Goal: Task Accomplishment & Management: Manage account settings

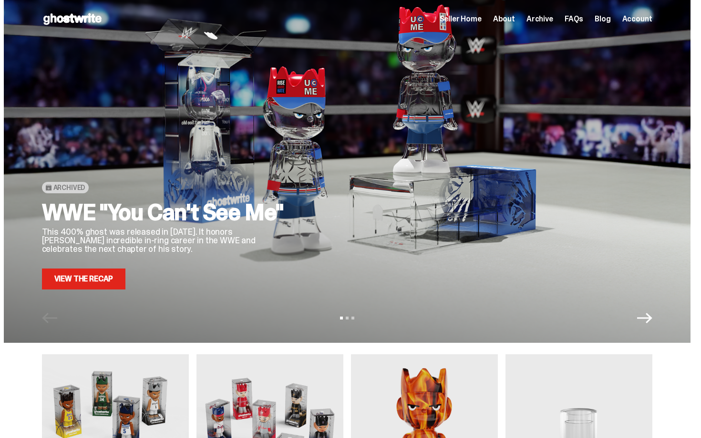
click at [477, 17] on span "Seller Home" at bounding box center [460, 19] width 42 height 8
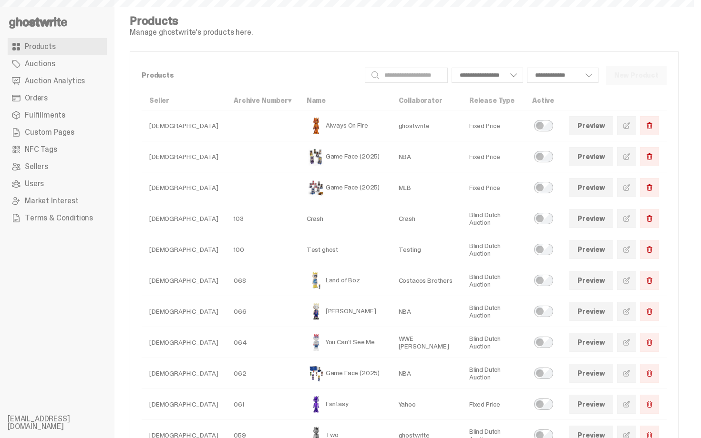
select select
click at [40, 91] on link "Orders" at bounding box center [57, 98] width 99 height 17
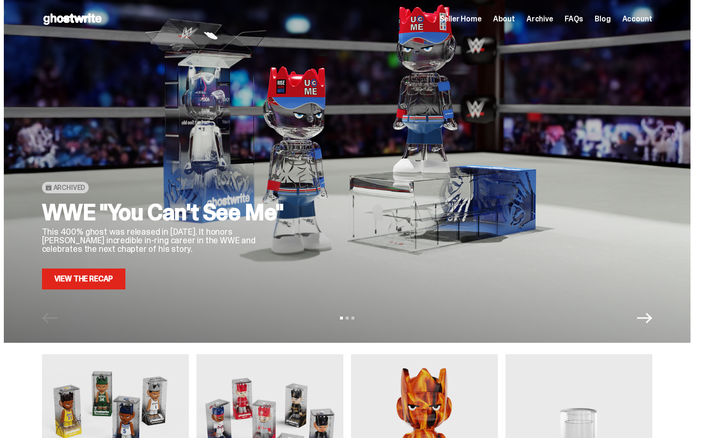
click at [481, 17] on span "Seller Home" at bounding box center [460, 19] width 42 height 8
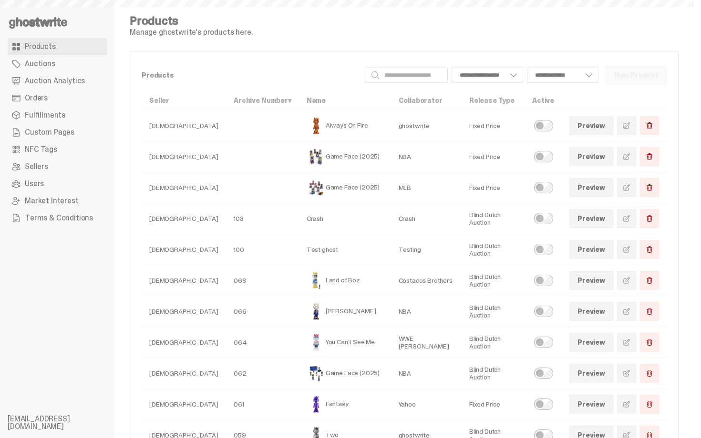
select select
click at [62, 89] on link "Auction Analytics" at bounding box center [57, 80] width 99 height 17
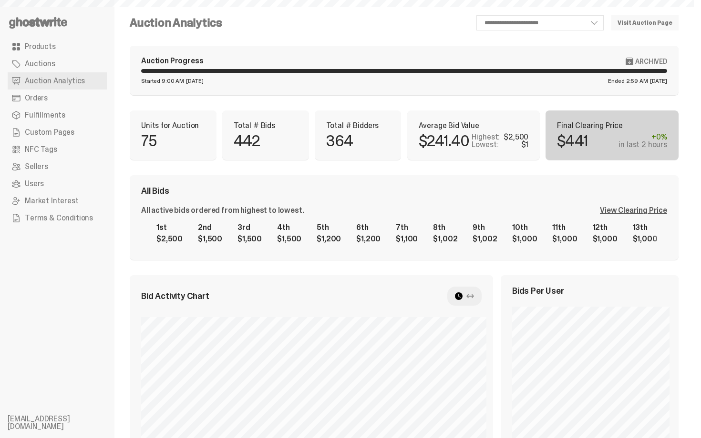
click at [62, 95] on link "Orders" at bounding box center [57, 98] width 99 height 17
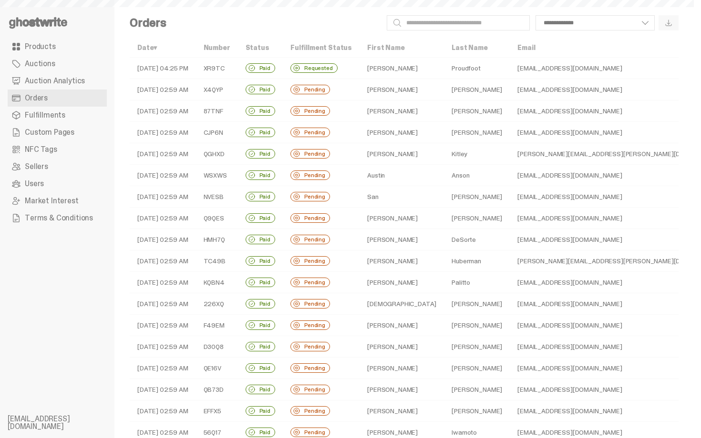
click at [66, 80] on span "Auction Analytics" at bounding box center [55, 81] width 60 height 8
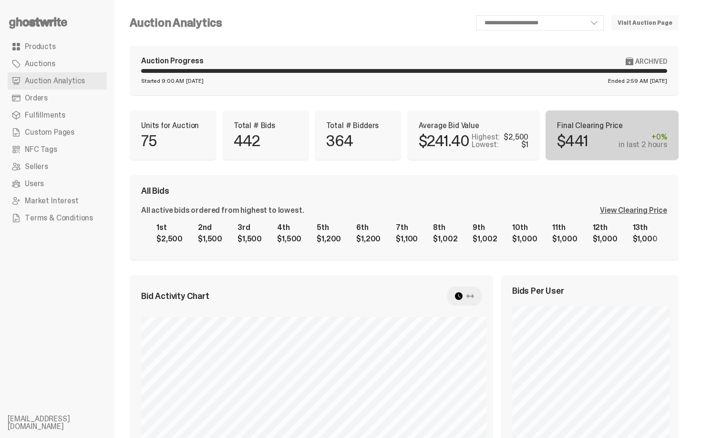
click at [66, 95] on link "Orders" at bounding box center [57, 98] width 99 height 17
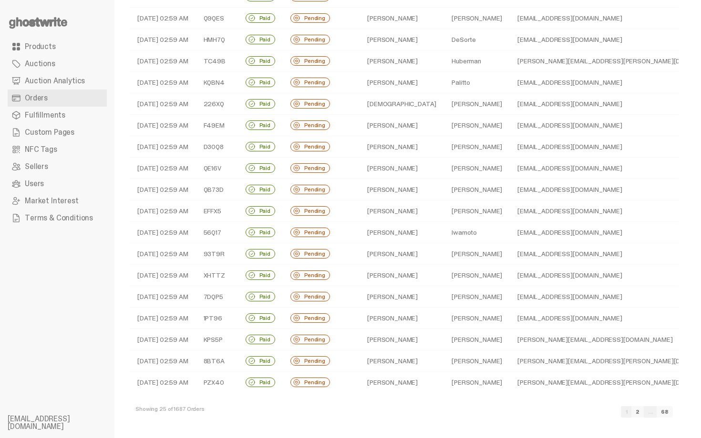
scroll to position [201, 0]
click at [643, 413] on link "2" at bounding box center [637, 411] width 12 height 11
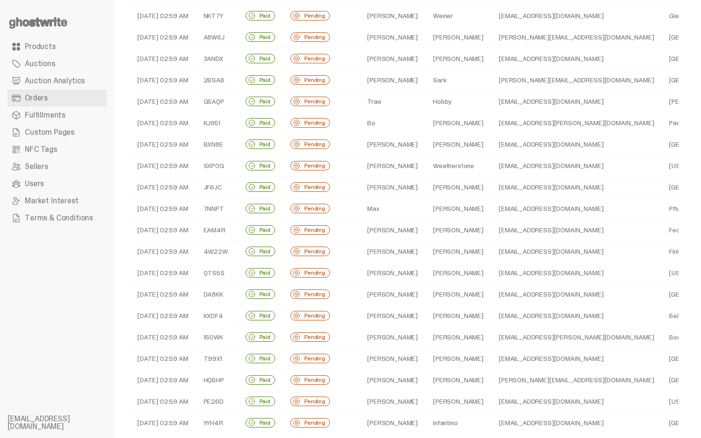
scroll to position [76, 0]
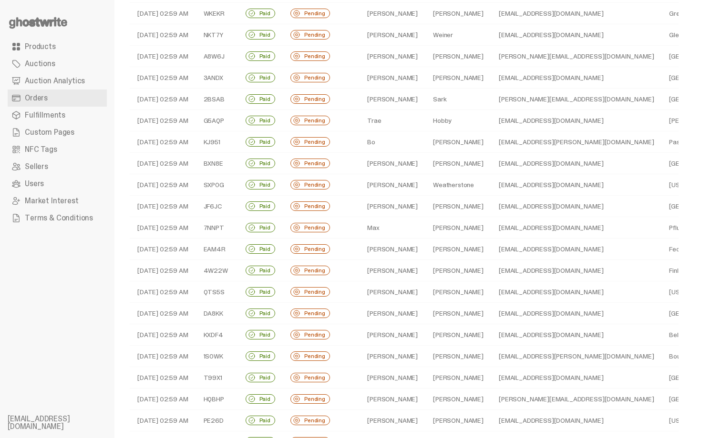
click at [427, 56] on td "Paul" at bounding box center [458, 56] width 66 height 21
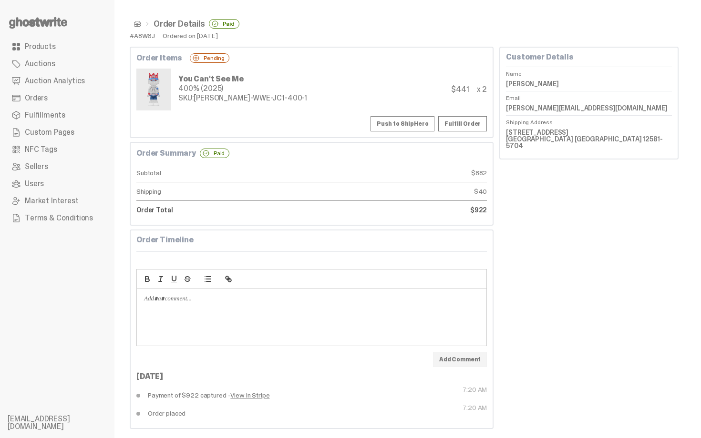
click at [401, 126] on button "Push to ShipHero" at bounding box center [402, 123] width 64 height 15
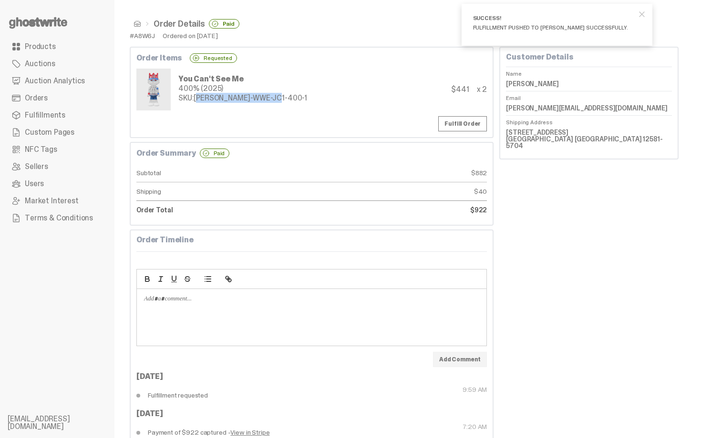
drag, startPoint x: 195, startPoint y: 99, endPoint x: 296, endPoint y: 98, distance: 101.0
click at [296, 98] on div "You Can't See Me 400% (2025) SKU: TY-GH-WWE-JC1-400-1 $441 x 2" at bounding box center [311, 90] width 350 height 42
copy div "TY-GH-WWE-JC1-400-1"
click at [319, 156] on div "Order Summary Paid" at bounding box center [311, 154] width 350 height 10
click at [135, 22] on span at bounding box center [137, 24] width 8 height 8
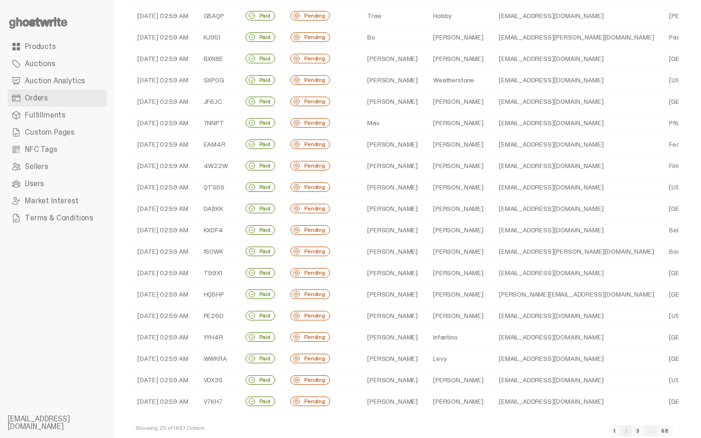
scroll to position [191, 0]
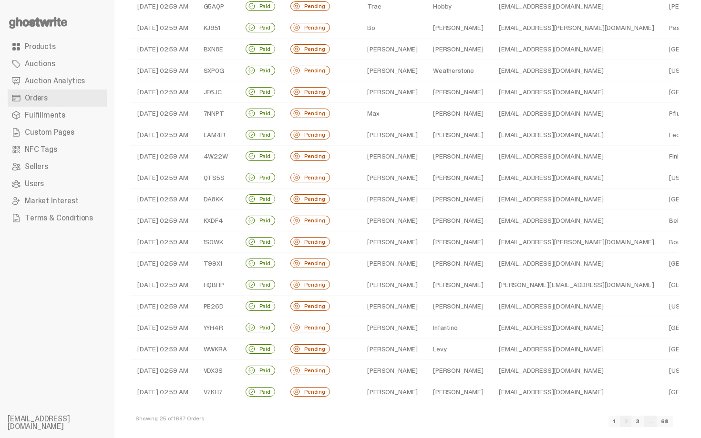
click at [403, 181] on td "Herman" at bounding box center [392, 177] width 66 height 21
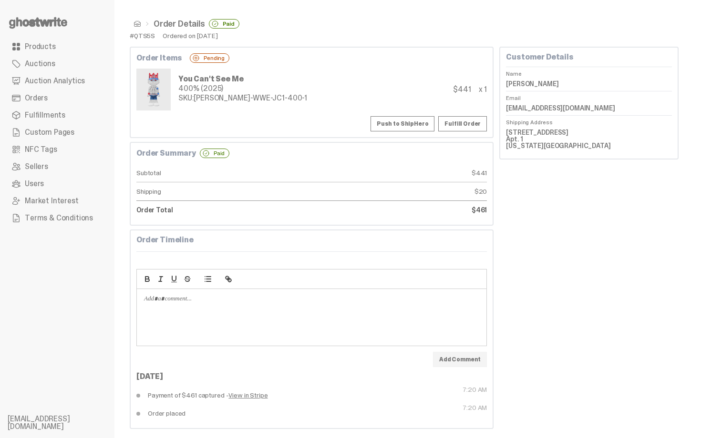
click at [419, 123] on button "Push to ShipHero" at bounding box center [402, 123] width 64 height 15
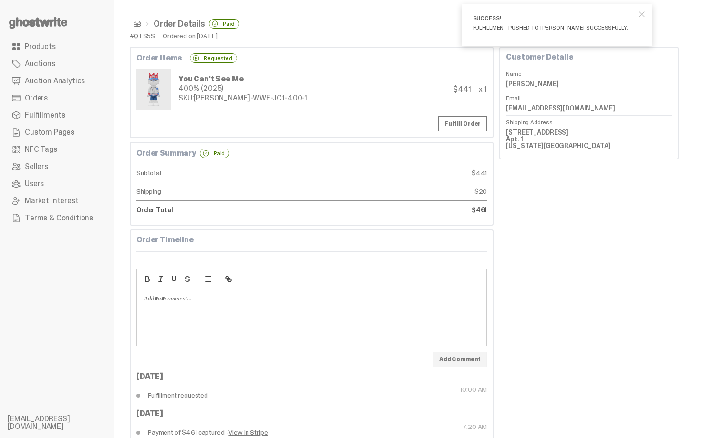
click at [137, 25] on span at bounding box center [137, 24] width 8 height 8
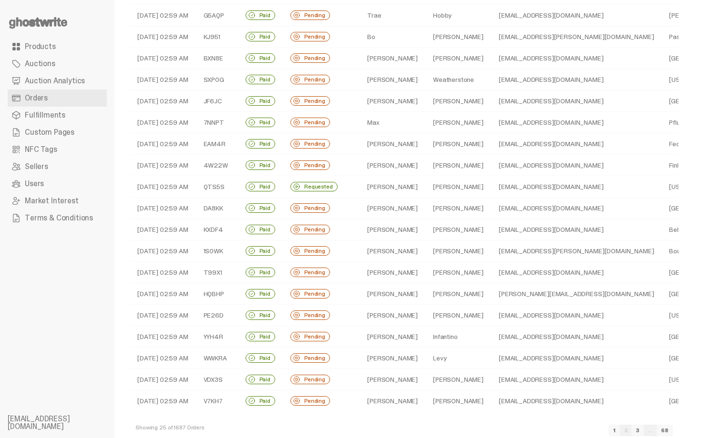
scroll to position [201, 0]
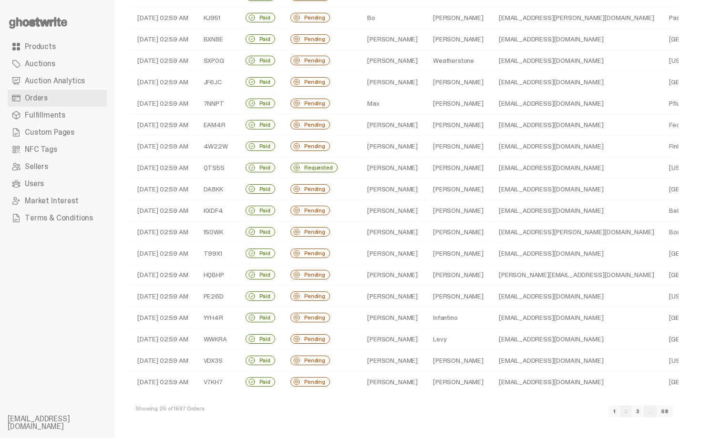
click at [440, 207] on td "Zuckerman" at bounding box center [458, 210] width 66 height 21
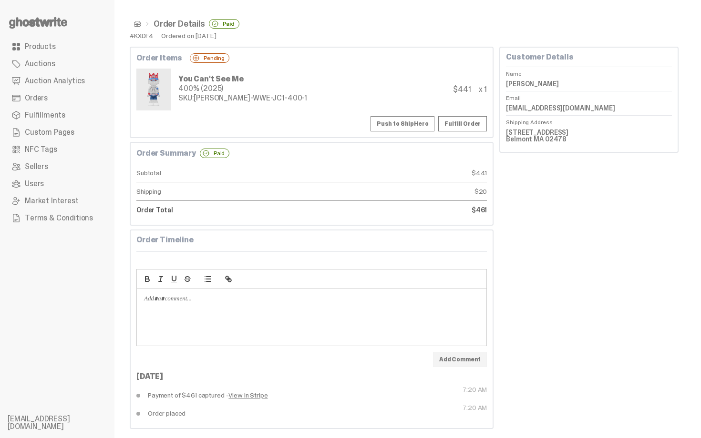
click at [421, 125] on button "Push to ShipHero" at bounding box center [402, 123] width 64 height 15
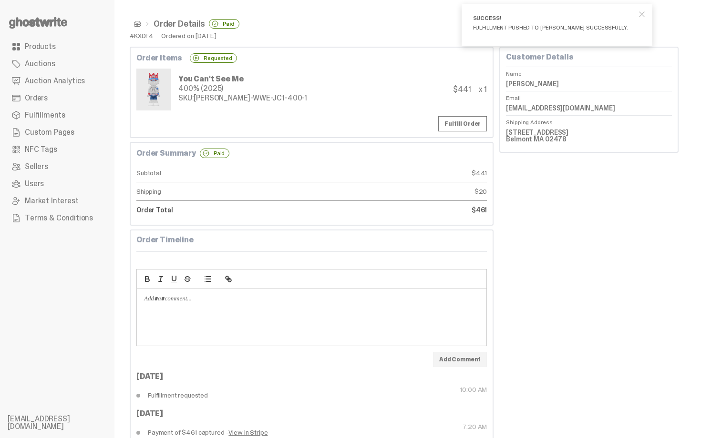
click at [137, 23] on span at bounding box center [137, 24] width 8 height 8
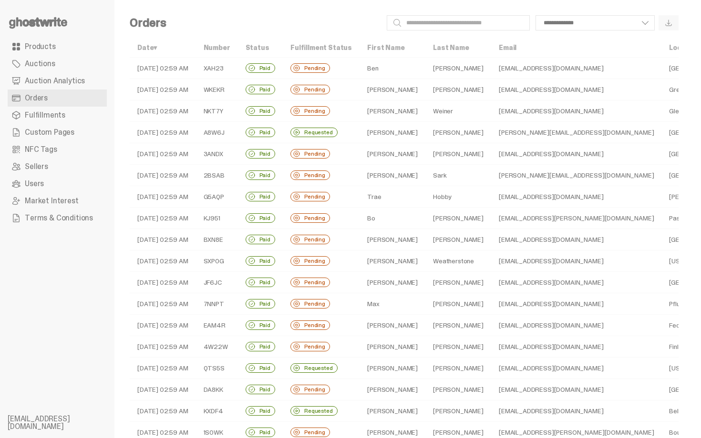
click at [427, 236] on td "[PERSON_NAME]" at bounding box center [458, 239] width 66 height 21
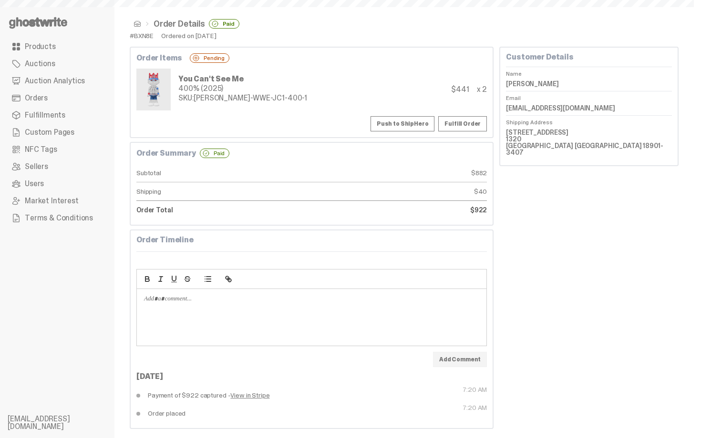
click at [410, 120] on button "Push to ShipHero" at bounding box center [402, 123] width 64 height 15
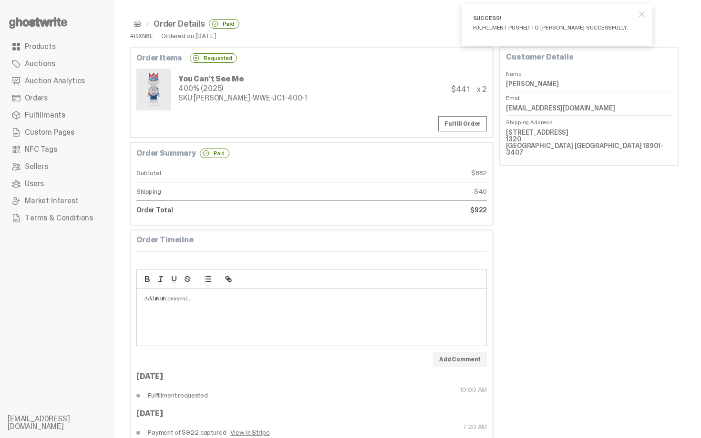
click at [136, 24] on span at bounding box center [137, 24] width 8 height 8
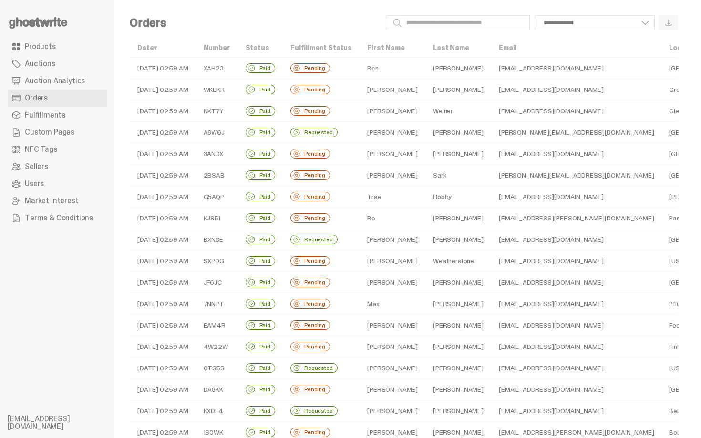
click at [425, 173] on td "Sark" at bounding box center [458, 175] width 66 height 21
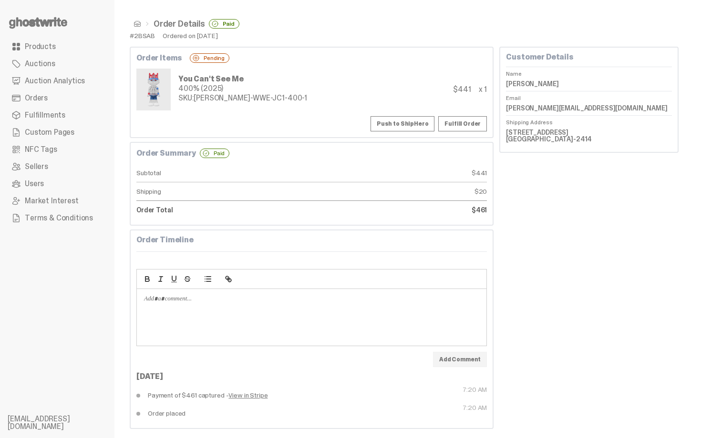
click at [393, 122] on button "Push to ShipHero" at bounding box center [402, 123] width 64 height 15
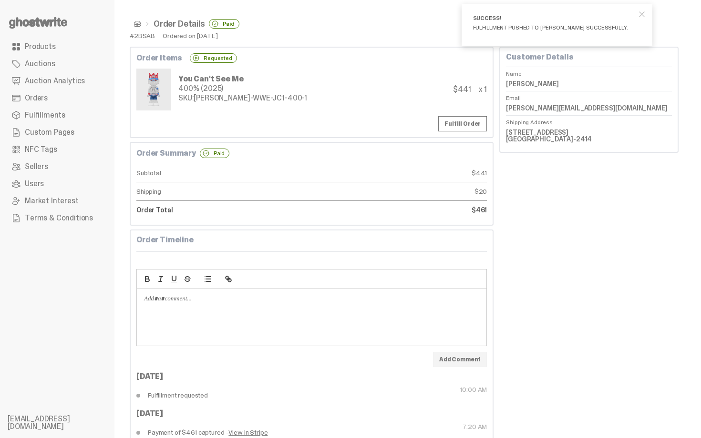
click at [136, 24] on span at bounding box center [137, 24] width 8 height 8
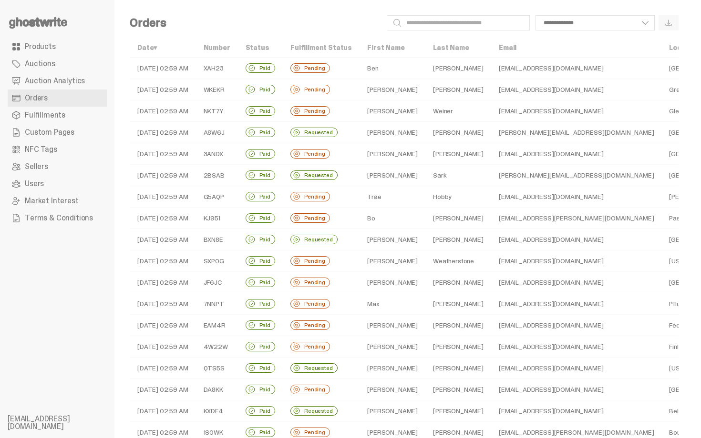
scroll to position [201, 0]
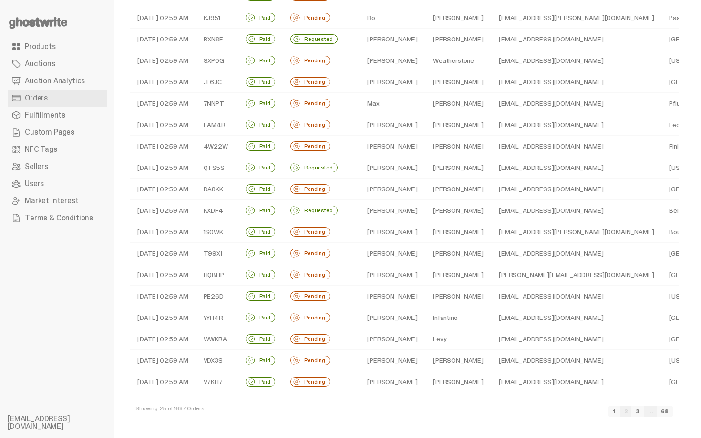
click at [620, 412] on link "1" at bounding box center [613, 411] width 11 height 11
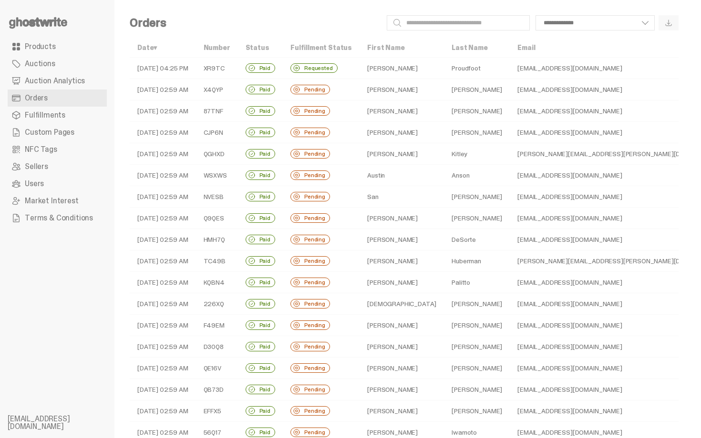
click at [359, 93] on td "[PERSON_NAME]" at bounding box center [401, 89] width 84 height 21
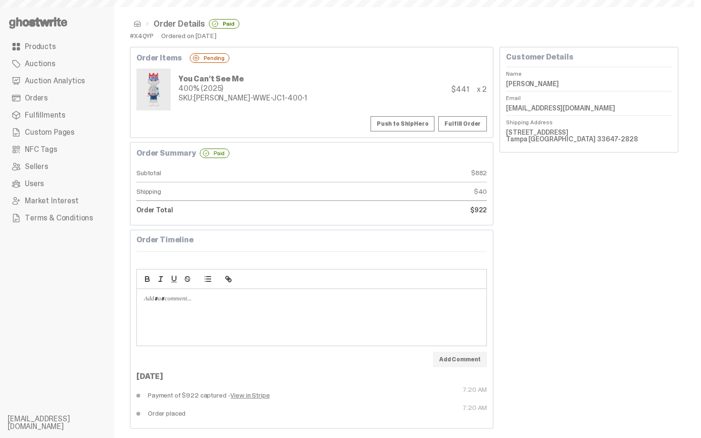
click at [410, 131] on button "Push to ShipHero" at bounding box center [402, 123] width 64 height 15
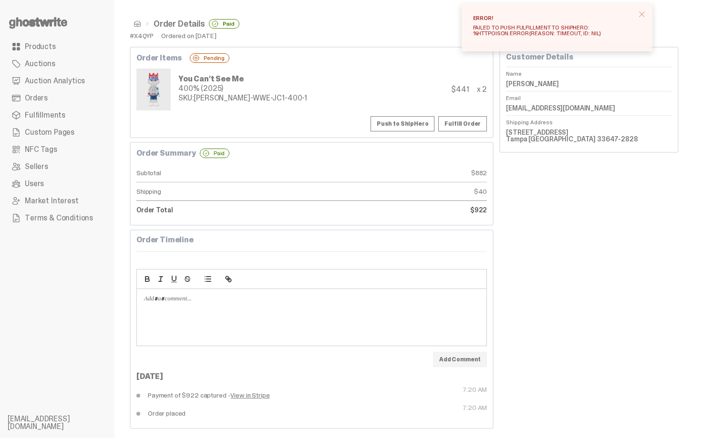
click at [133, 25] on span at bounding box center [137, 24] width 8 height 8
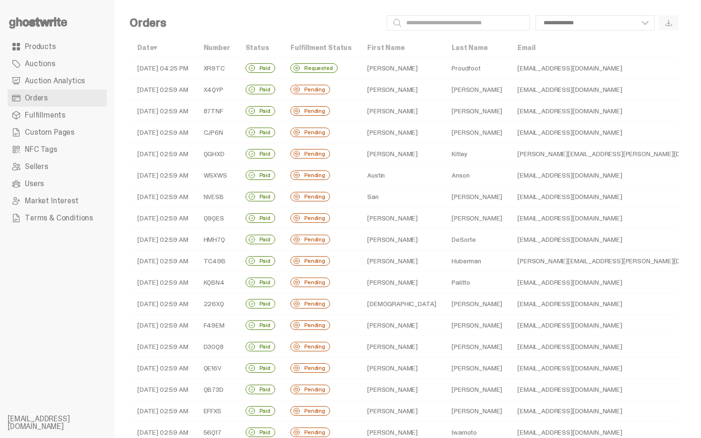
click at [356, 91] on td "Pending" at bounding box center [321, 89] width 77 height 21
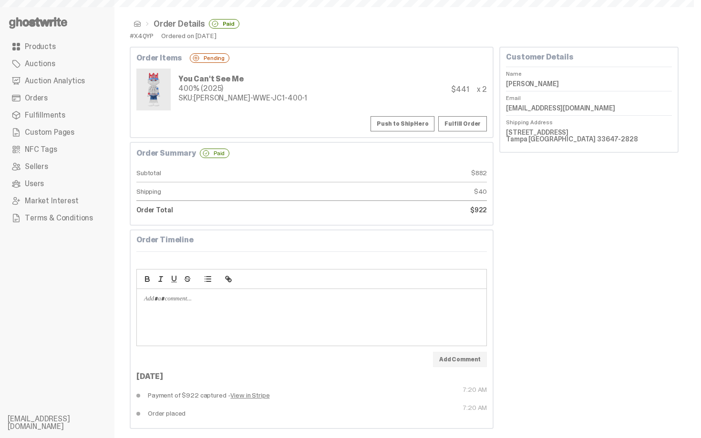
click at [420, 133] on div "Order Items Pending You Can't See Me 400% (2025) SKU: TY-GH-WWE-JC1-400-1 $441 …" at bounding box center [312, 92] width 364 height 91
click at [418, 127] on button "Push to ShipHero" at bounding box center [402, 123] width 64 height 15
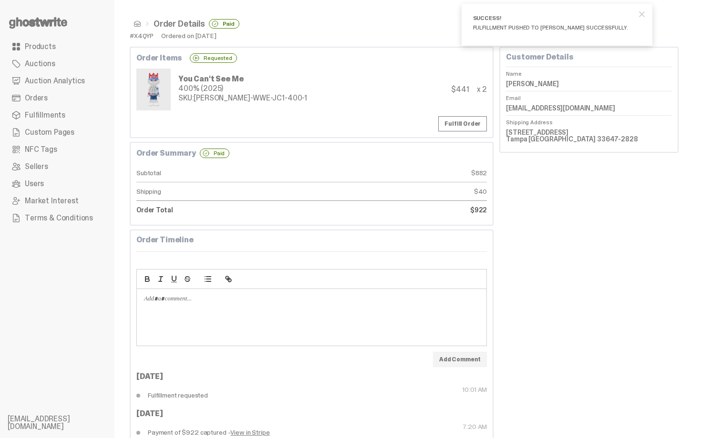
click at [137, 25] on span at bounding box center [137, 24] width 8 height 8
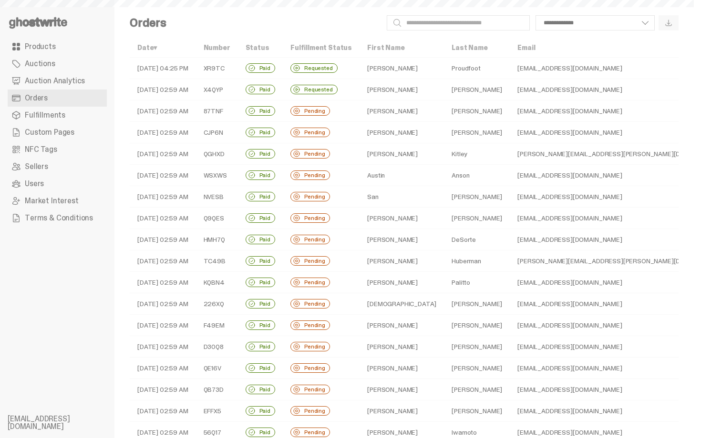
click at [372, 111] on td "[PERSON_NAME]" at bounding box center [401, 111] width 84 height 21
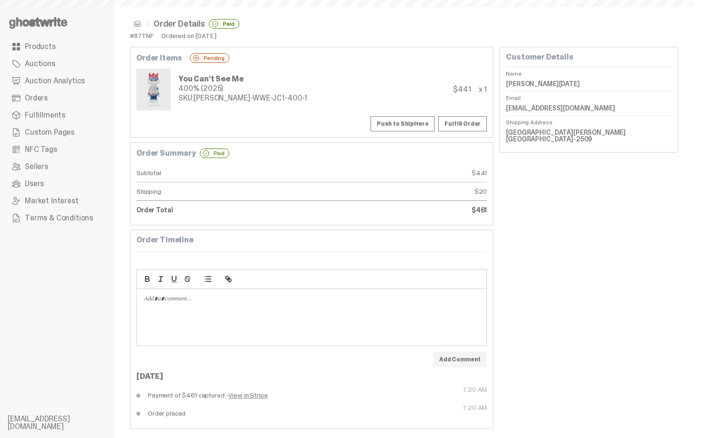
click at [387, 119] on button "Push to ShipHero" at bounding box center [402, 123] width 64 height 15
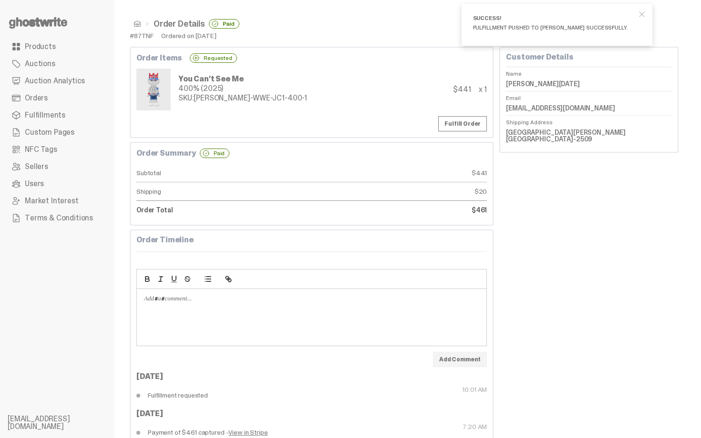
click at [137, 26] on span at bounding box center [137, 24] width 8 height 8
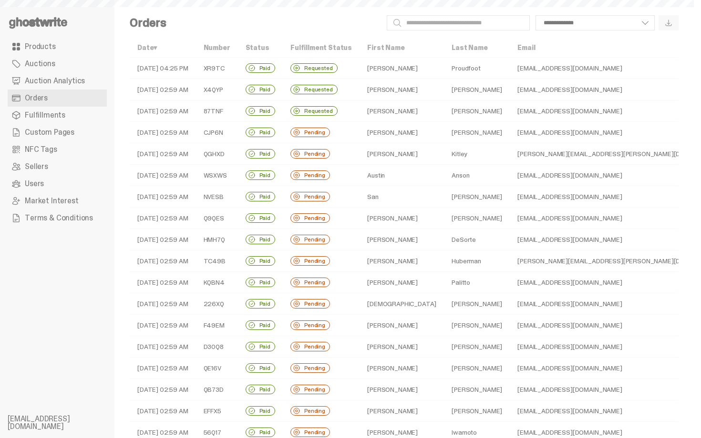
click at [379, 129] on td "[PERSON_NAME]" at bounding box center [401, 132] width 84 height 21
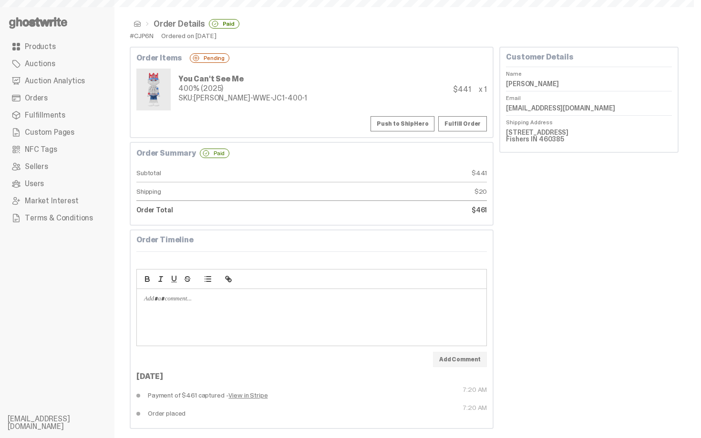
click at [410, 122] on button "Push to ShipHero" at bounding box center [402, 123] width 64 height 15
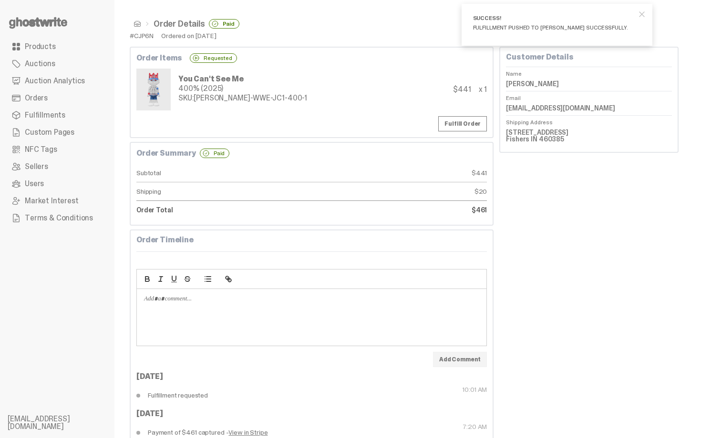
click at [137, 25] on span at bounding box center [137, 24] width 8 height 8
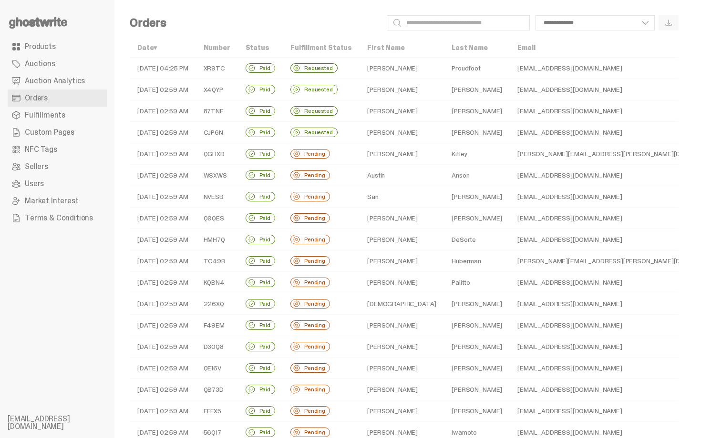
click at [377, 136] on td "[PERSON_NAME]" at bounding box center [401, 132] width 84 height 21
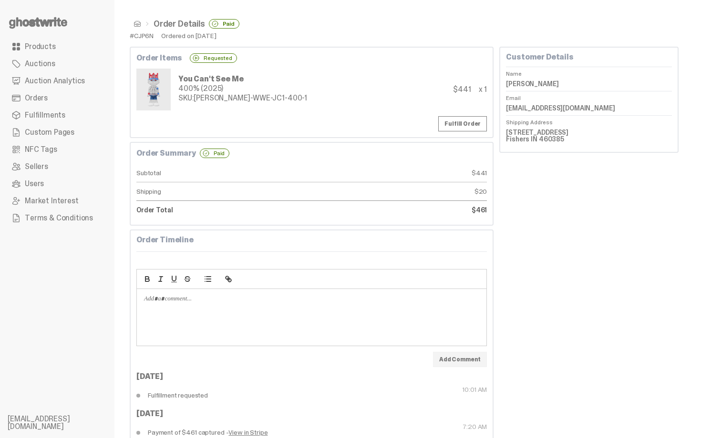
click at [135, 25] on span at bounding box center [137, 24] width 8 height 8
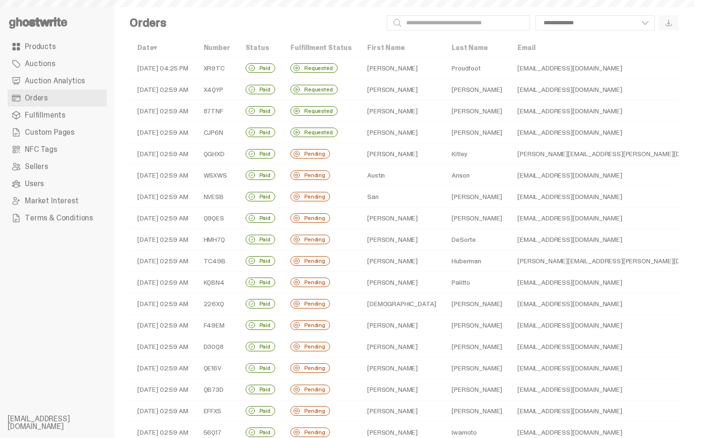
click at [402, 154] on td "[PERSON_NAME]" at bounding box center [401, 153] width 84 height 21
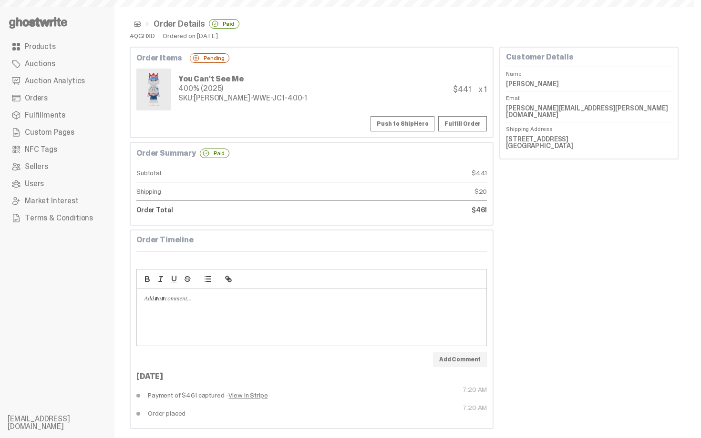
click at [412, 126] on button "Push to ShipHero" at bounding box center [402, 123] width 64 height 15
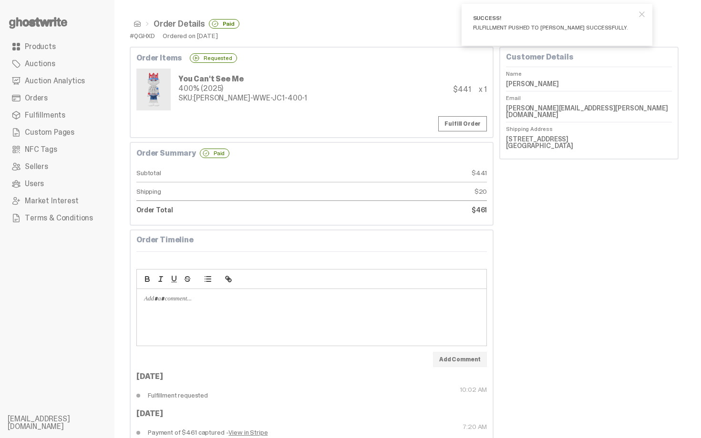
click at [133, 23] on span at bounding box center [137, 24] width 8 height 8
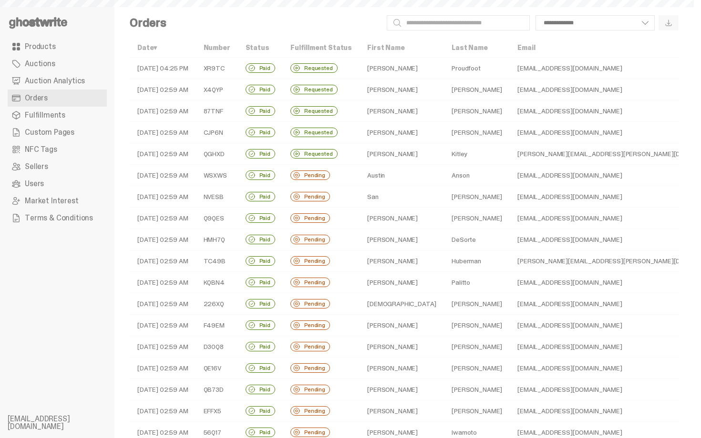
click at [444, 178] on td "Anson" at bounding box center [477, 175] width 66 height 21
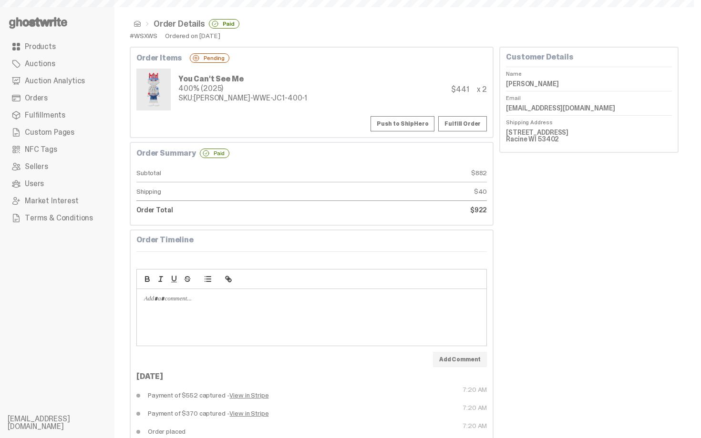
click at [415, 130] on button "Push to ShipHero" at bounding box center [402, 123] width 64 height 15
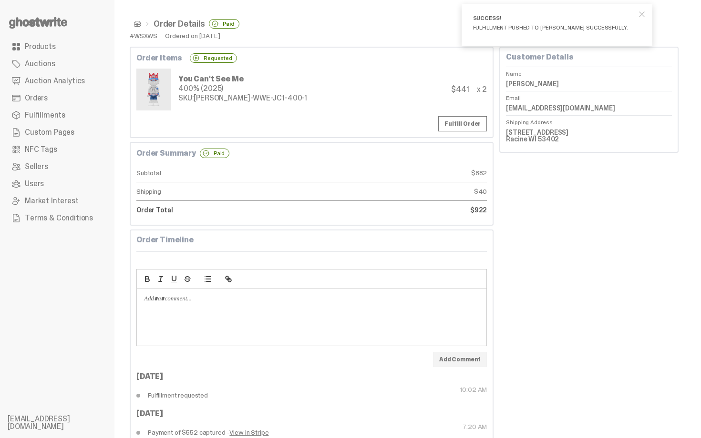
click at [138, 24] on span at bounding box center [137, 24] width 8 height 8
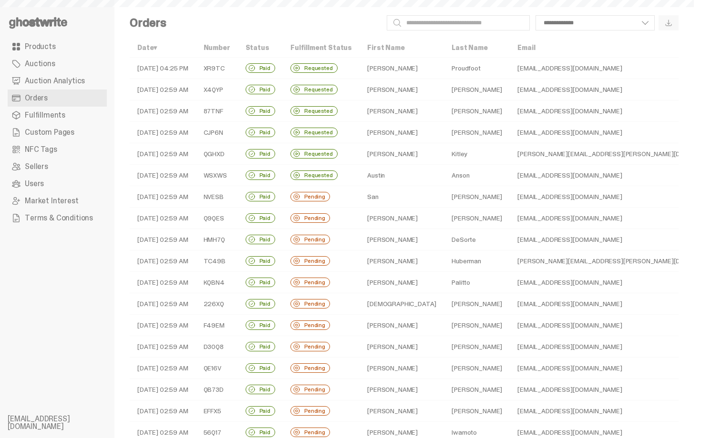
click at [397, 200] on td "San" at bounding box center [401, 196] width 84 height 21
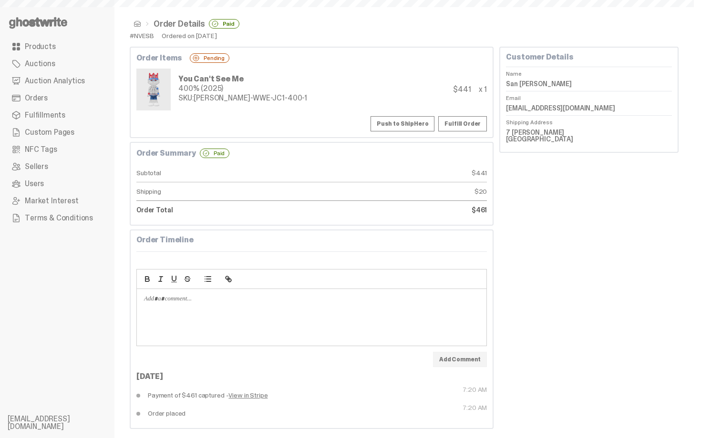
click at [402, 123] on button "Push to ShipHero" at bounding box center [402, 123] width 64 height 15
click at [132, 21] on link at bounding box center [135, 24] width 11 height 8
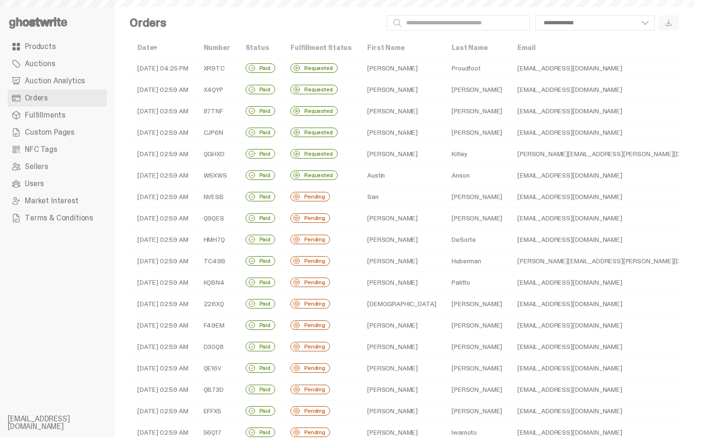
click at [376, 198] on td "San" at bounding box center [401, 196] width 84 height 21
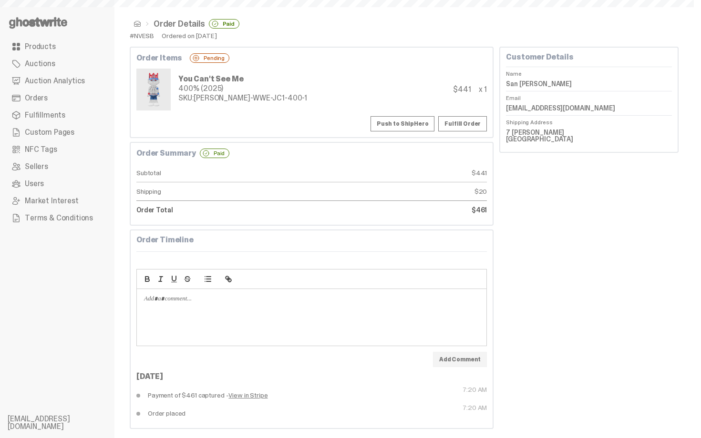
click at [394, 127] on button "Push to ShipHero" at bounding box center [402, 123] width 64 height 15
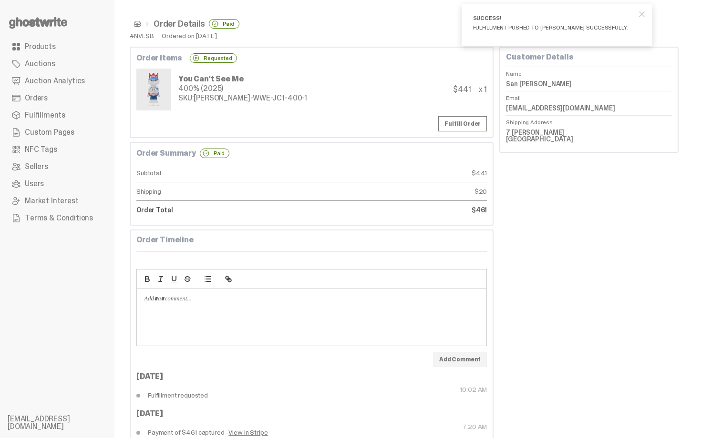
click at [136, 26] on span at bounding box center [137, 24] width 8 height 8
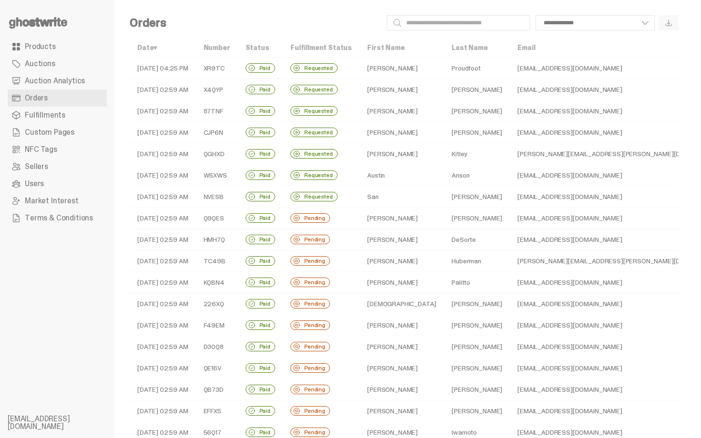
click at [396, 220] on td "[PERSON_NAME]" at bounding box center [401, 218] width 84 height 21
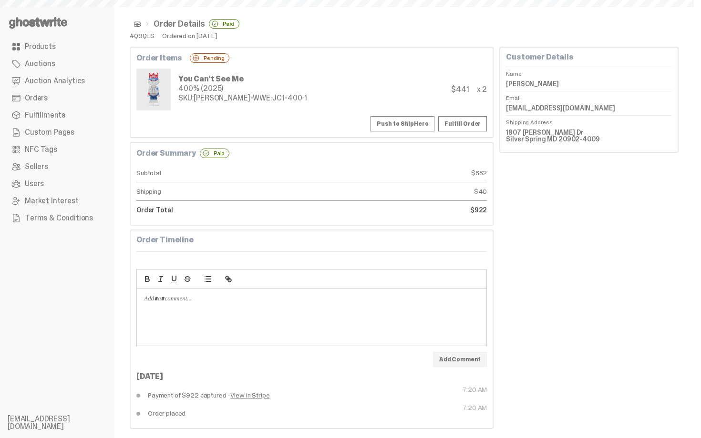
click at [428, 122] on button "Push to ShipHero" at bounding box center [402, 123] width 64 height 15
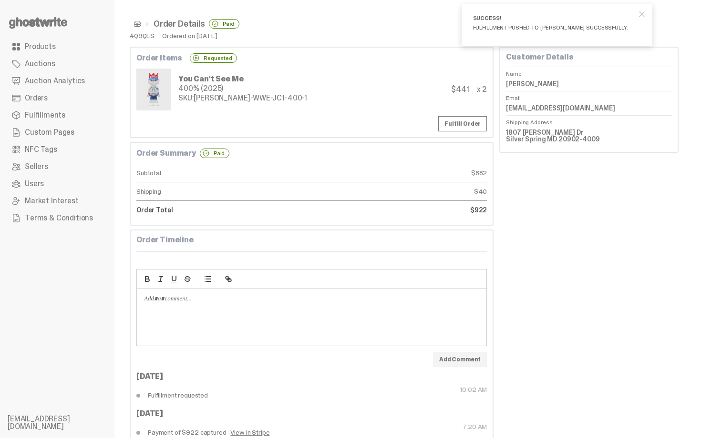
click at [136, 23] on span at bounding box center [137, 24] width 8 height 8
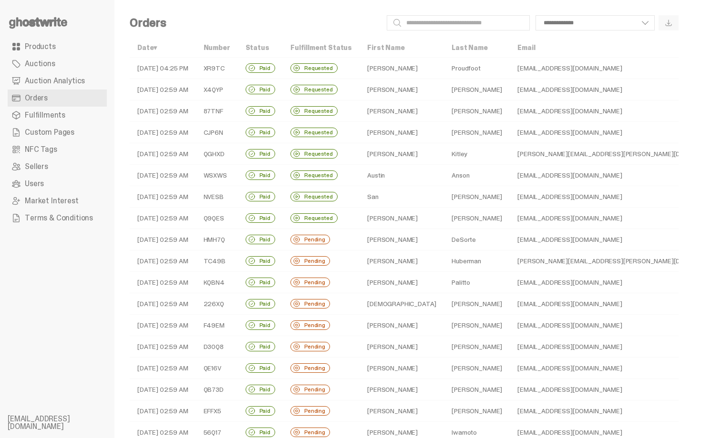
click at [444, 261] on td "Huberman" at bounding box center [477, 261] width 66 height 21
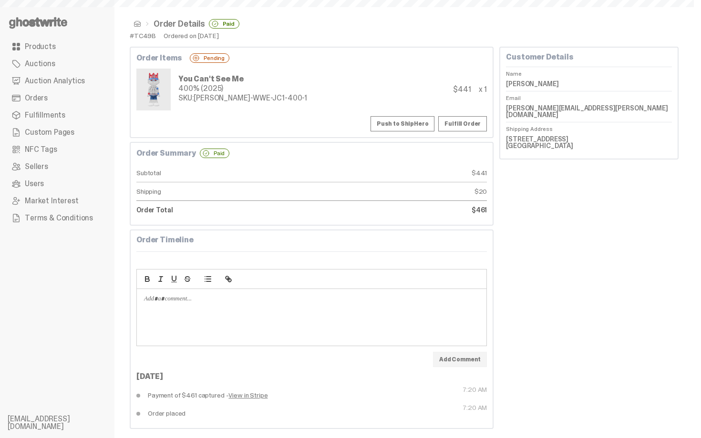
click at [420, 124] on button "Push to ShipHero" at bounding box center [402, 123] width 64 height 15
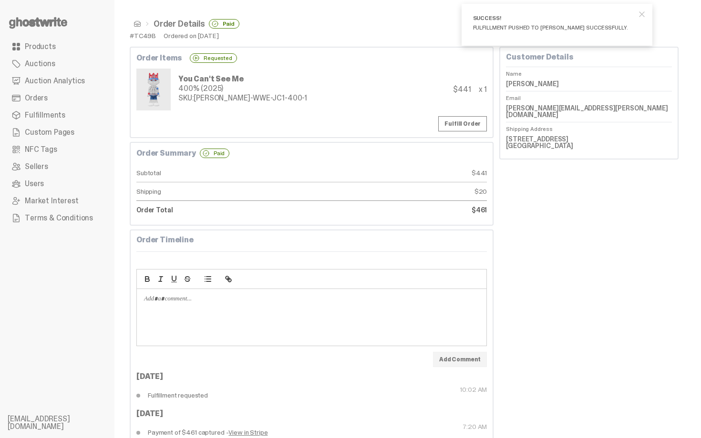
drag, startPoint x: 511, startPoint y: 82, endPoint x: 574, endPoint y: 84, distance: 63.4
click at [574, 84] on dd "Dustin Huberman" at bounding box center [589, 84] width 166 height 14
copy dd "Dustin Huberman"
click at [135, 24] on span at bounding box center [137, 24] width 8 height 8
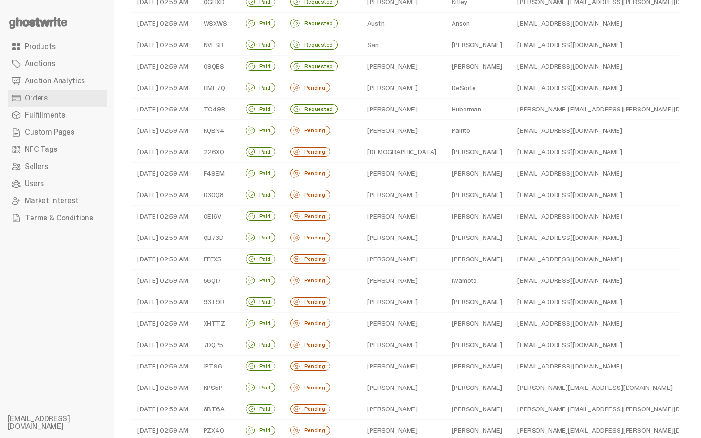
scroll to position [152, 0]
click at [366, 83] on td "[PERSON_NAME]" at bounding box center [401, 87] width 84 height 21
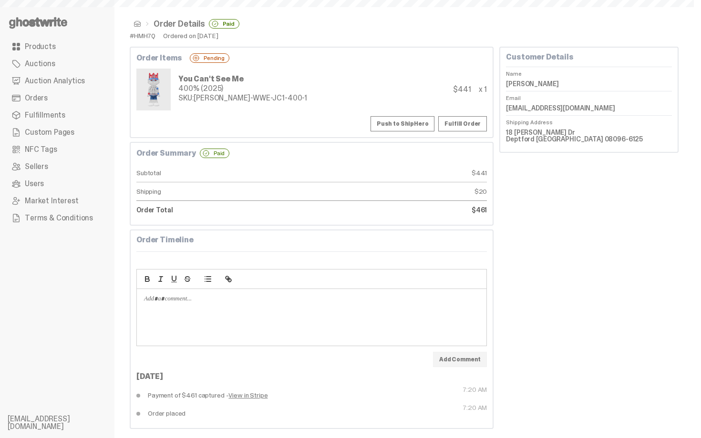
click at [396, 122] on button "Push to ShipHero" at bounding box center [402, 123] width 64 height 15
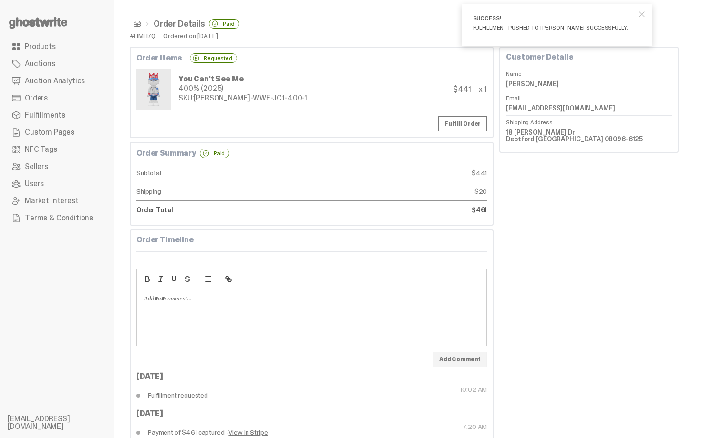
click at [135, 27] on span at bounding box center [137, 24] width 8 height 8
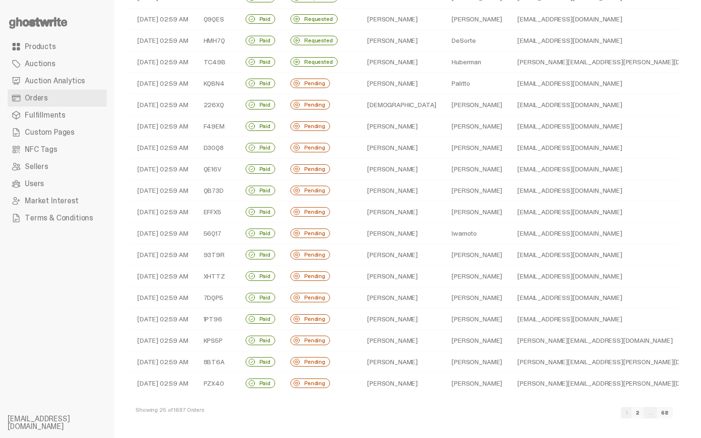
scroll to position [201, 0]
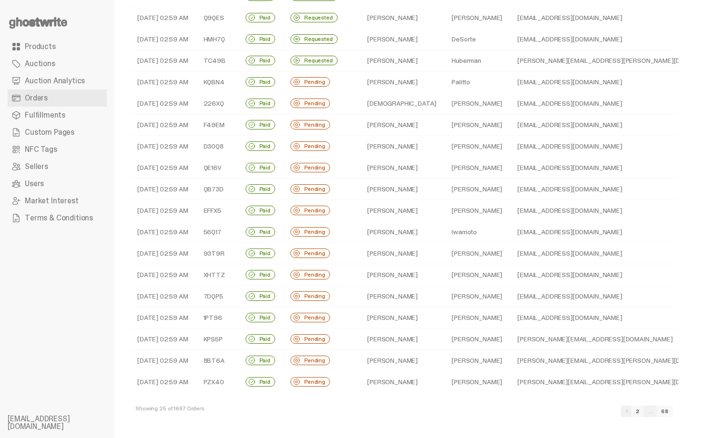
click at [385, 80] on td "[PERSON_NAME]" at bounding box center [401, 81] width 84 height 21
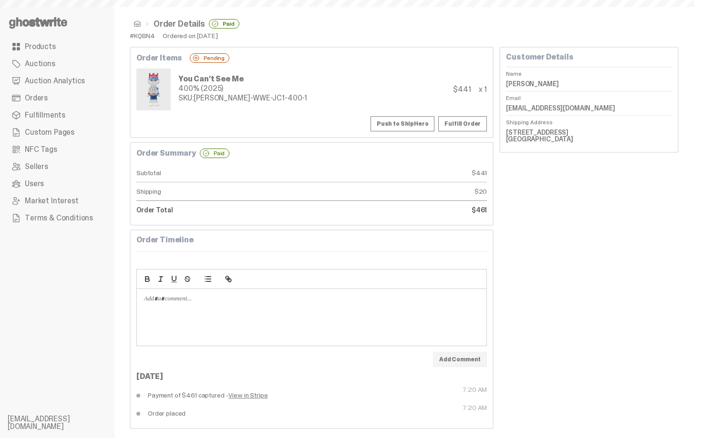
click at [402, 124] on button "Push to ShipHero" at bounding box center [402, 123] width 64 height 15
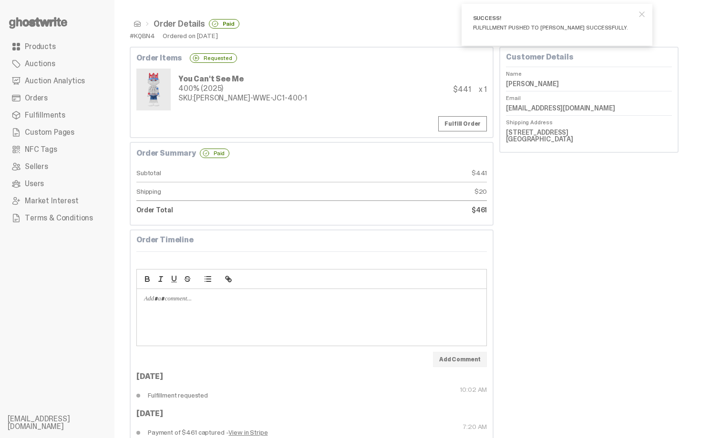
click at [138, 22] on span at bounding box center [137, 24] width 8 height 8
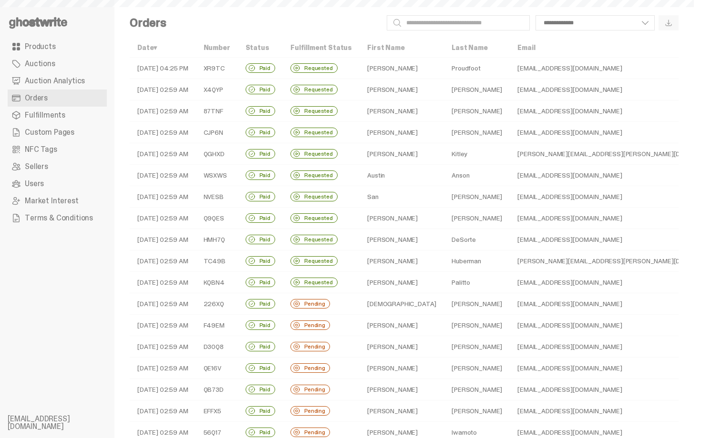
scroll to position [201, 0]
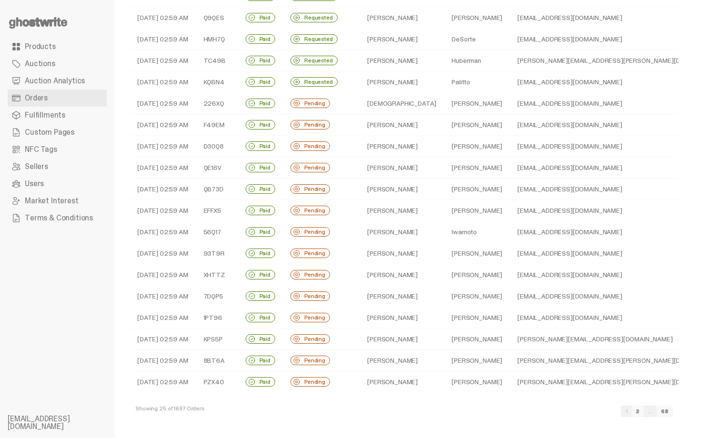
click at [444, 106] on td "[PERSON_NAME]" at bounding box center [477, 103] width 66 height 21
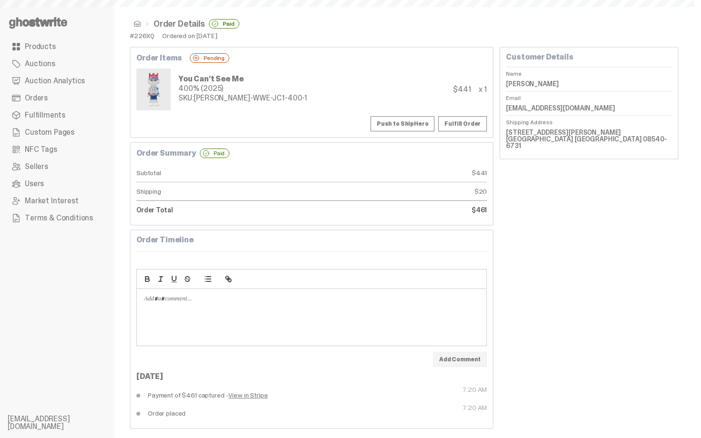
click at [415, 128] on button "Push to ShipHero" at bounding box center [402, 123] width 64 height 15
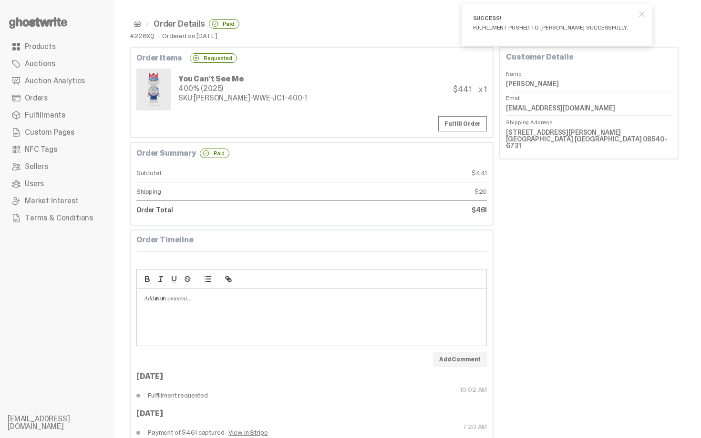
drag, startPoint x: 509, startPoint y: 80, endPoint x: 564, endPoint y: 86, distance: 54.7
click at [564, 86] on div "Customer Details Name Christian Bronk Email b_bronk@yahoo.com Shipping Address …" at bounding box center [588, 103] width 179 height 113
copy dd "Christian Bronk"
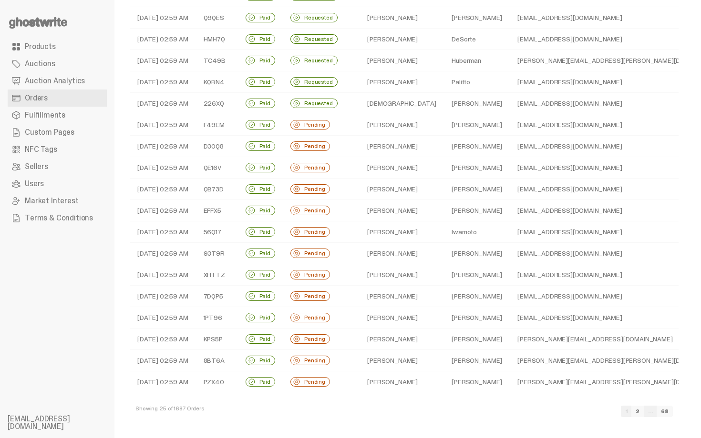
click at [352, 113] on td "Requested" at bounding box center [321, 103] width 77 height 21
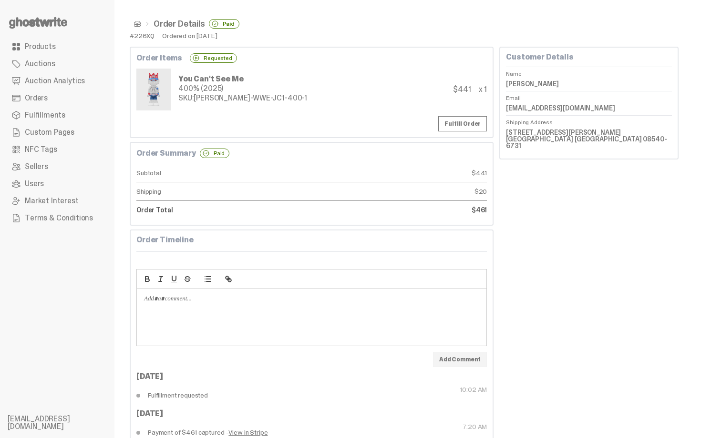
click at [136, 22] on span at bounding box center [137, 24] width 8 height 8
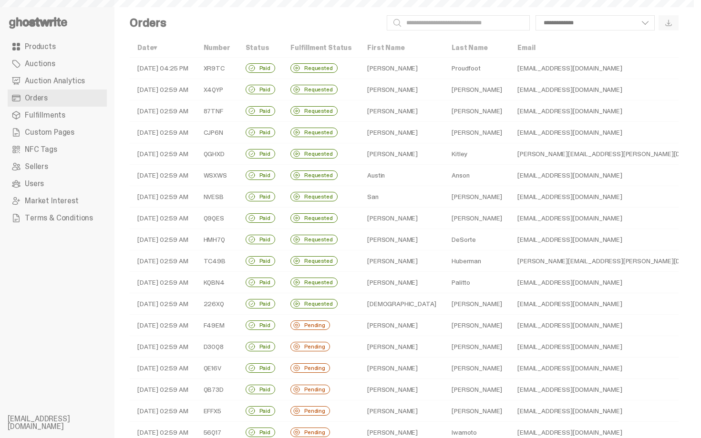
scroll to position [201, 0]
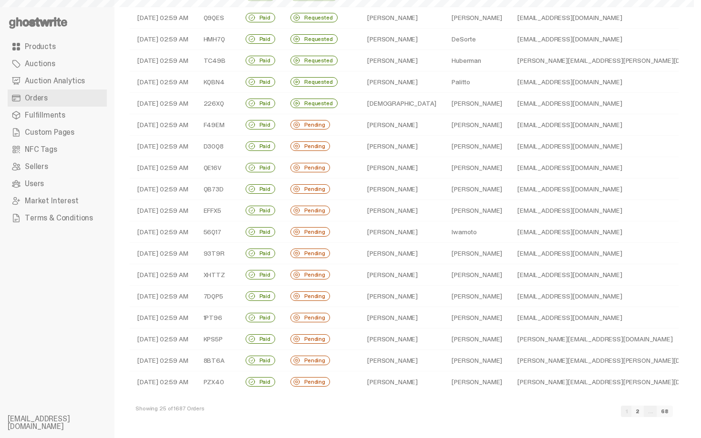
click at [398, 126] on td "[PERSON_NAME]" at bounding box center [401, 124] width 84 height 21
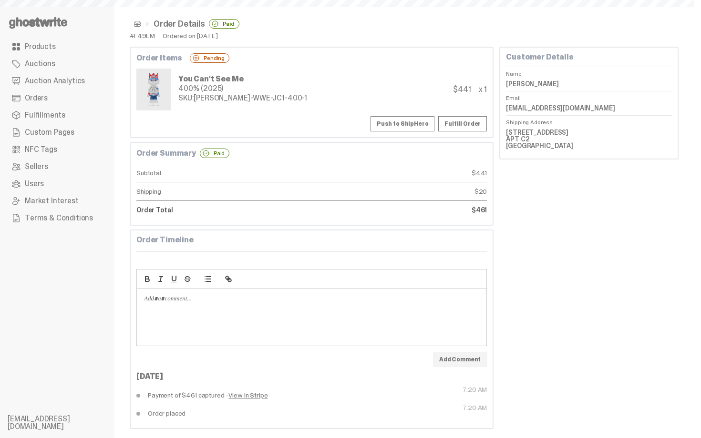
click at [400, 123] on button "Push to ShipHero" at bounding box center [402, 123] width 64 height 15
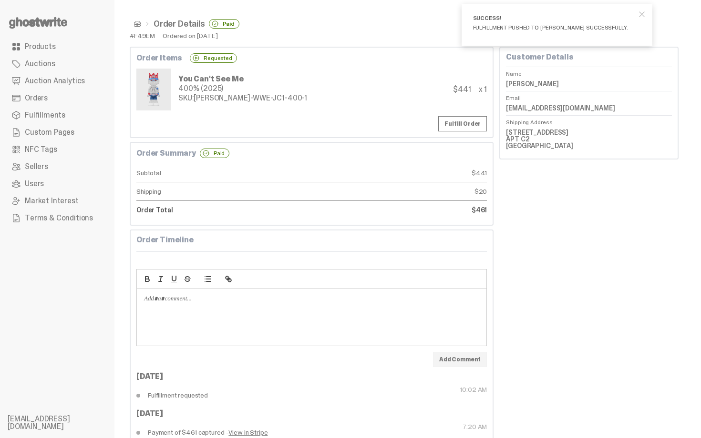
click at [134, 20] on span at bounding box center [137, 24] width 8 height 8
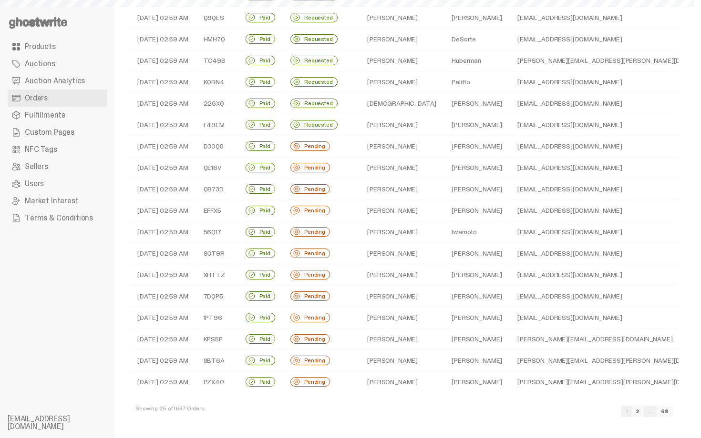
click at [386, 152] on td "[PERSON_NAME]" at bounding box center [401, 146] width 84 height 21
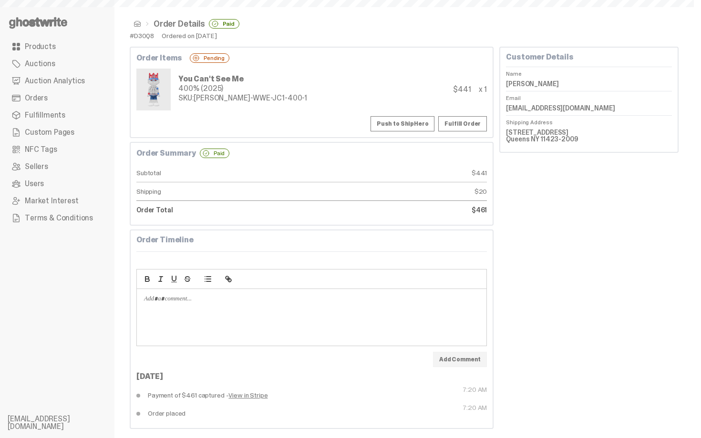
click at [399, 122] on button "Push to ShipHero" at bounding box center [402, 123] width 64 height 15
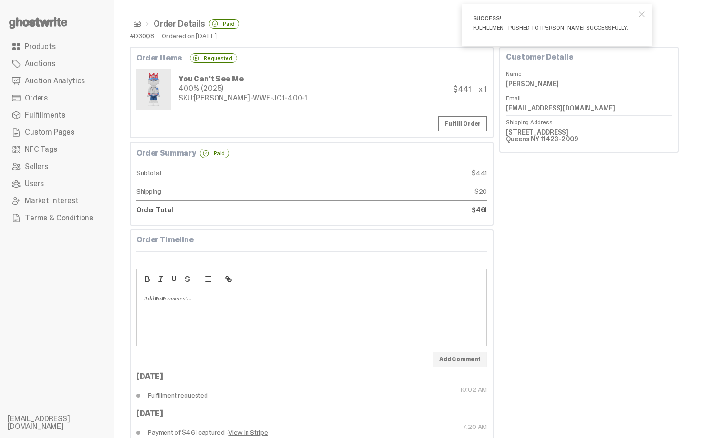
click at [138, 24] on span at bounding box center [137, 24] width 8 height 8
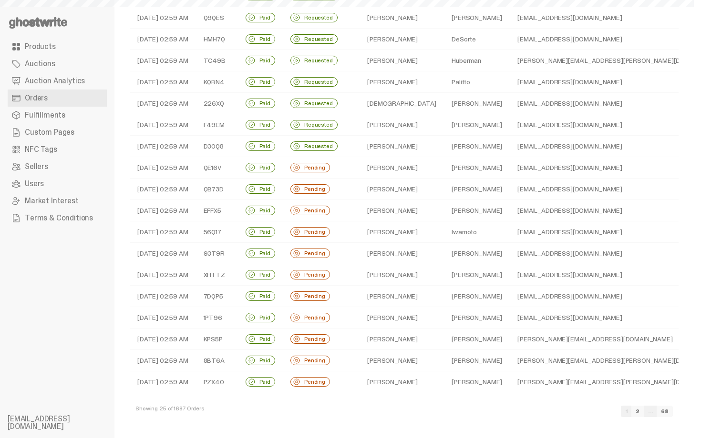
click at [403, 177] on td "[PERSON_NAME]" at bounding box center [401, 167] width 84 height 21
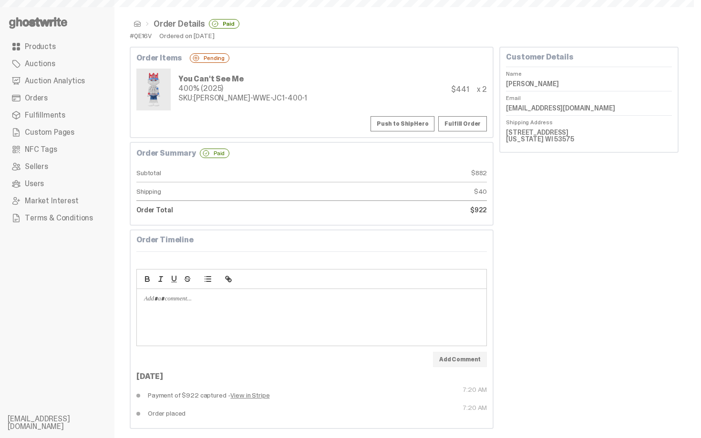
click at [409, 124] on button "Push to ShipHero" at bounding box center [402, 123] width 64 height 15
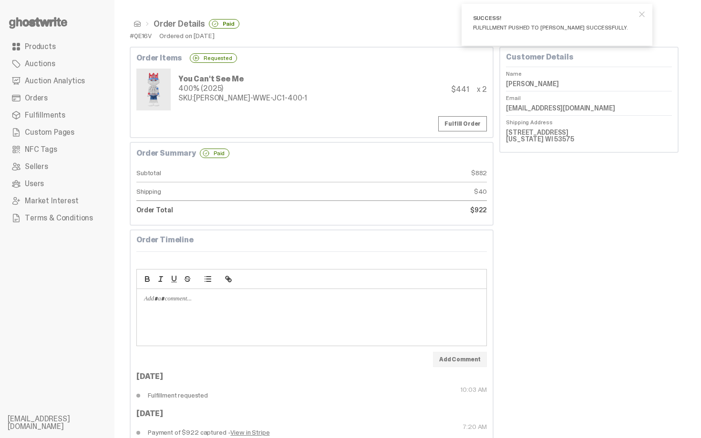
click at [138, 22] on span at bounding box center [137, 24] width 8 height 8
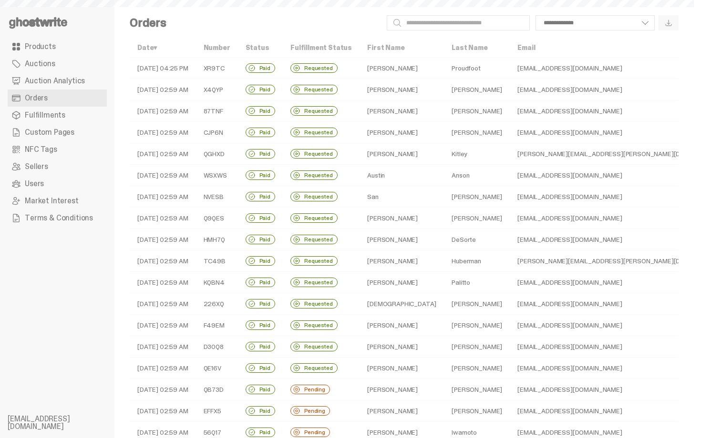
scroll to position [201, 0]
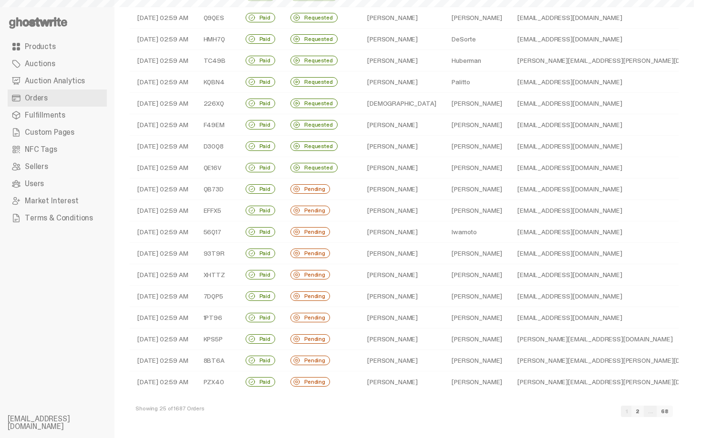
click at [444, 193] on td "[PERSON_NAME]" at bounding box center [477, 189] width 66 height 21
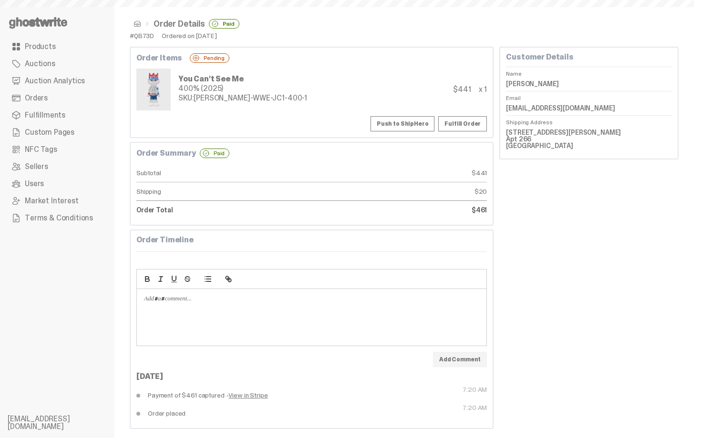
click at [410, 123] on button "Push to ShipHero" at bounding box center [402, 123] width 64 height 15
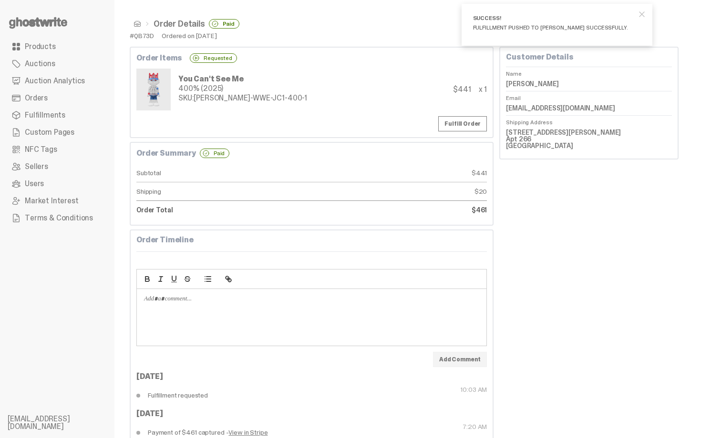
click at [134, 27] on span at bounding box center [137, 24] width 8 height 8
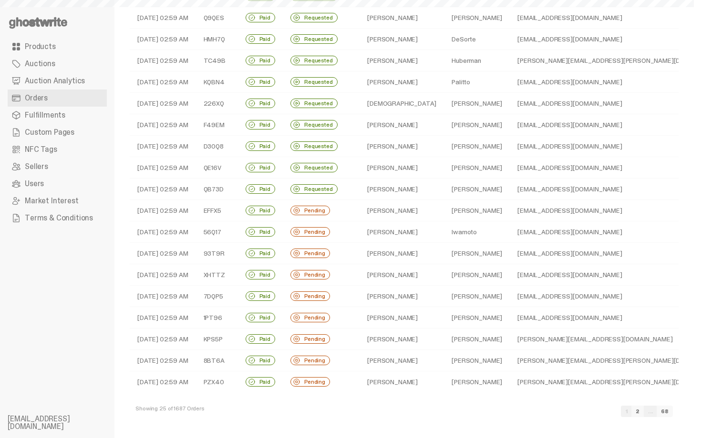
click at [392, 208] on td "[PERSON_NAME]" at bounding box center [401, 210] width 84 height 21
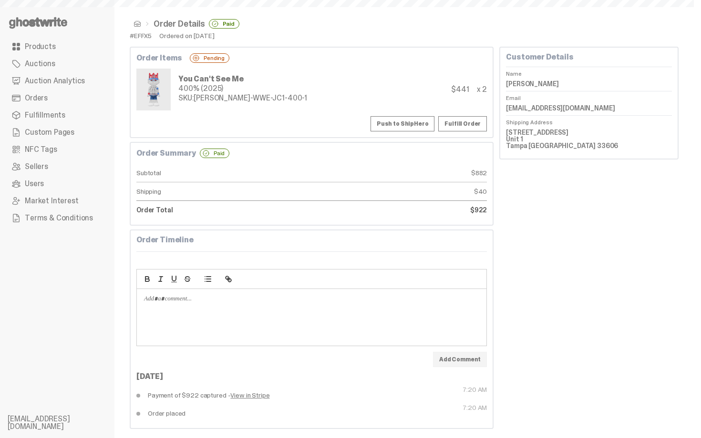
click at [390, 125] on button "Push to ShipHero" at bounding box center [402, 123] width 64 height 15
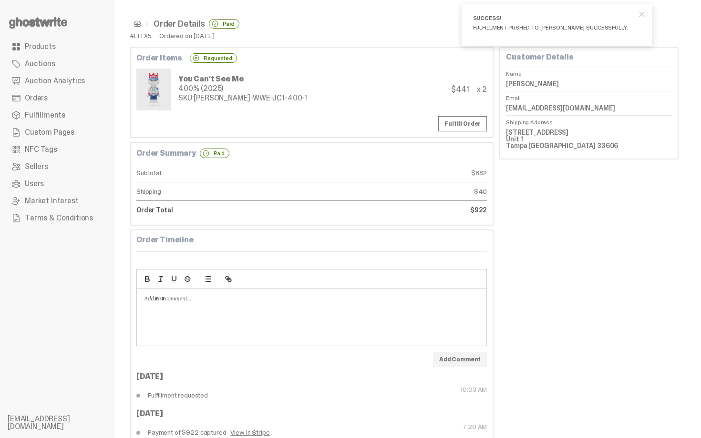
drag, startPoint x: 511, startPoint y: 82, endPoint x: 565, endPoint y: 80, distance: 53.9
click at [565, 80] on dd "Calvin Sandefer" at bounding box center [589, 84] width 166 height 14
click at [539, 84] on dd "Calvin Sandefer" at bounding box center [589, 84] width 166 height 14
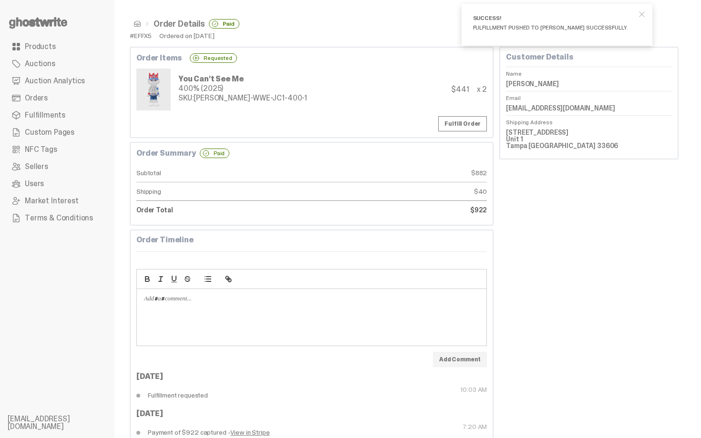
copy dl "Calvin Sandefer"
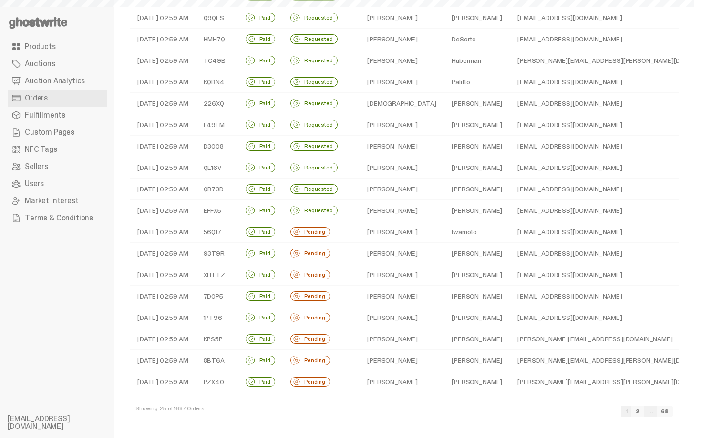
click at [367, 232] on td "[PERSON_NAME]" at bounding box center [401, 232] width 84 height 21
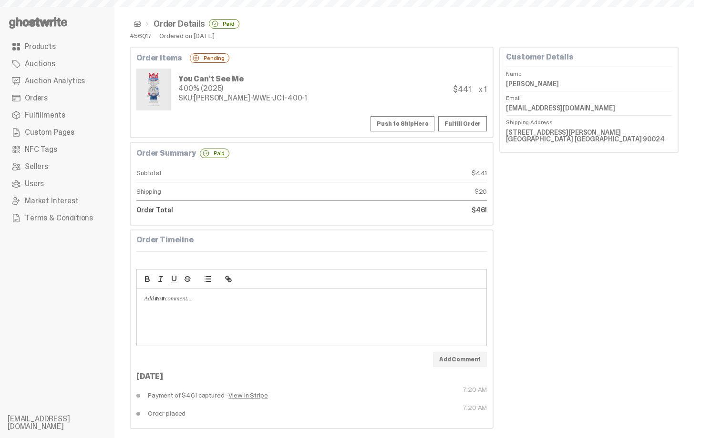
click at [418, 118] on button "Push to ShipHero" at bounding box center [402, 123] width 64 height 15
drag, startPoint x: 509, startPoint y: 85, endPoint x: 571, endPoint y: 85, distance: 62.0
click at [571, 85] on div "Customer Details Name Ryan Iwamoto Email everybodylovesryan@gmail.com Shipping …" at bounding box center [588, 100] width 179 height 106
copy dd "Ryan Iwamoto"
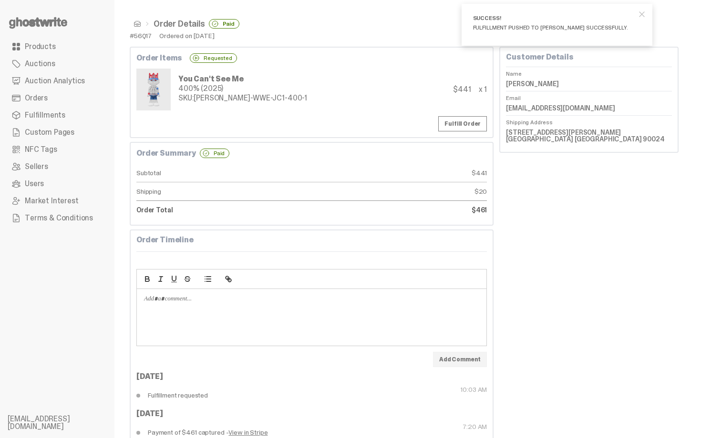
click at [134, 27] on span at bounding box center [137, 24] width 8 height 8
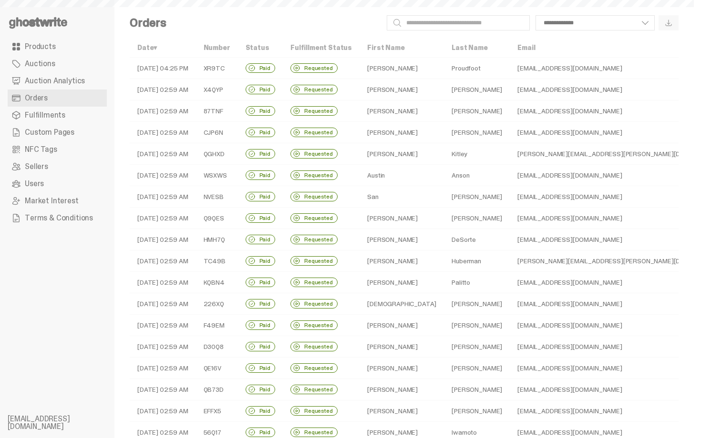
scroll to position [201, 0]
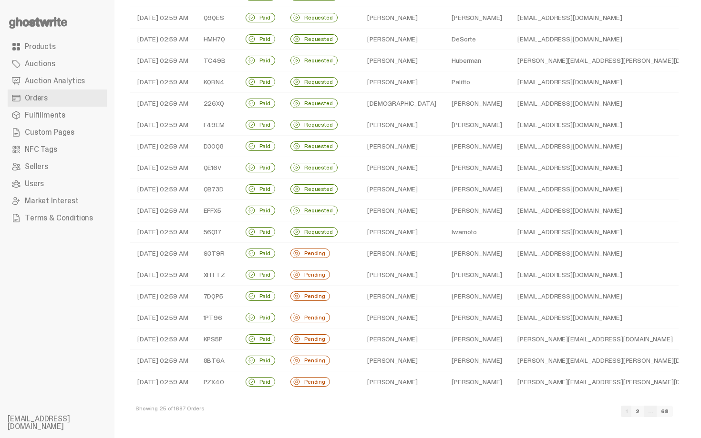
click at [405, 255] on td "[PERSON_NAME]" at bounding box center [401, 253] width 84 height 21
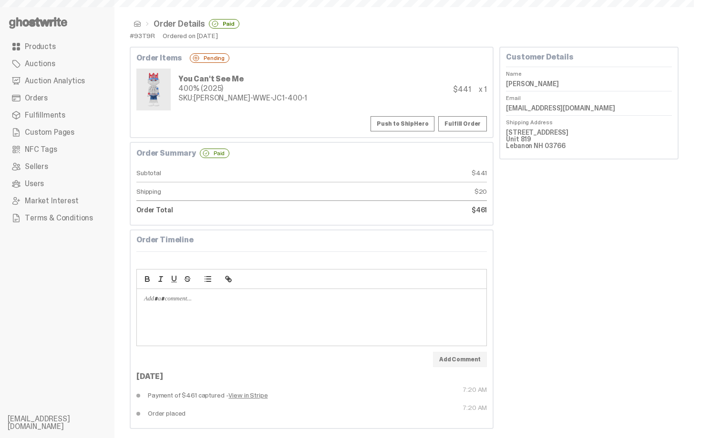
click at [410, 119] on button "Push to ShipHero" at bounding box center [402, 123] width 64 height 15
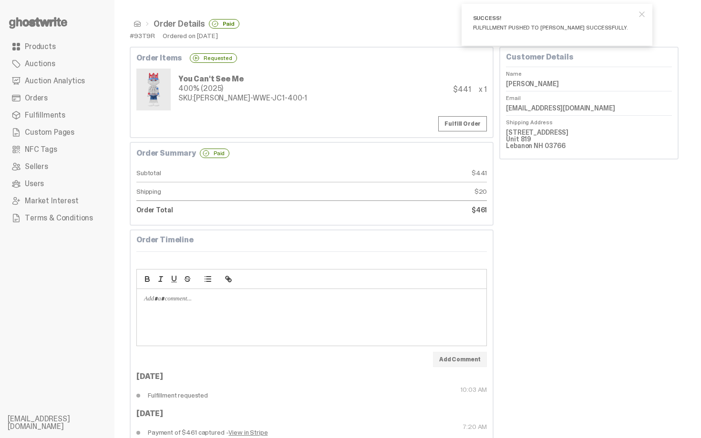
click at [138, 25] on span at bounding box center [137, 24] width 8 height 8
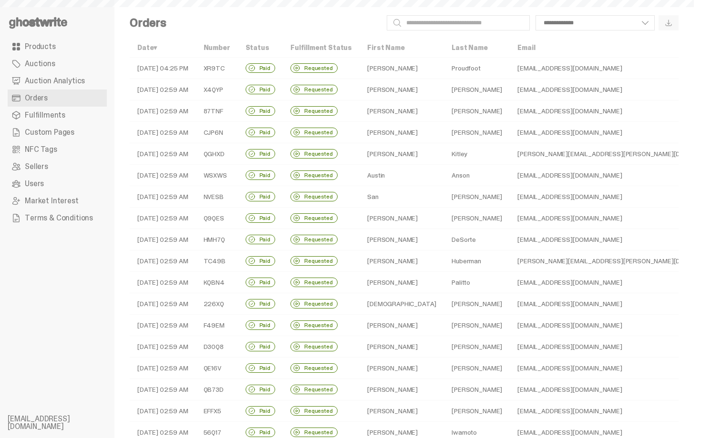
scroll to position [201, 0]
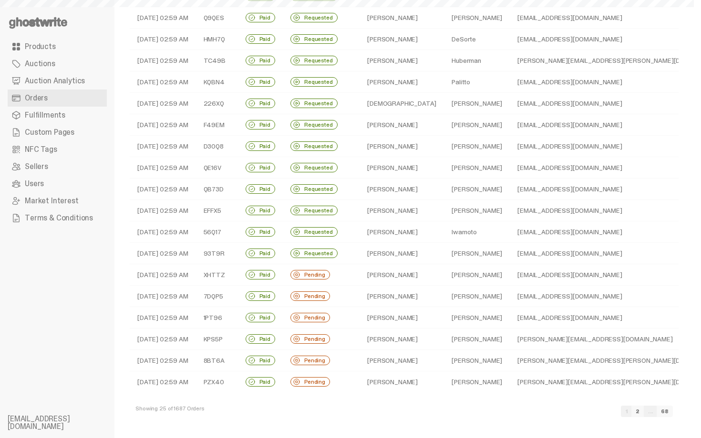
click at [454, 278] on td "[PERSON_NAME]" at bounding box center [477, 274] width 66 height 21
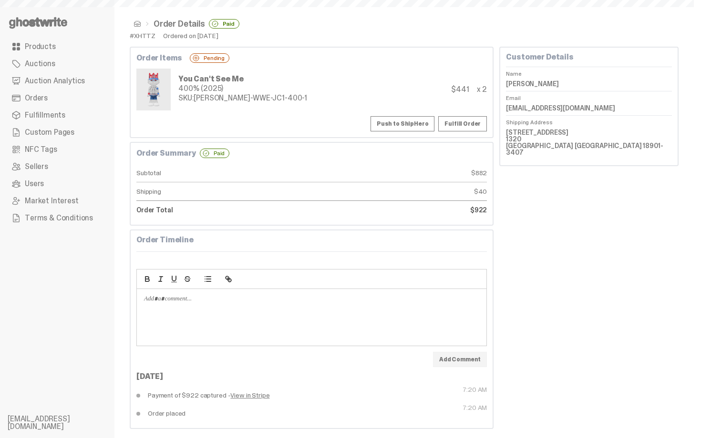
click at [418, 127] on button "Push to ShipHero" at bounding box center [402, 123] width 64 height 15
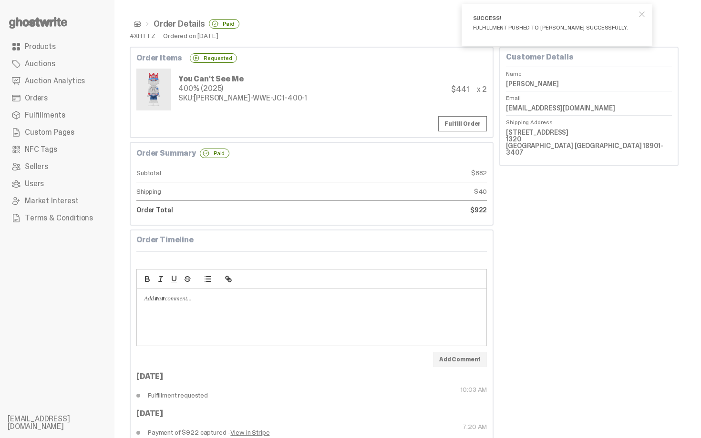
click at [138, 26] on span at bounding box center [137, 24] width 8 height 8
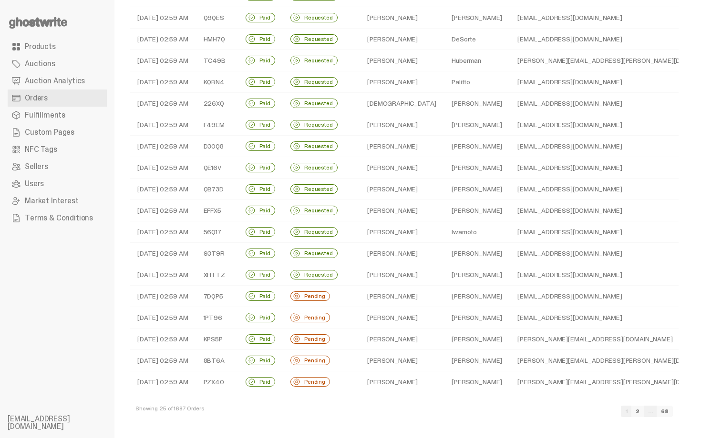
click at [448, 291] on td "[PERSON_NAME]" at bounding box center [477, 296] width 66 height 21
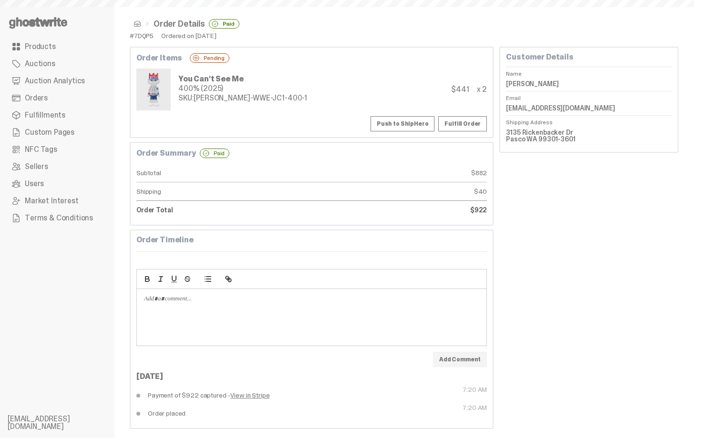
click at [400, 126] on button "Push to ShipHero" at bounding box center [402, 123] width 64 height 15
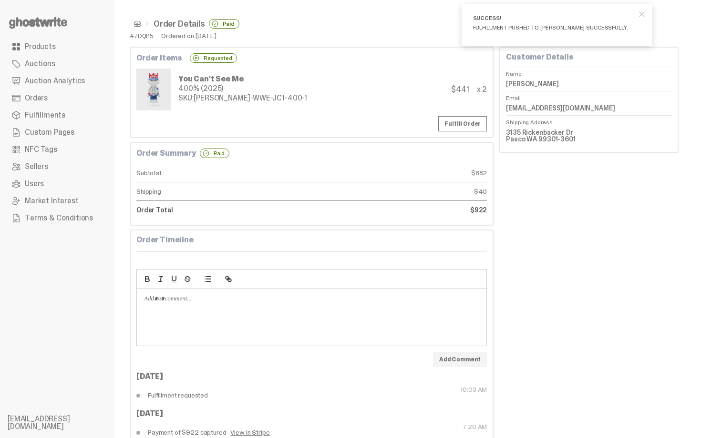
click at [137, 23] on span at bounding box center [137, 24] width 8 height 8
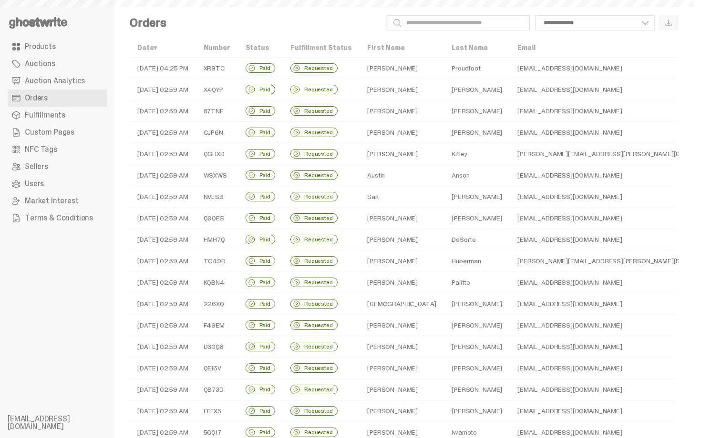
scroll to position [201, 0]
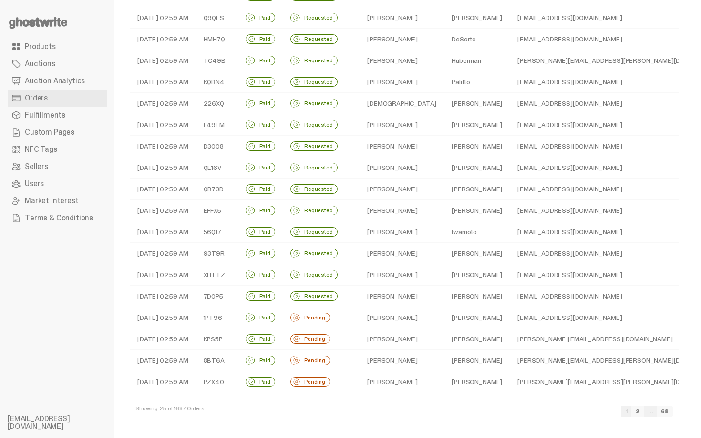
click at [447, 318] on td "[PERSON_NAME]" at bounding box center [477, 317] width 66 height 21
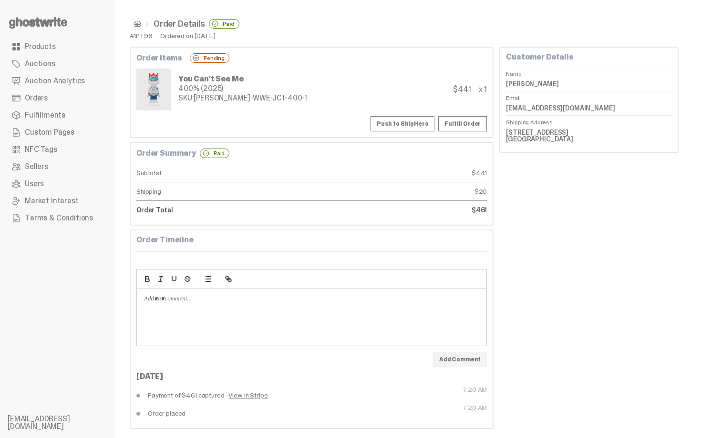
click at [399, 122] on button "Push to ShipHero" at bounding box center [402, 123] width 64 height 15
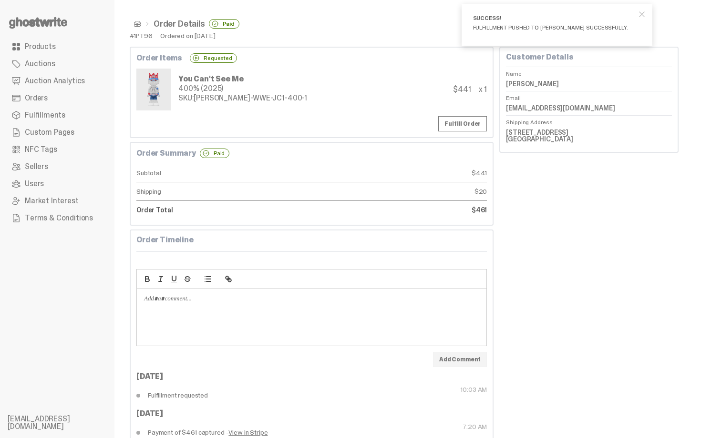
click at [136, 26] on span at bounding box center [137, 24] width 8 height 8
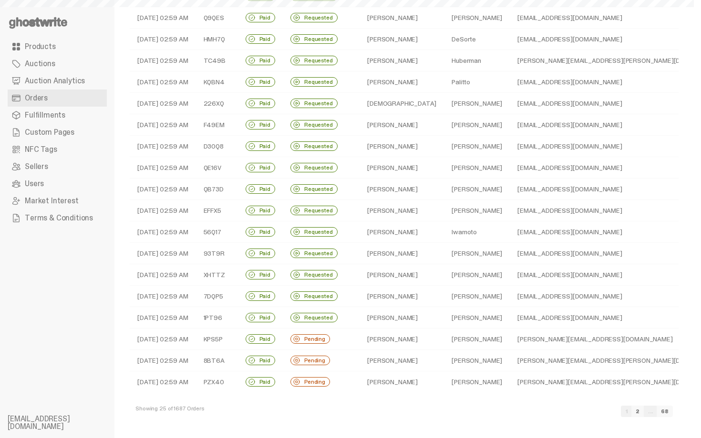
click at [444, 336] on td "[PERSON_NAME]" at bounding box center [477, 339] width 66 height 21
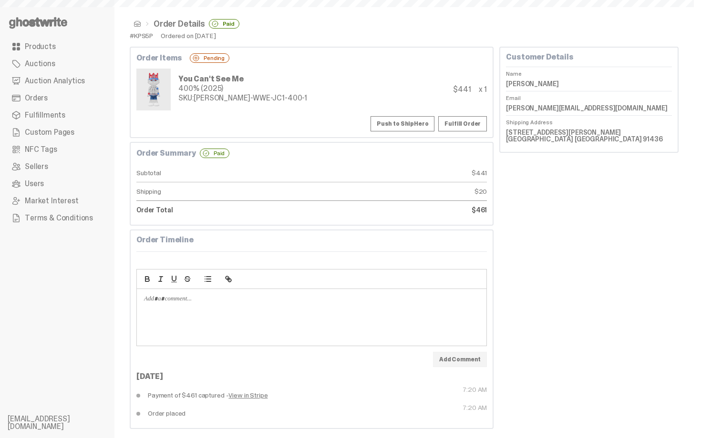
click at [408, 126] on button "Push to ShipHero" at bounding box center [402, 123] width 64 height 15
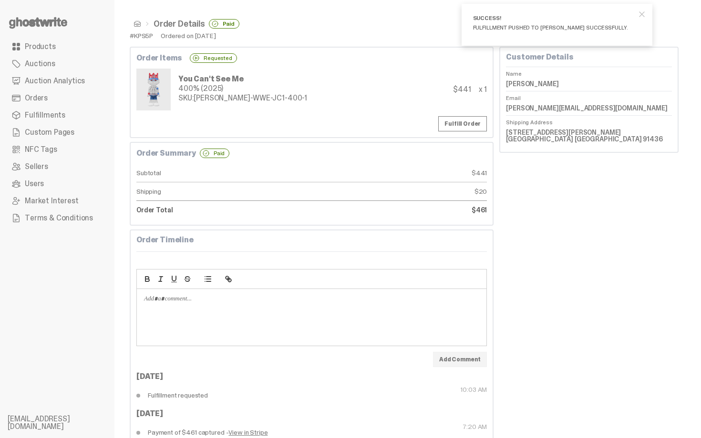
click at [133, 23] on span at bounding box center [137, 24] width 8 height 8
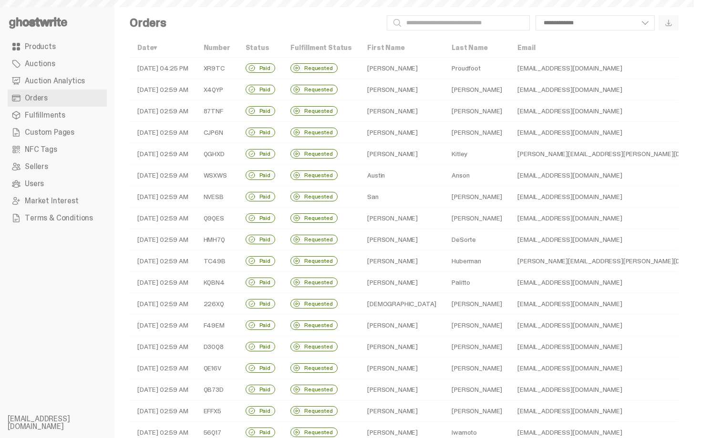
scroll to position [201, 0]
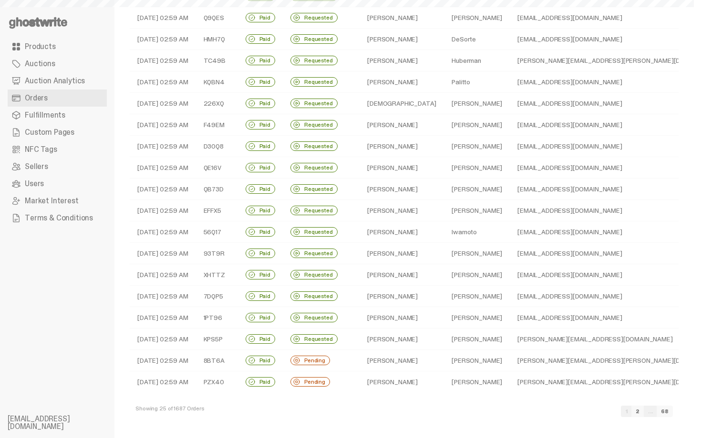
click at [509, 366] on td "[PERSON_NAME][EMAIL_ADDRESS][PERSON_NAME][DOMAIN_NAME]" at bounding box center [619, 360] width 221 height 21
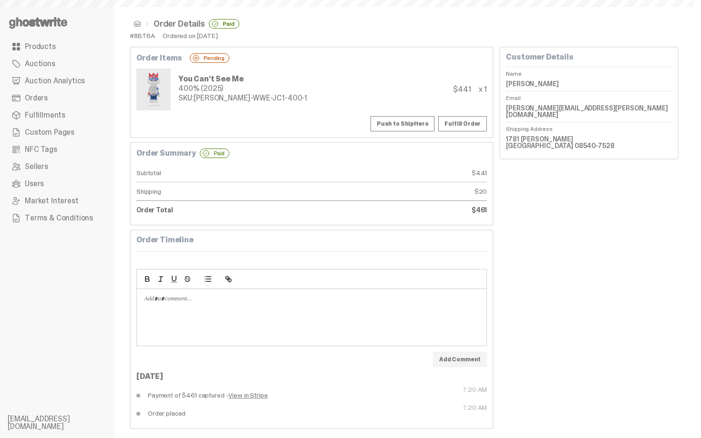
click at [417, 121] on button "Push to ShipHero" at bounding box center [402, 123] width 64 height 15
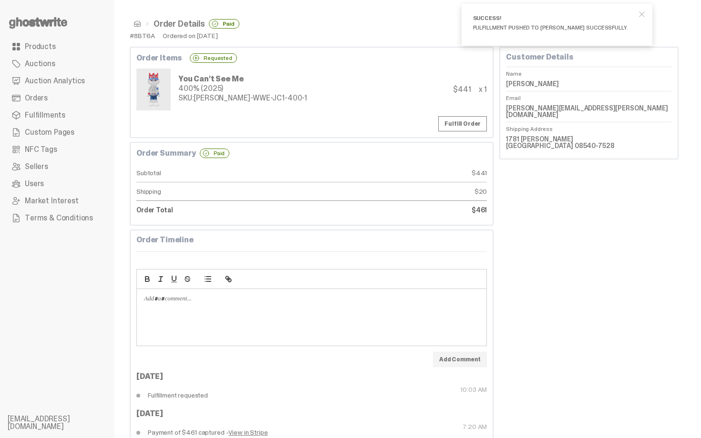
click at [131, 23] on link at bounding box center [135, 24] width 11 height 8
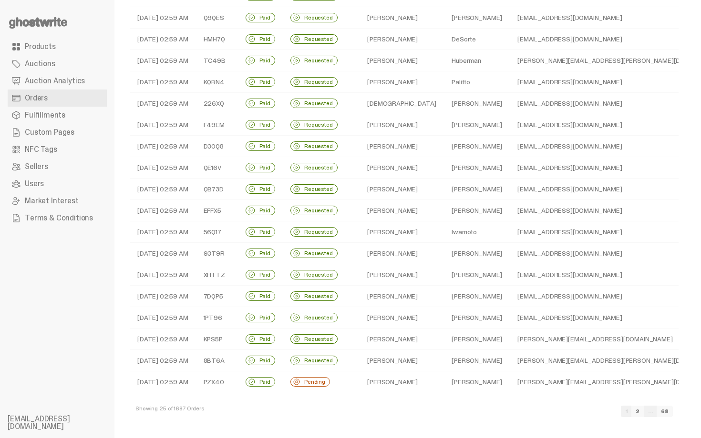
click at [509, 376] on td "[PERSON_NAME][EMAIL_ADDRESS][PERSON_NAME][DOMAIN_NAME]" at bounding box center [619, 382] width 221 height 21
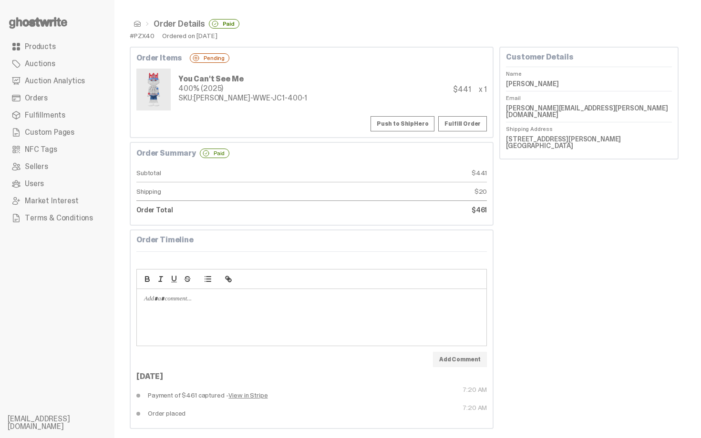
click at [428, 117] on button "Push to ShipHero" at bounding box center [402, 123] width 64 height 15
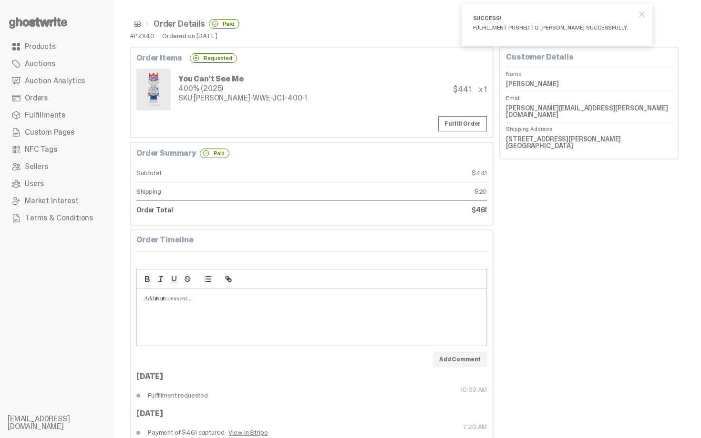
click at [133, 21] on span at bounding box center [137, 24] width 8 height 8
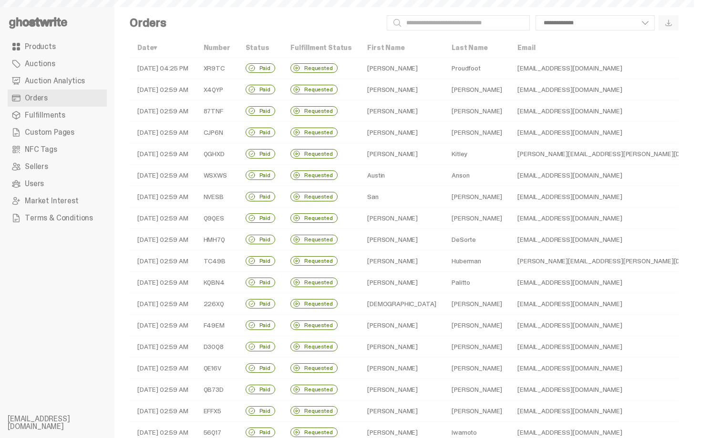
scroll to position [201, 0]
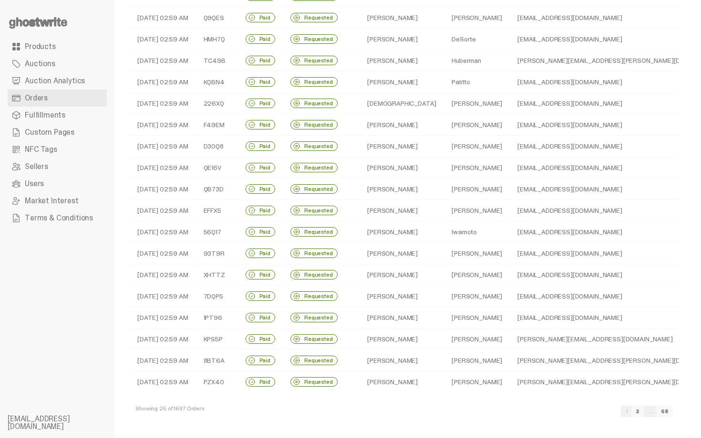
click at [643, 410] on link "2" at bounding box center [637, 411] width 12 height 11
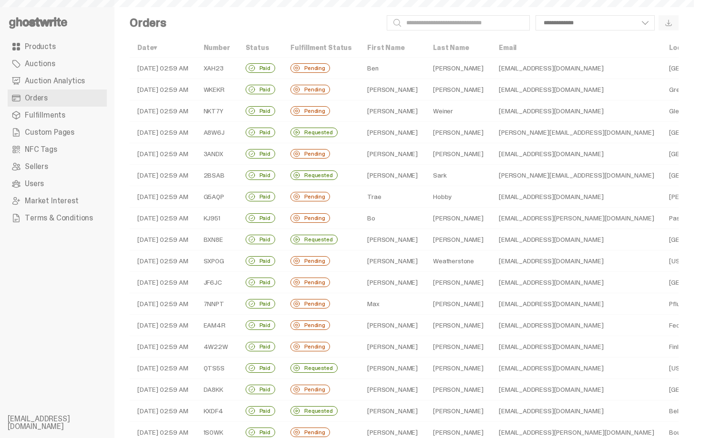
click at [400, 71] on td "Ben" at bounding box center [392, 68] width 66 height 21
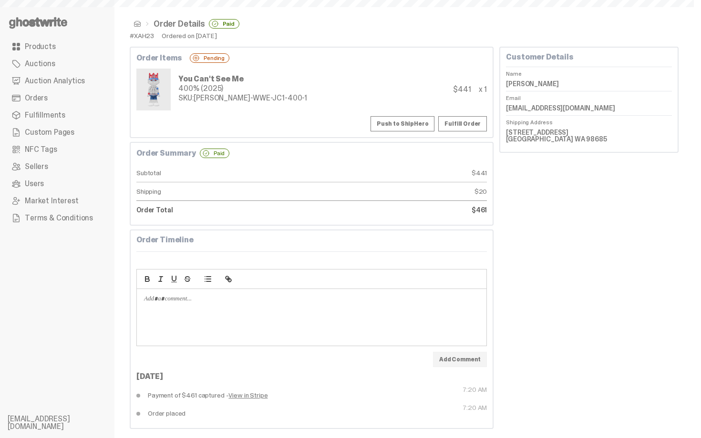
click at [418, 122] on button "Push to ShipHero" at bounding box center [402, 123] width 64 height 15
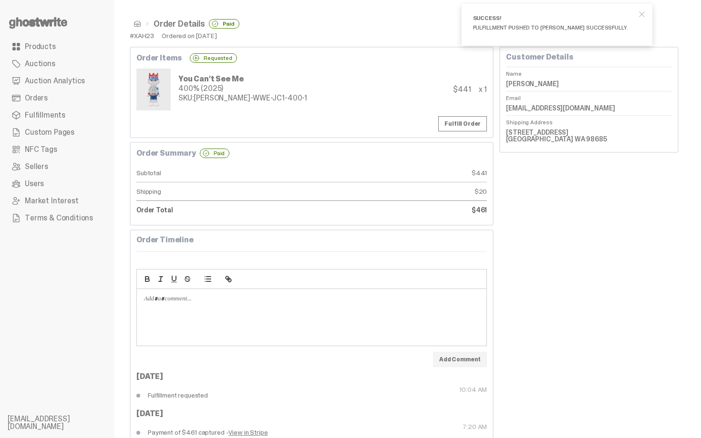
click at [135, 21] on span at bounding box center [137, 24] width 8 height 8
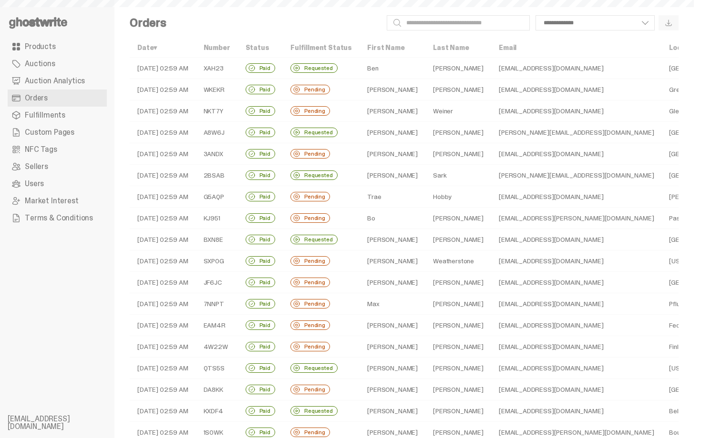
click at [425, 91] on td "Lee" at bounding box center [458, 89] width 66 height 21
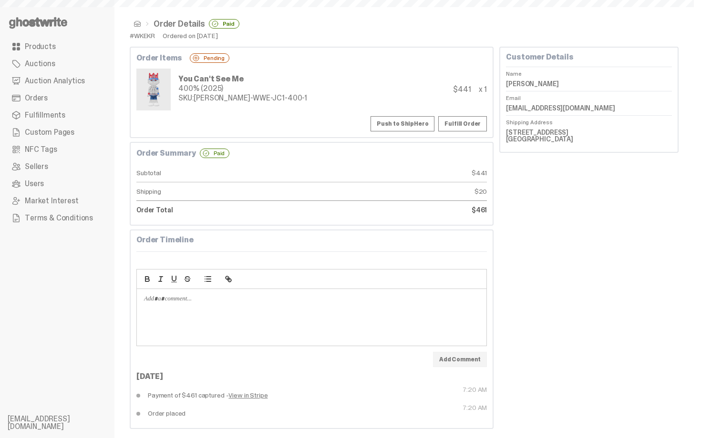
click at [421, 122] on button "Push to ShipHero" at bounding box center [402, 123] width 64 height 15
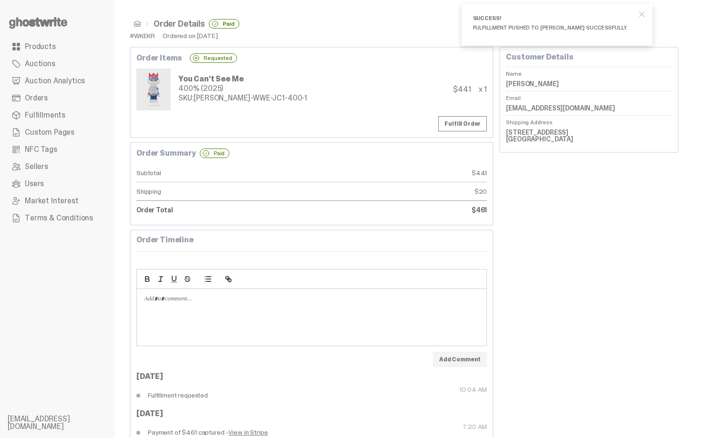
click at [137, 23] on span at bounding box center [137, 24] width 8 height 8
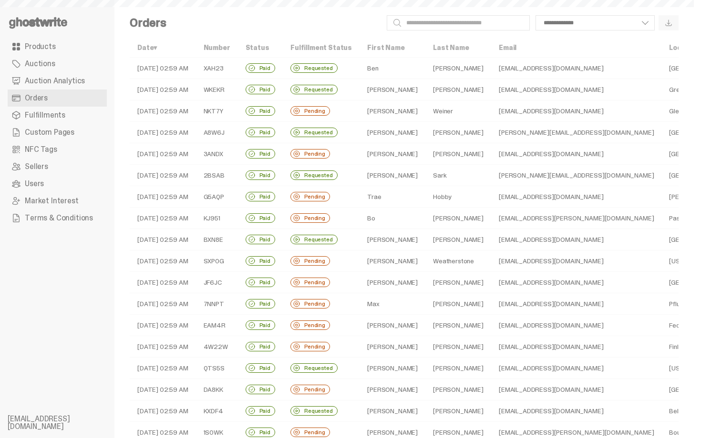
click at [425, 111] on td "Weiner" at bounding box center [458, 111] width 66 height 21
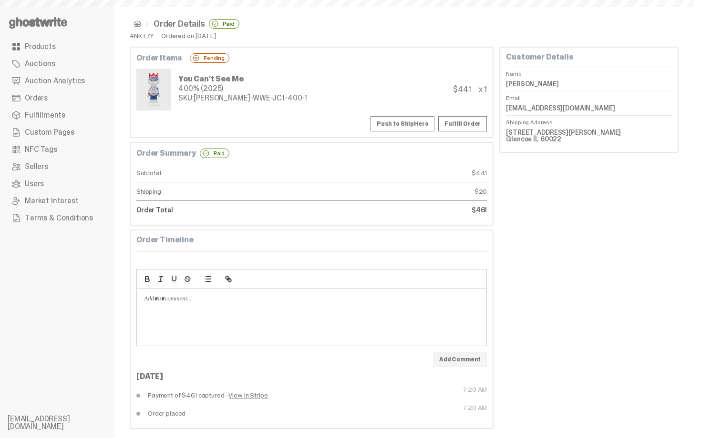
click at [413, 120] on button "Push to ShipHero" at bounding box center [402, 123] width 64 height 15
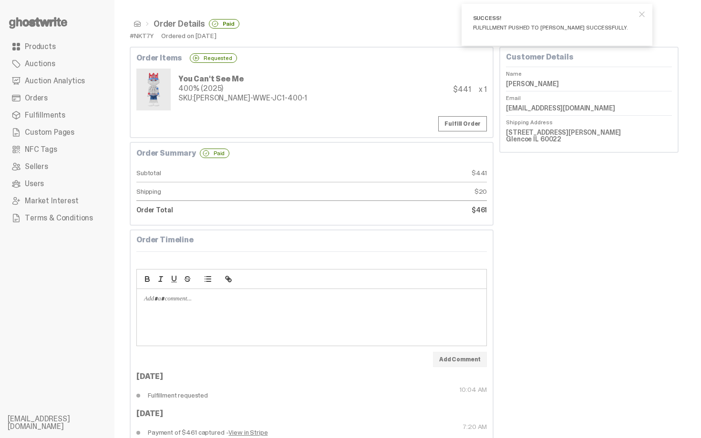
click at [133, 23] on link at bounding box center [135, 24] width 11 height 8
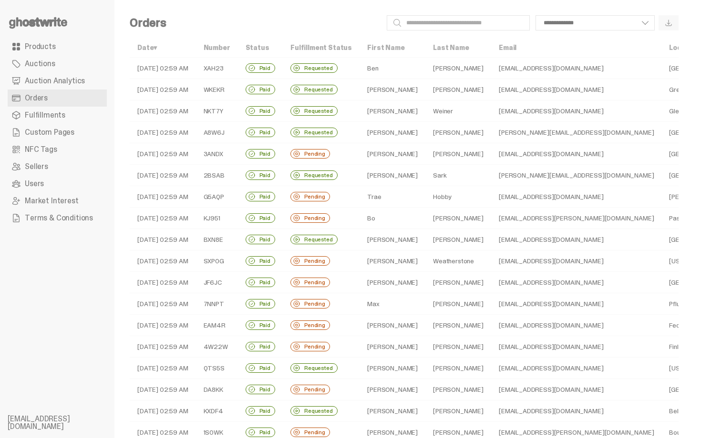
click at [393, 153] on td "Fernando" at bounding box center [392, 153] width 66 height 21
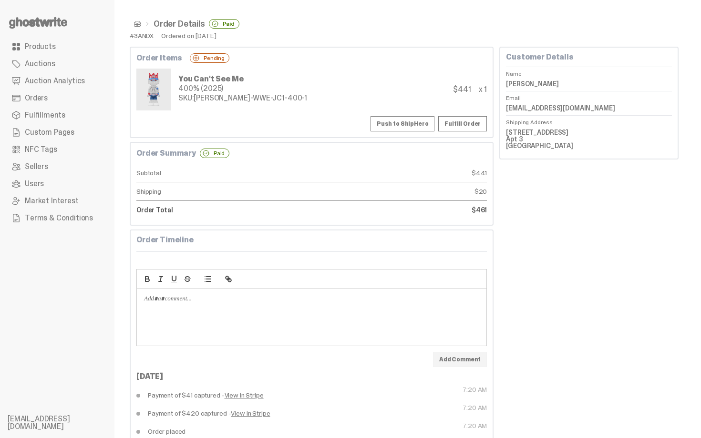
click at [407, 118] on button "Push to ShipHero" at bounding box center [402, 123] width 64 height 15
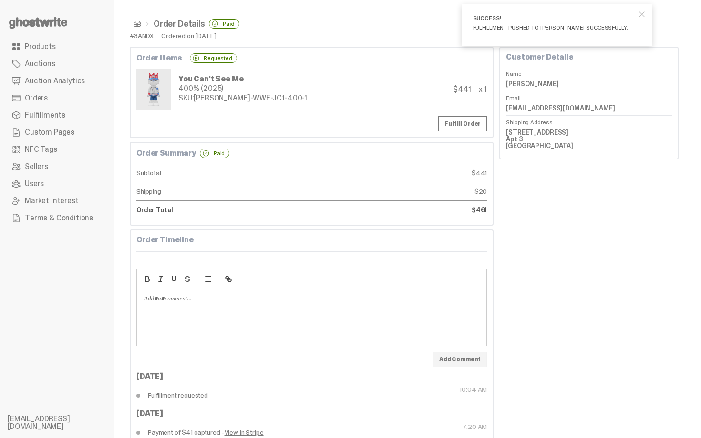
click at [133, 25] on link at bounding box center [135, 24] width 11 height 8
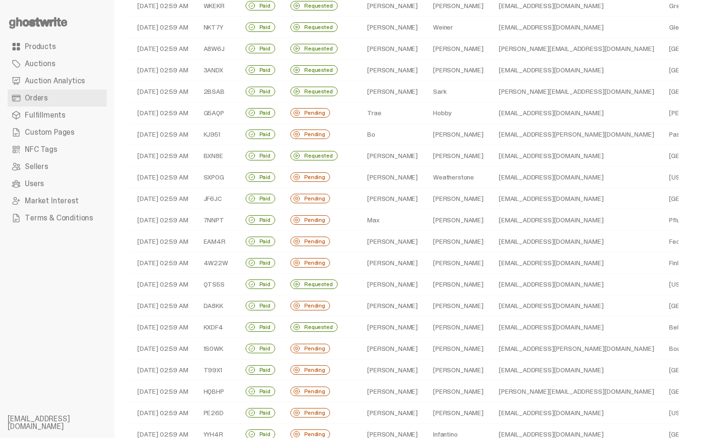
scroll to position [95, 0]
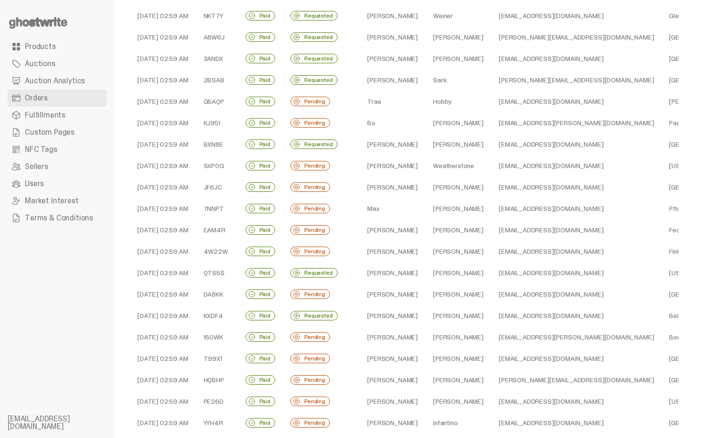
click at [367, 101] on td "Trae" at bounding box center [392, 101] width 66 height 21
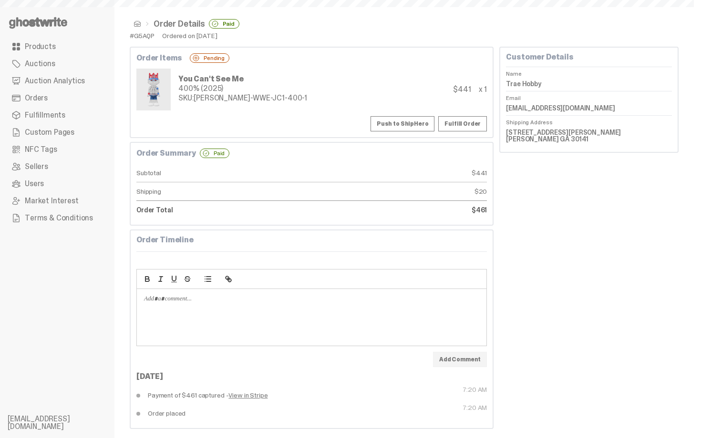
click at [401, 121] on button "Push to ShipHero" at bounding box center [402, 123] width 64 height 15
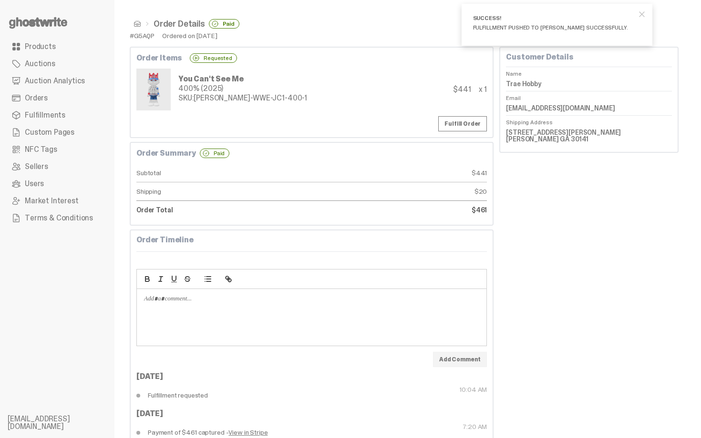
click at [137, 24] on span at bounding box center [137, 24] width 8 height 8
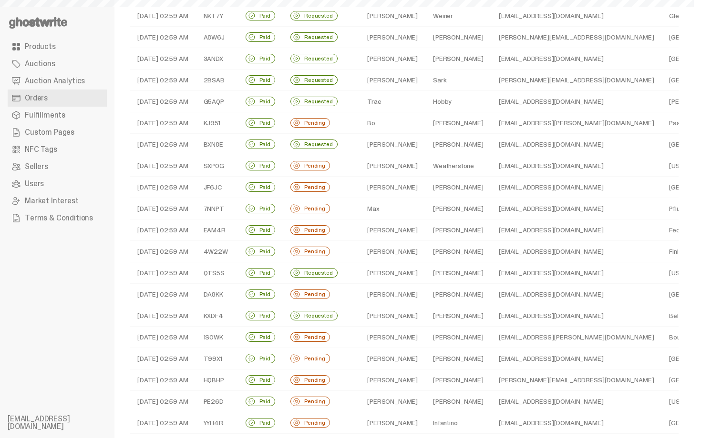
click at [425, 126] on td "Bettinson" at bounding box center [458, 122] width 66 height 21
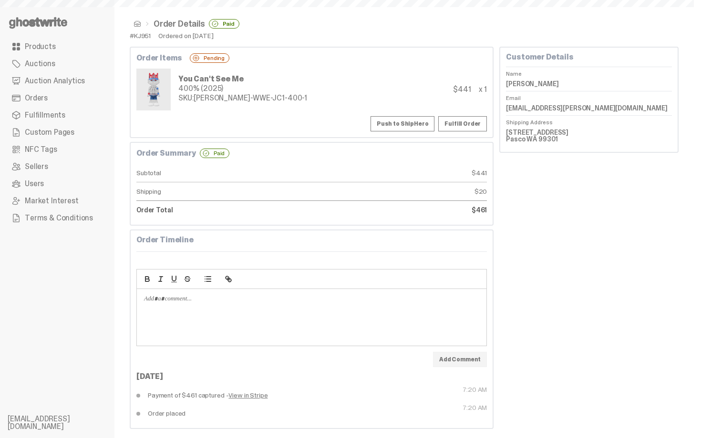
click at [416, 121] on button "Push to ShipHero" at bounding box center [402, 123] width 64 height 15
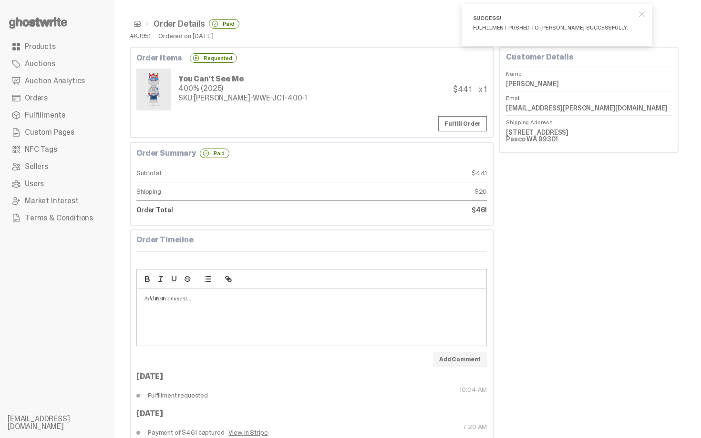
click at [135, 25] on span at bounding box center [137, 24] width 8 height 8
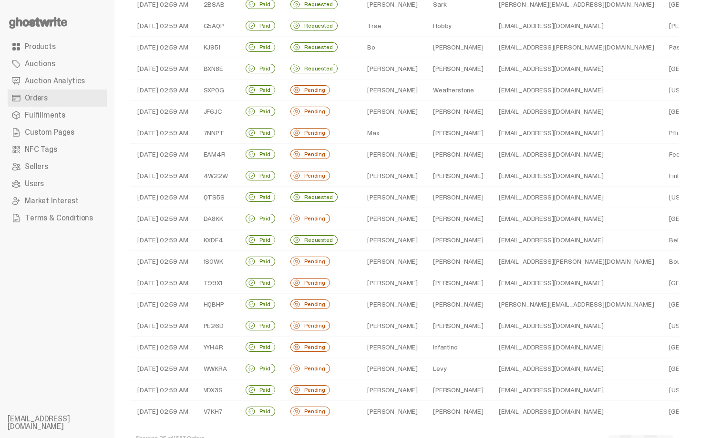
scroll to position [172, 0]
click at [378, 88] on td "Simon" at bounding box center [392, 89] width 66 height 21
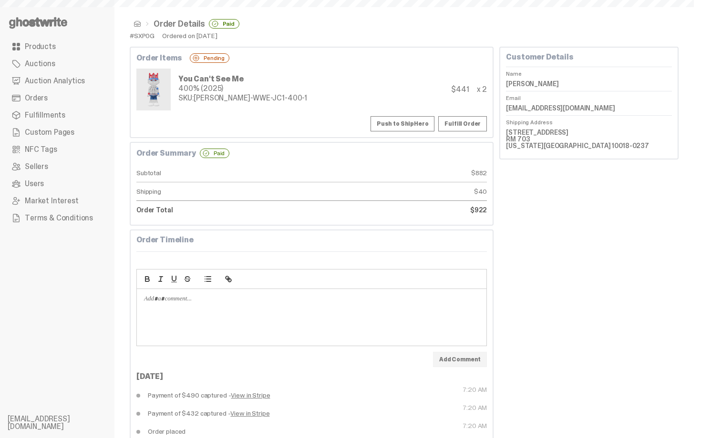
click at [406, 123] on button "Push to ShipHero" at bounding box center [402, 123] width 64 height 15
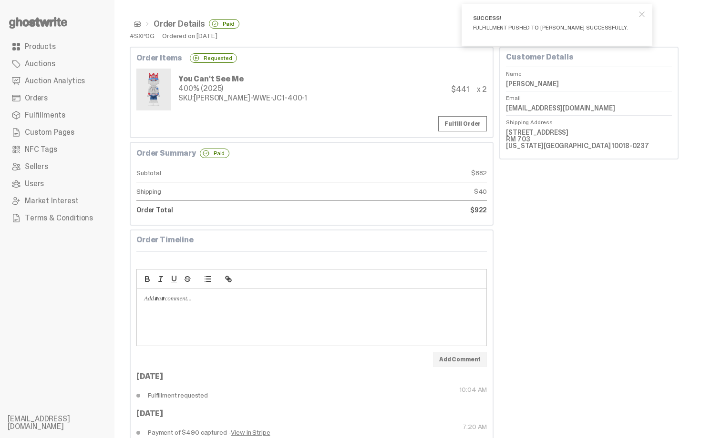
drag, startPoint x: 510, startPoint y: 82, endPoint x: 606, endPoint y: 81, distance: 95.8
click at [608, 82] on dd "Simon Weatherstone" at bounding box center [589, 84] width 166 height 14
copy dd "Simon Weatherstone"
click at [298, 99] on div "You Can't See Me 400% (2025) SKU: TY-GH-WWE-JC1-400-1 $441 x 2" at bounding box center [311, 90] width 350 height 42
click at [139, 24] on span at bounding box center [137, 24] width 8 height 8
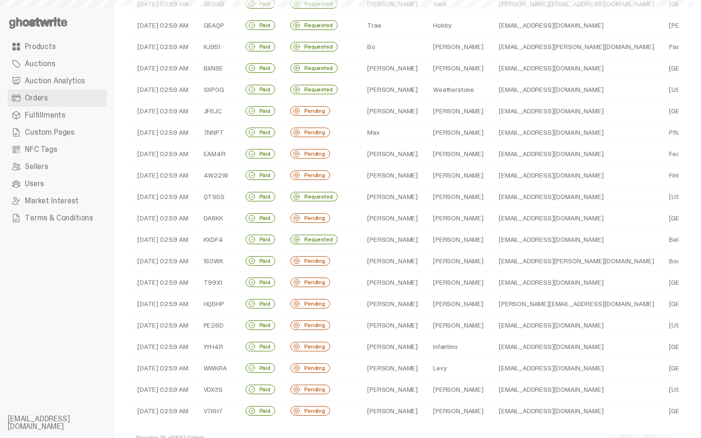
scroll to position [191, 0]
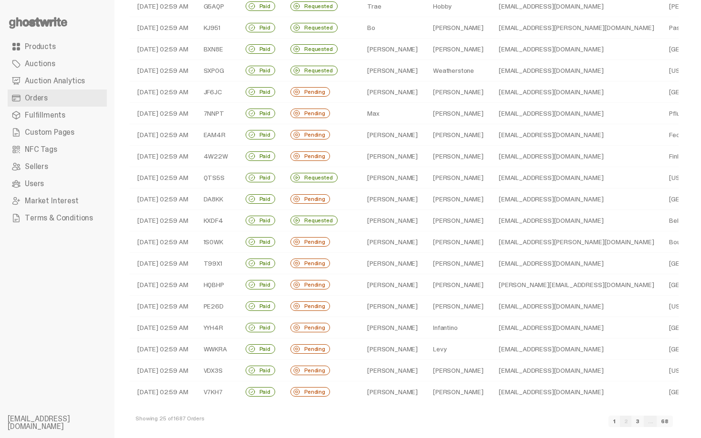
click at [346, 93] on td "Pending" at bounding box center [321, 91] width 77 height 21
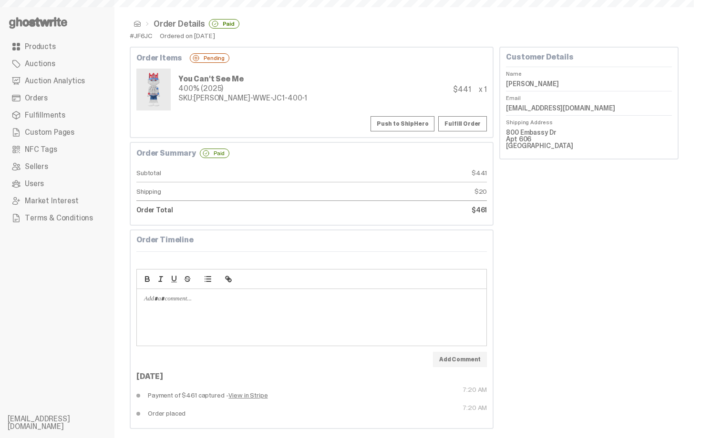
click at [393, 128] on button "Push to ShipHero" at bounding box center [402, 123] width 64 height 15
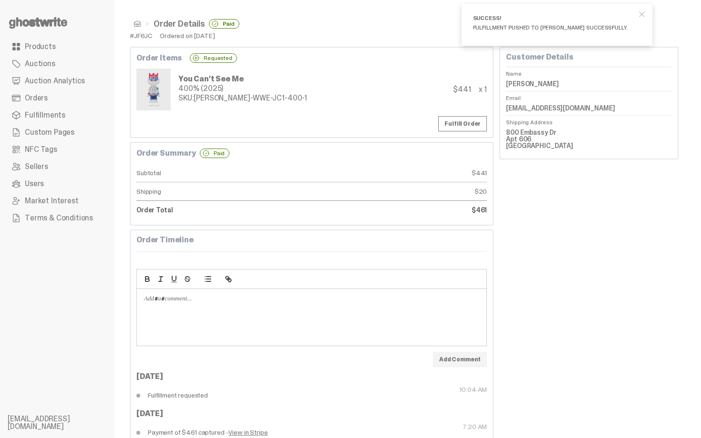
click at [138, 25] on span at bounding box center [137, 24] width 8 height 8
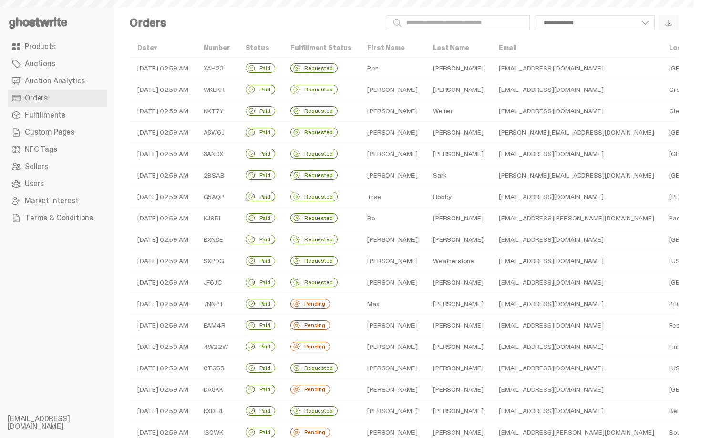
scroll to position [191, 0]
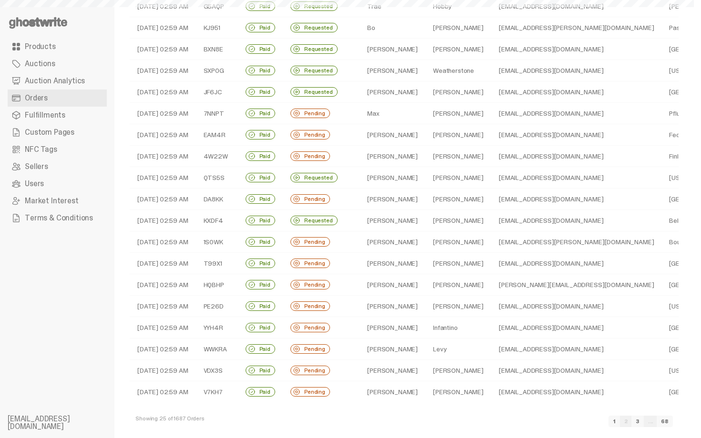
click at [399, 117] on td "Max" at bounding box center [392, 113] width 66 height 21
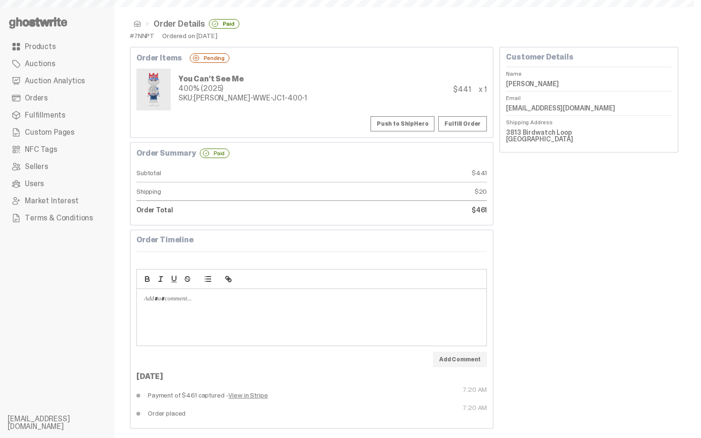
click at [403, 126] on button "Push to ShipHero" at bounding box center [402, 123] width 64 height 15
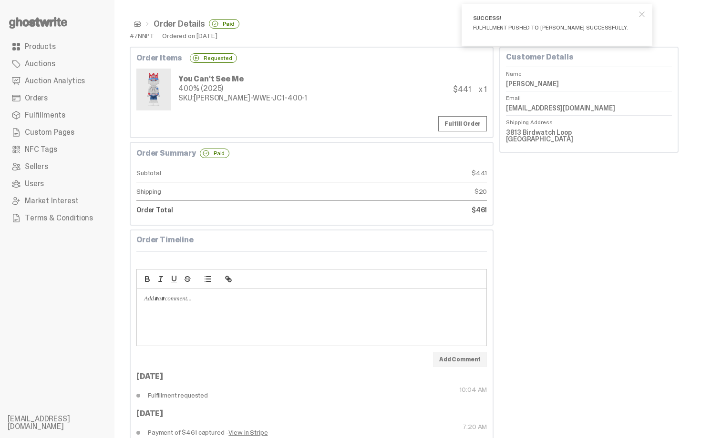
click at [137, 22] on span at bounding box center [137, 24] width 8 height 8
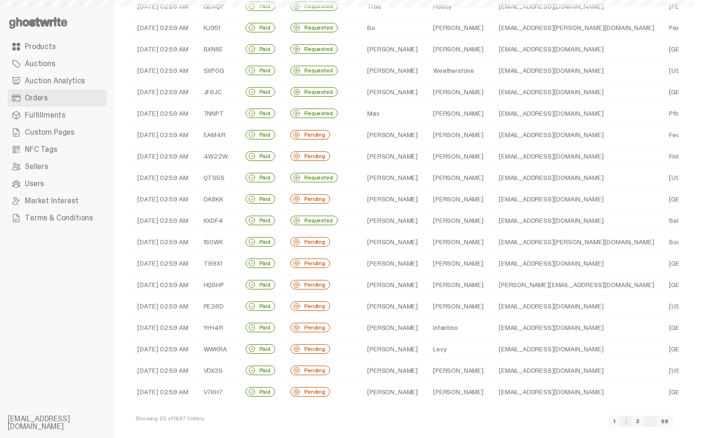
click at [394, 135] on td "Brandon" at bounding box center [392, 134] width 66 height 21
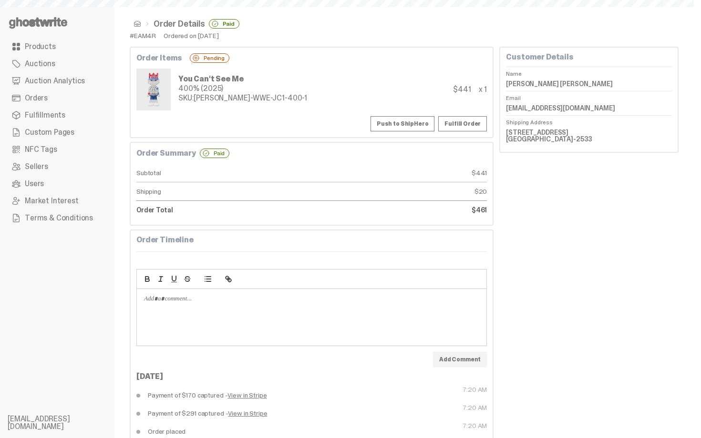
click at [395, 122] on button "Push to ShipHero" at bounding box center [402, 123] width 64 height 15
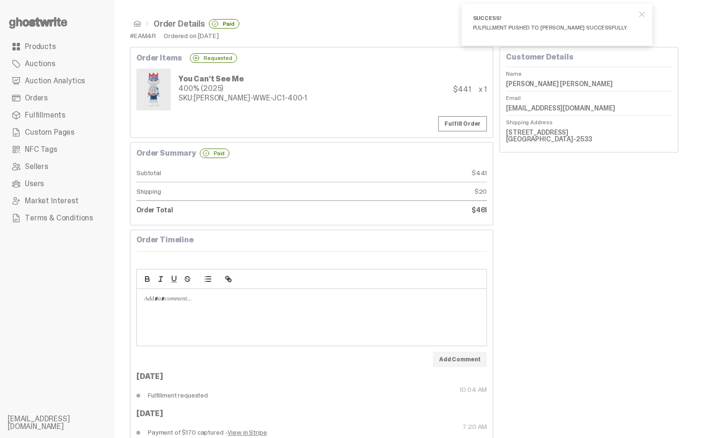
click at [140, 24] on span at bounding box center [137, 24] width 8 height 8
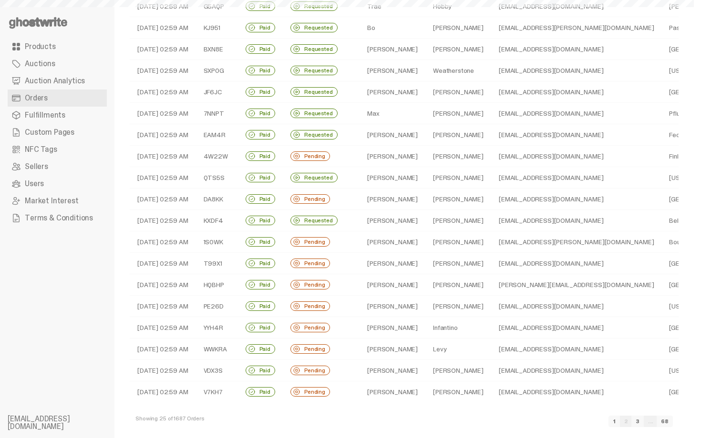
click at [425, 156] on td "Beachy" at bounding box center [458, 156] width 66 height 21
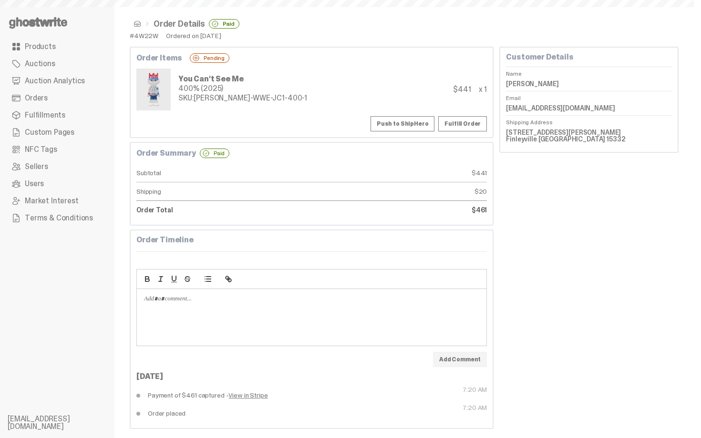
click at [422, 124] on button "Push to ShipHero" at bounding box center [402, 123] width 64 height 15
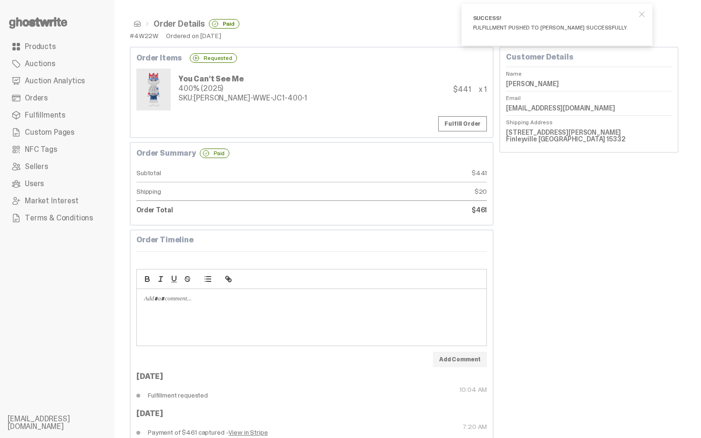
click at [134, 24] on span at bounding box center [137, 24] width 8 height 8
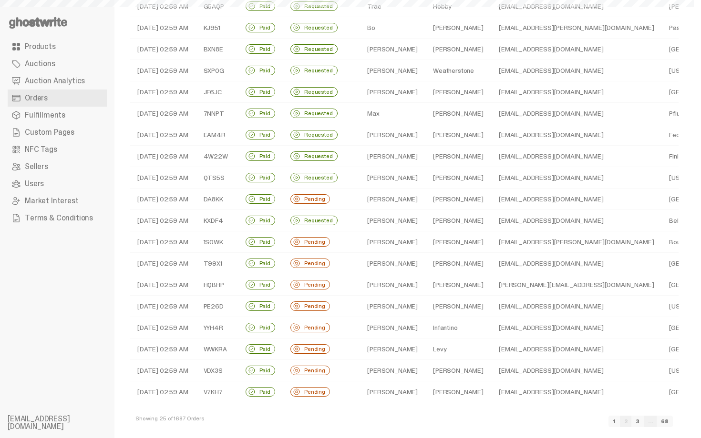
scroll to position [201, 0]
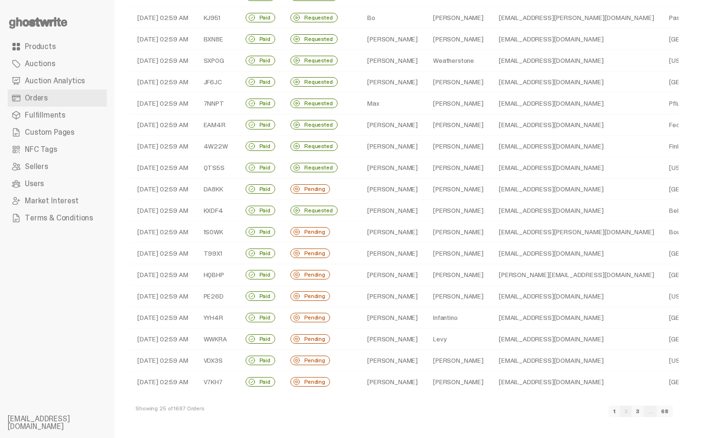
click at [396, 194] on td "[PERSON_NAME]" at bounding box center [392, 189] width 66 height 21
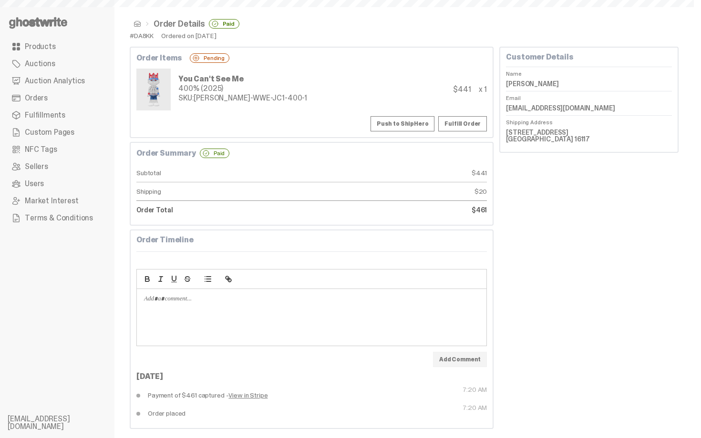
click at [403, 117] on button "Push to ShipHero" at bounding box center [402, 123] width 64 height 15
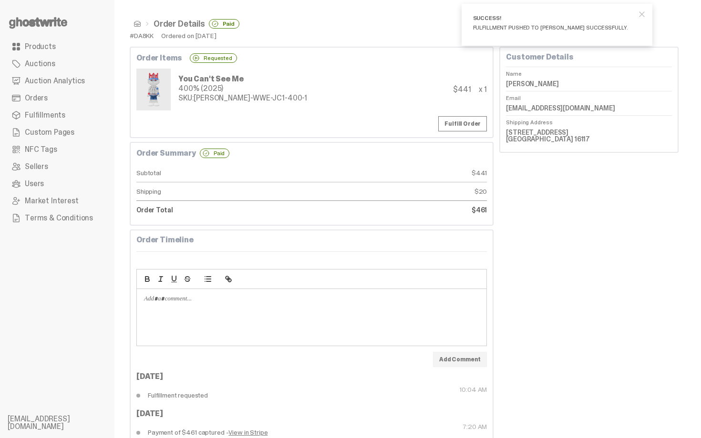
click at [136, 19] on nav "Order Details Paid" at bounding box center [404, 23] width 548 height 17
click at [136, 28] on ul "Order Details Paid" at bounding box center [404, 24] width 548 height 10
click at [136, 27] on span at bounding box center [137, 24] width 8 height 8
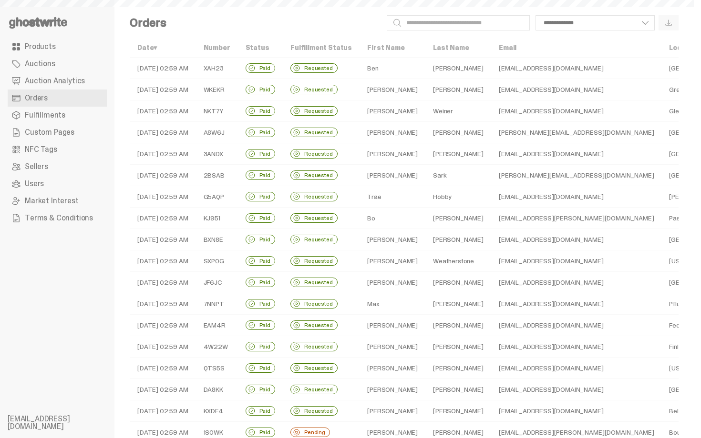
scroll to position [201, 0]
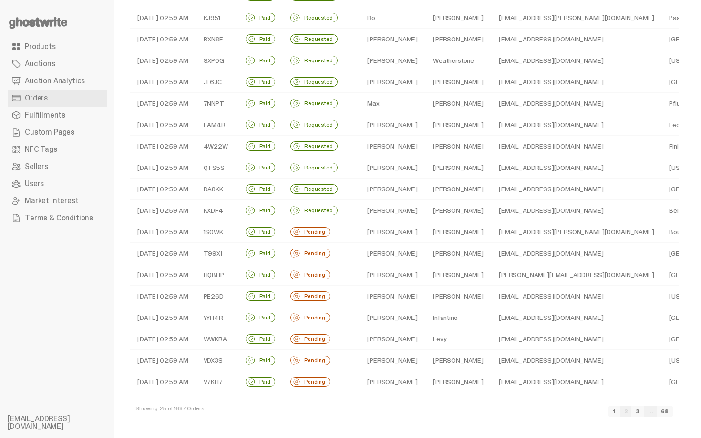
click at [366, 237] on td "[PERSON_NAME]" at bounding box center [392, 232] width 66 height 21
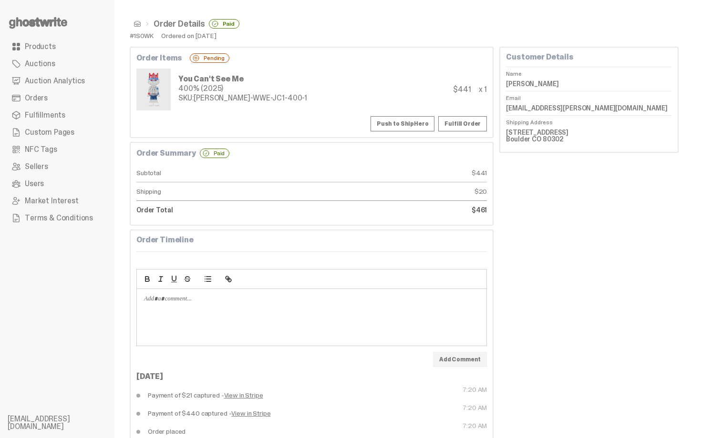
click at [391, 123] on button "Push to ShipHero" at bounding box center [402, 123] width 64 height 15
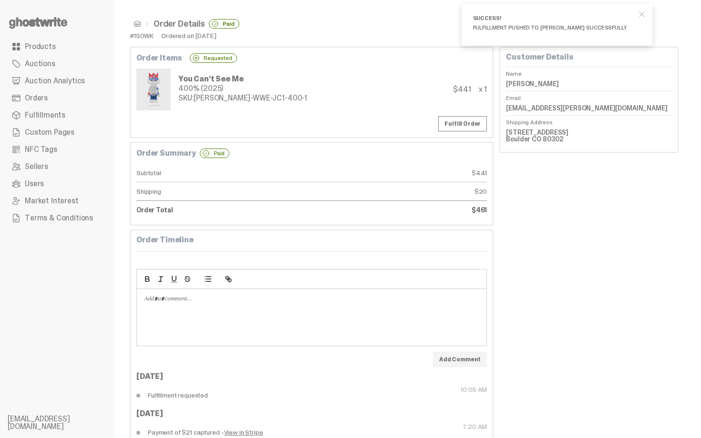
click at [136, 25] on span at bounding box center [137, 24] width 8 height 8
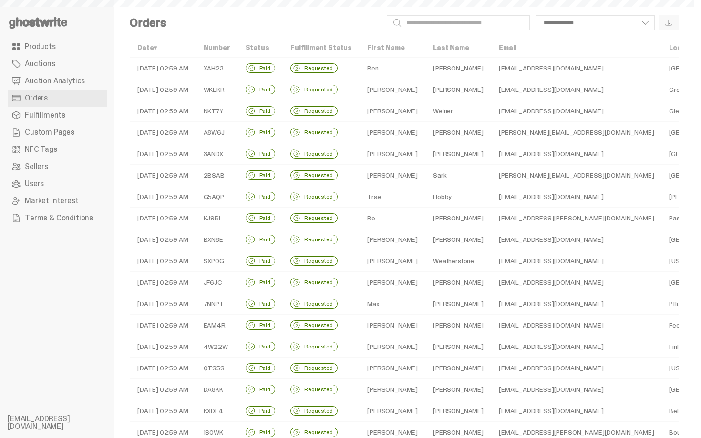
scroll to position [201, 0]
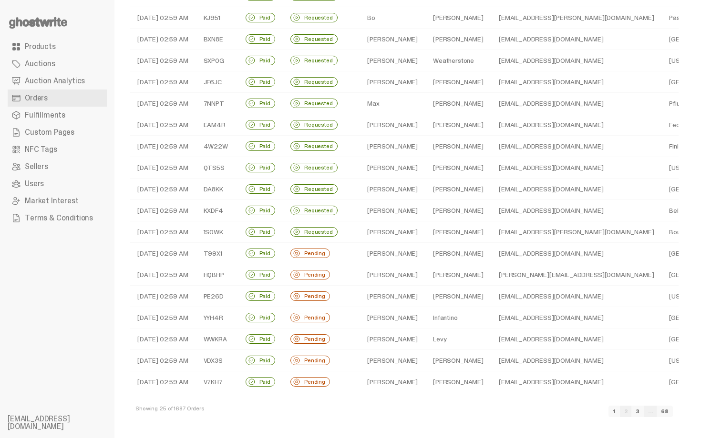
click at [310, 254] on div "Pending" at bounding box center [310, 254] width 40 height 10
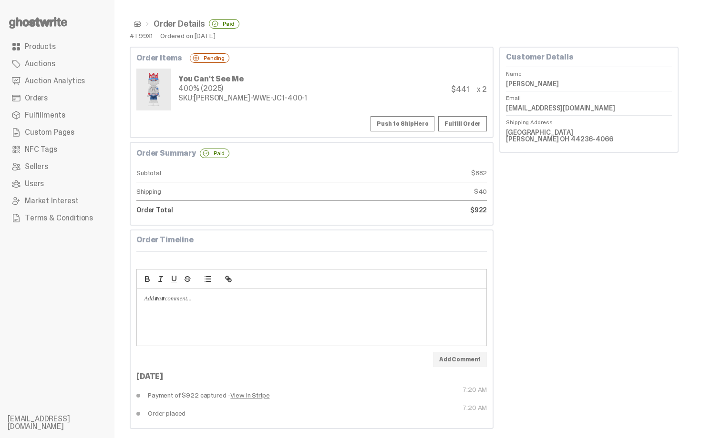
click at [394, 124] on button "Push to ShipHero" at bounding box center [402, 123] width 64 height 15
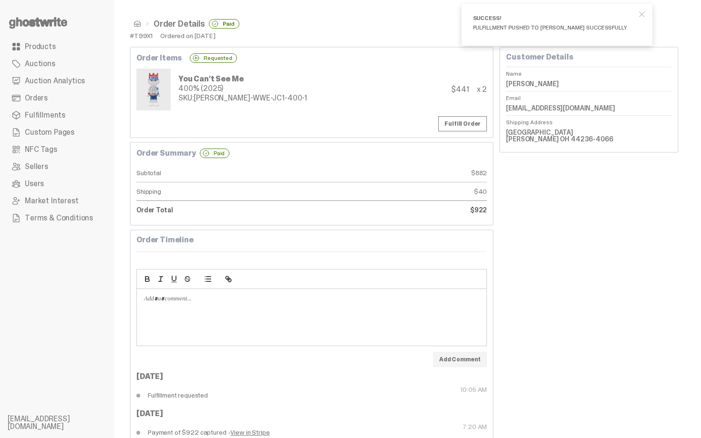
click at [137, 26] on span at bounding box center [137, 24] width 8 height 8
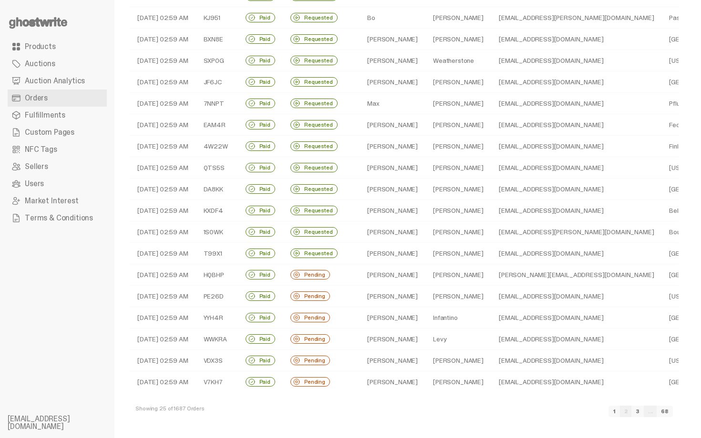
click at [425, 278] on td "Pereira" at bounding box center [458, 274] width 66 height 21
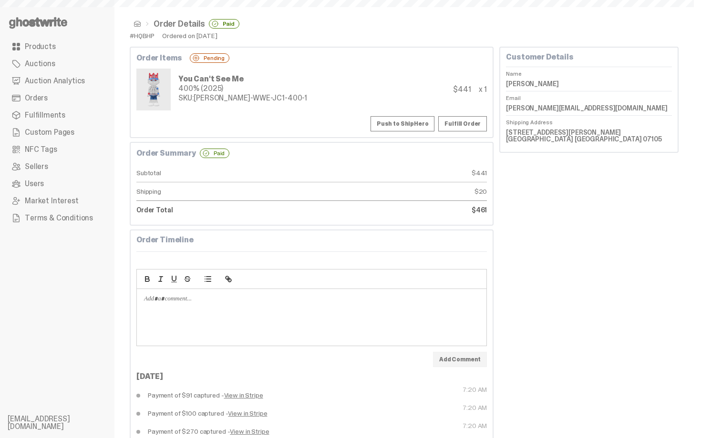
click at [418, 122] on button "Push to ShipHero" at bounding box center [402, 123] width 64 height 15
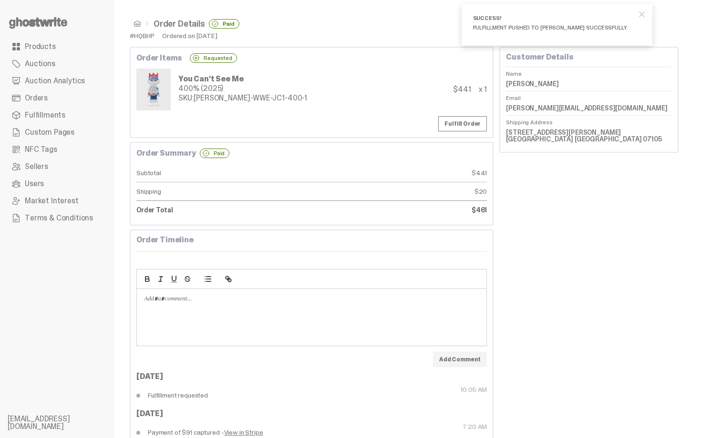
click at [134, 26] on span at bounding box center [137, 24] width 8 height 8
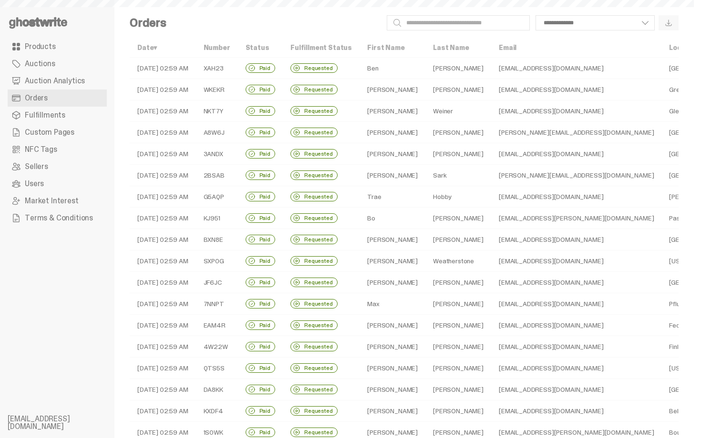
scroll to position [201, 0]
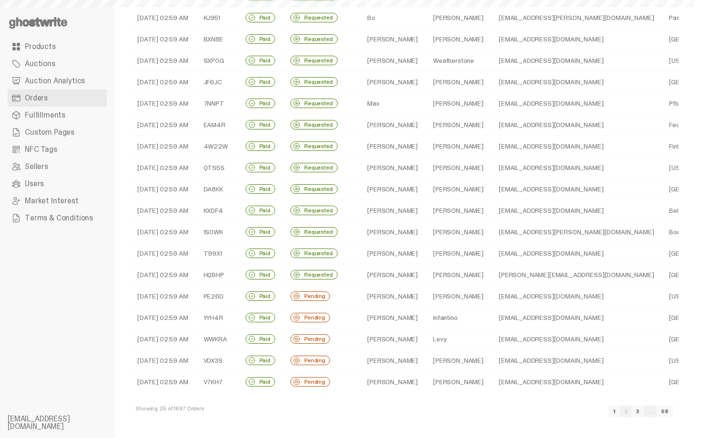
click at [374, 297] on td "Fred" at bounding box center [392, 296] width 66 height 21
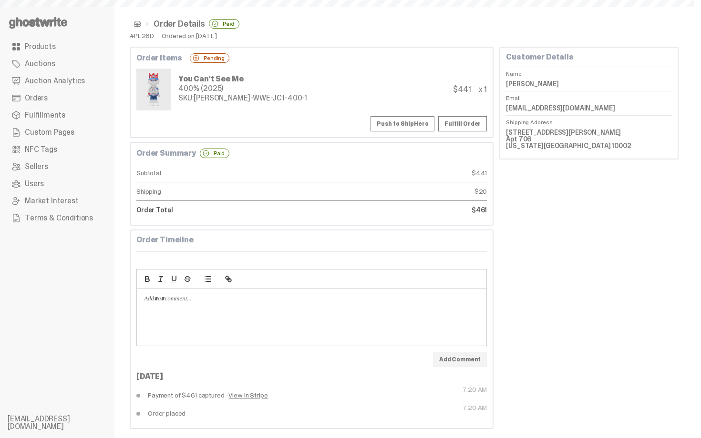
click at [397, 126] on button "Push to ShipHero" at bounding box center [402, 123] width 64 height 15
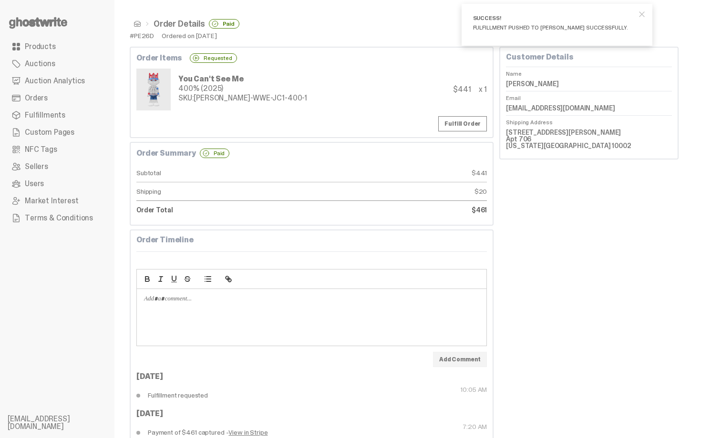
click at [133, 22] on span at bounding box center [137, 24] width 8 height 8
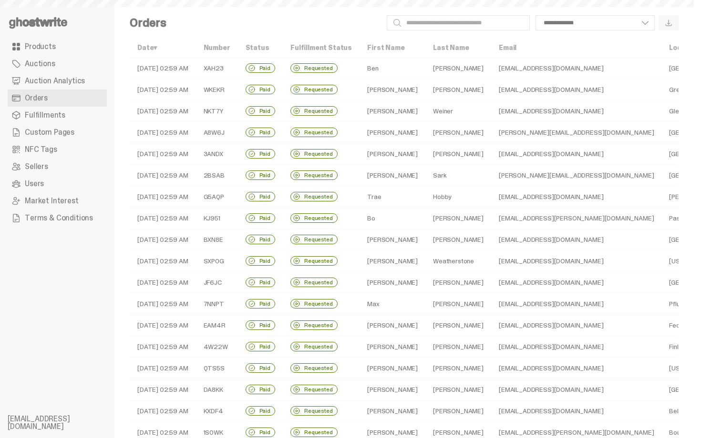
scroll to position [201, 0]
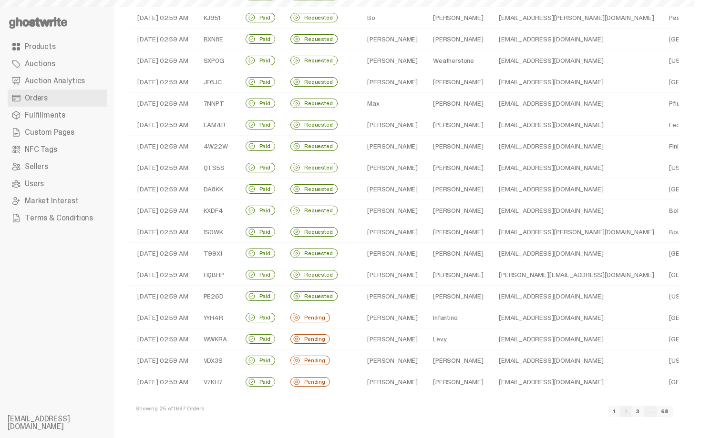
click at [446, 318] on td "Infantino" at bounding box center [458, 317] width 66 height 21
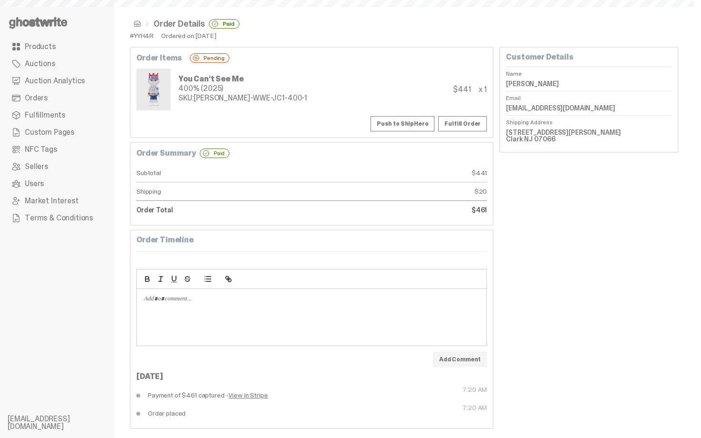
click at [411, 123] on button "Push to ShipHero" at bounding box center [402, 123] width 64 height 15
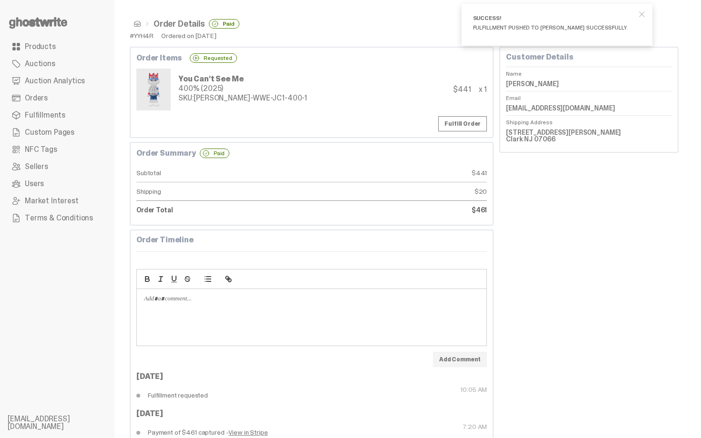
click at [138, 24] on span at bounding box center [137, 24] width 8 height 8
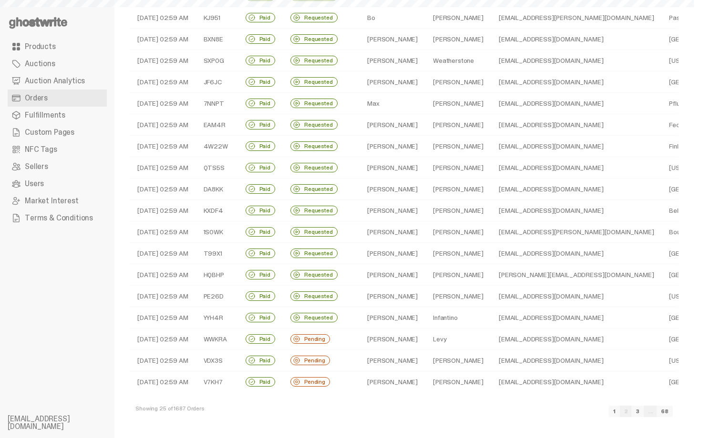
click at [445, 343] on td "Levy" at bounding box center [458, 339] width 66 height 21
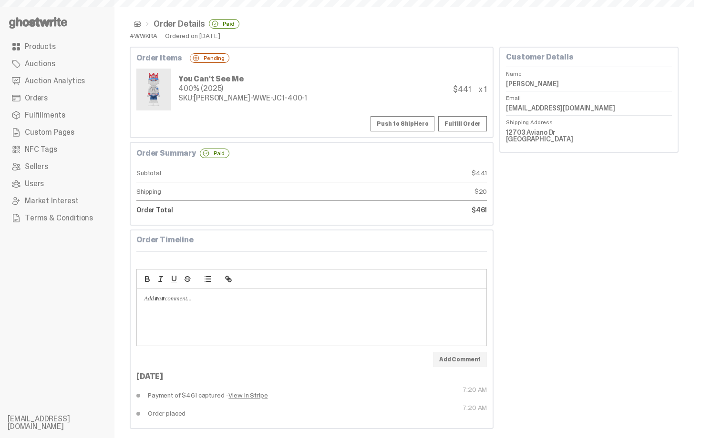
click at [403, 121] on button "Push to ShipHero" at bounding box center [402, 123] width 64 height 15
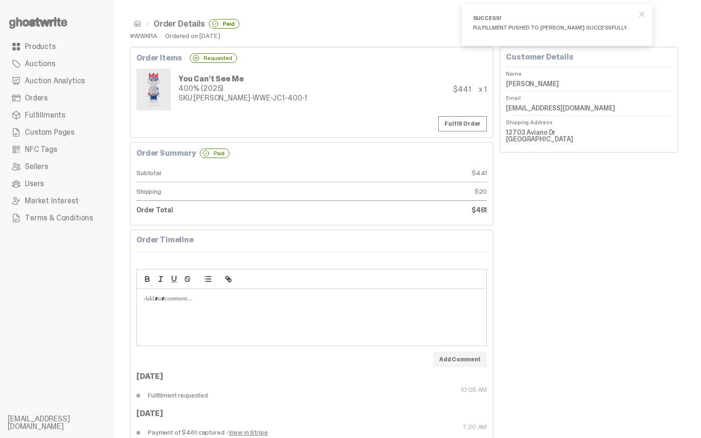
click at [138, 21] on span at bounding box center [137, 24] width 8 height 8
click at [136, 25] on span at bounding box center [137, 24] width 8 height 8
click at [136, 21] on span at bounding box center [137, 24] width 8 height 8
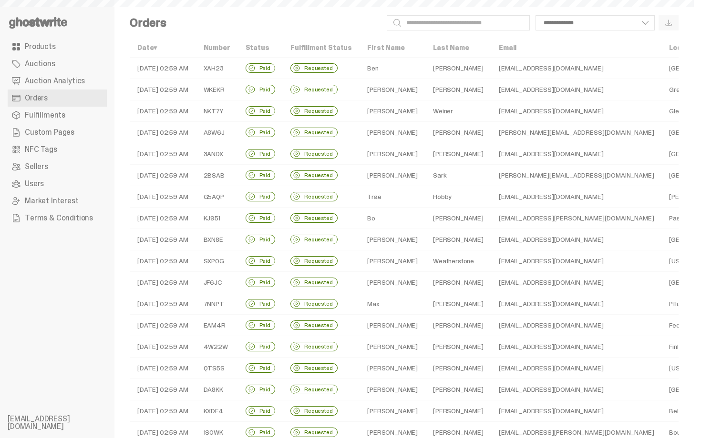
scroll to position [201, 0]
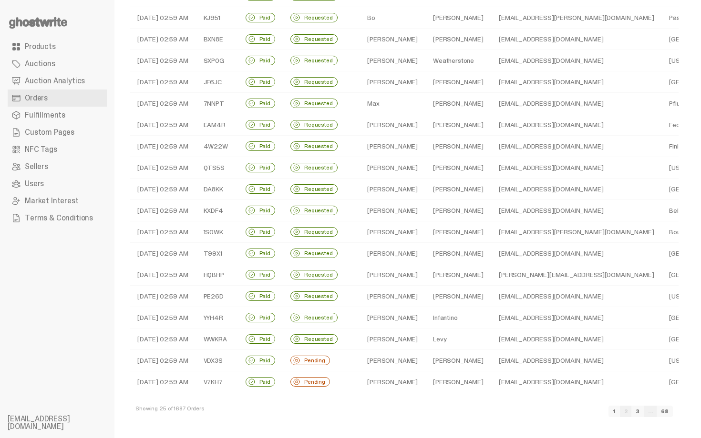
click at [429, 356] on td "Hewett" at bounding box center [458, 360] width 66 height 21
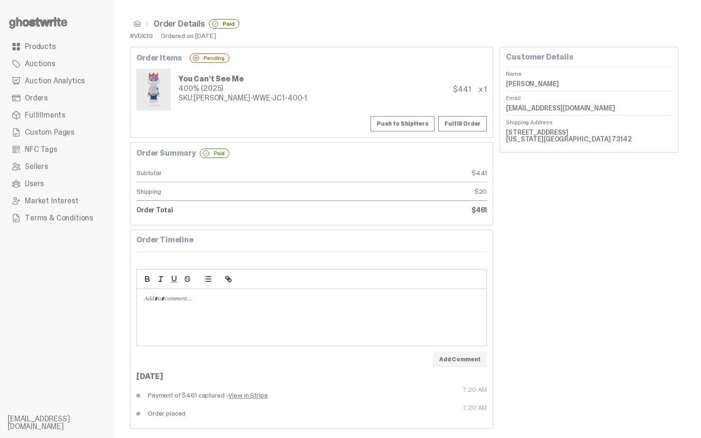
click at [401, 118] on button "Push to ShipHero" at bounding box center [402, 123] width 64 height 15
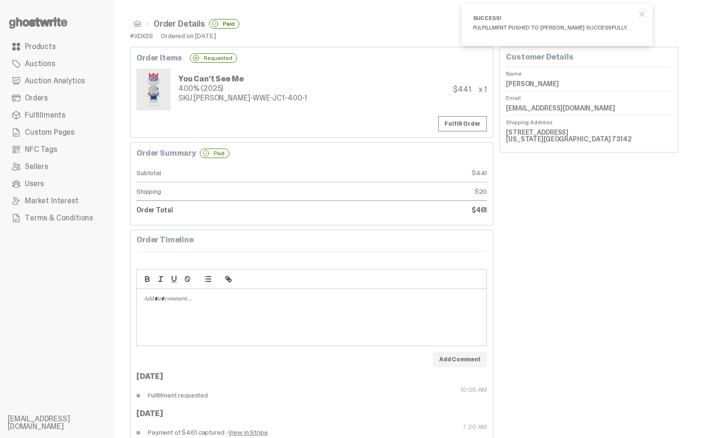
click at [134, 21] on span at bounding box center [137, 24] width 8 height 8
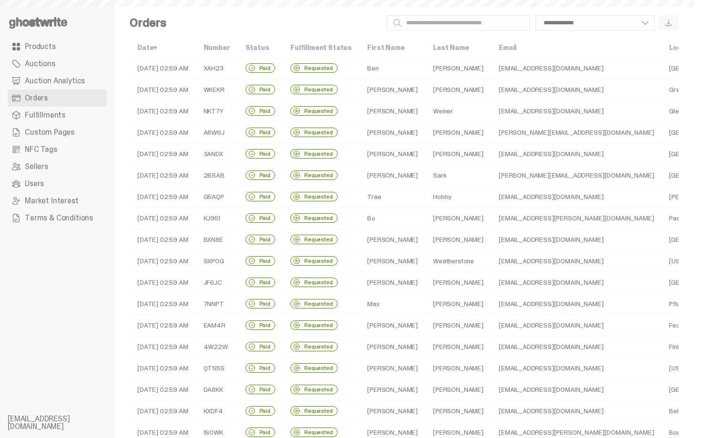
scroll to position [201, 0]
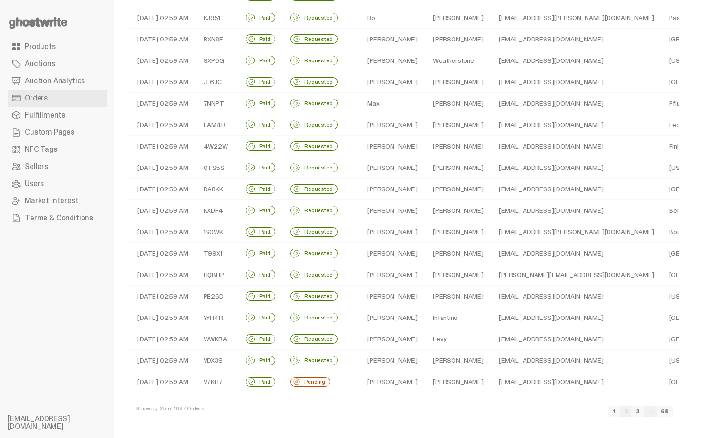
click at [491, 380] on td "jhawkins@holyfamily.edu" at bounding box center [576, 382] width 170 height 21
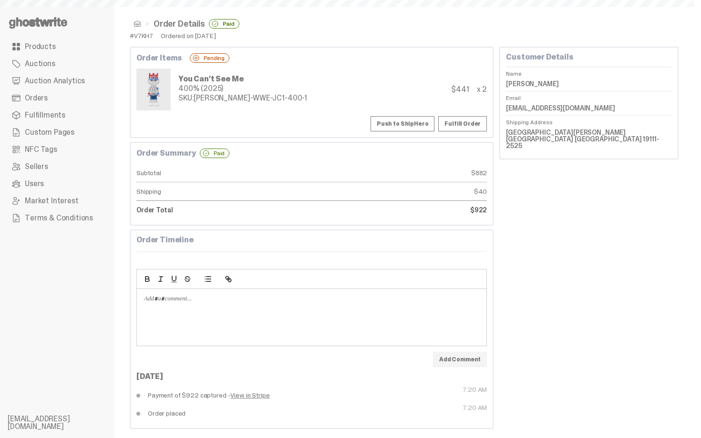
click at [411, 121] on button "Push to ShipHero" at bounding box center [402, 123] width 64 height 15
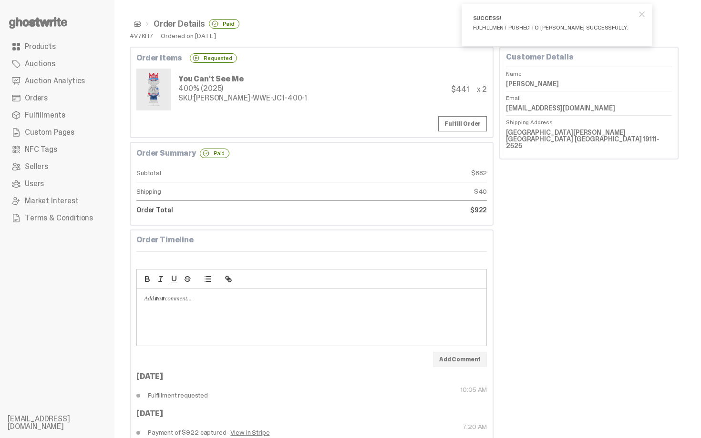
click at [139, 24] on span at bounding box center [137, 24] width 8 height 8
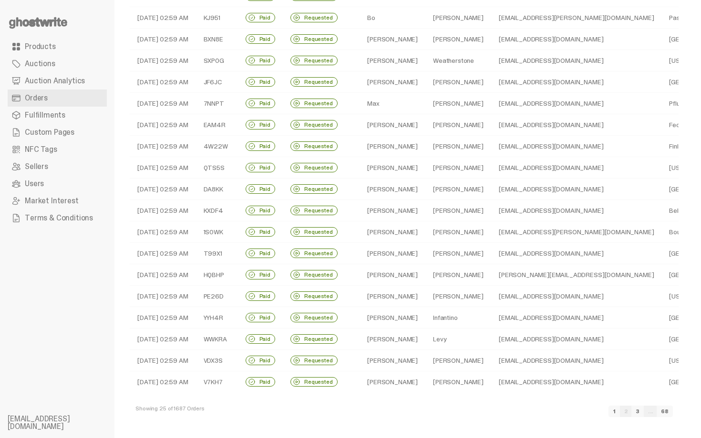
click at [643, 413] on link "3" at bounding box center [637, 411] width 12 height 11
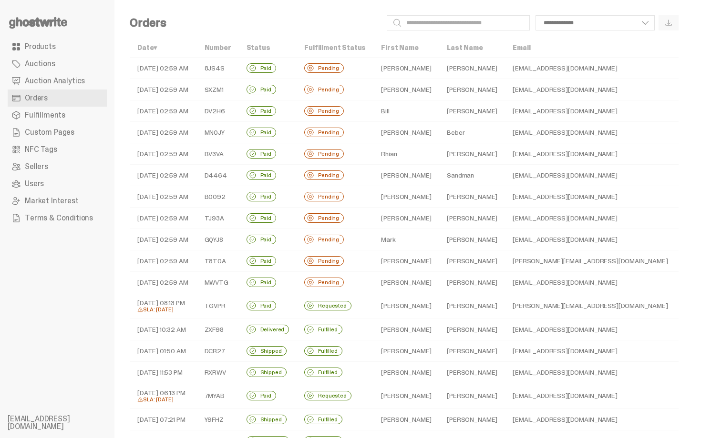
click at [403, 73] on td "Danny" at bounding box center [406, 68] width 66 height 21
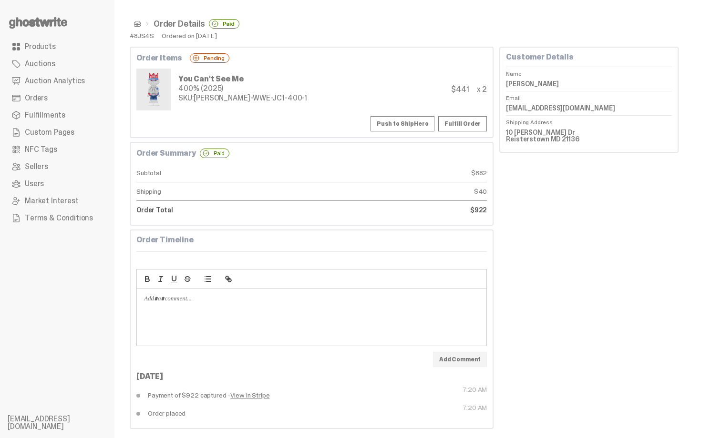
click at [411, 119] on button "Push to ShipHero" at bounding box center [402, 123] width 64 height 15
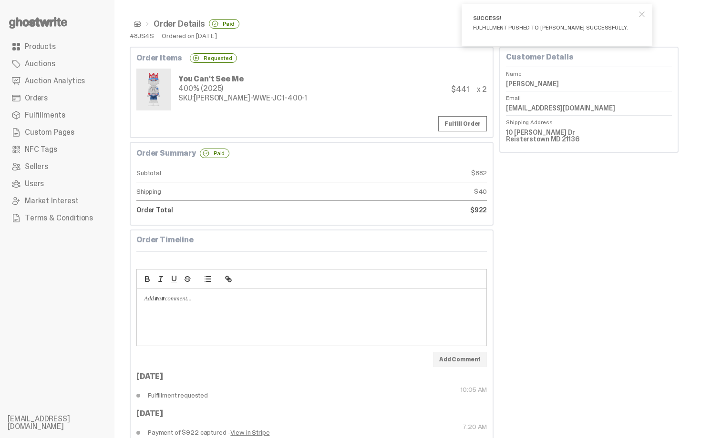
click at [134, 26] on span at bounding box center [137, 24] width 8 height 8
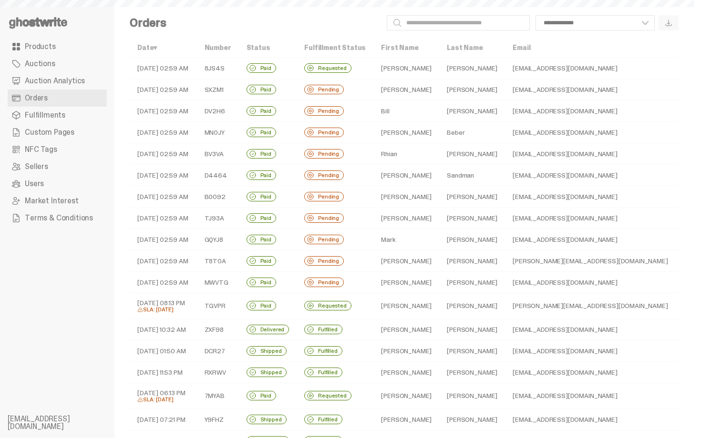
click at [439, 93] on td "Rachels" at bounding box center [472, 89] width 66 height 21
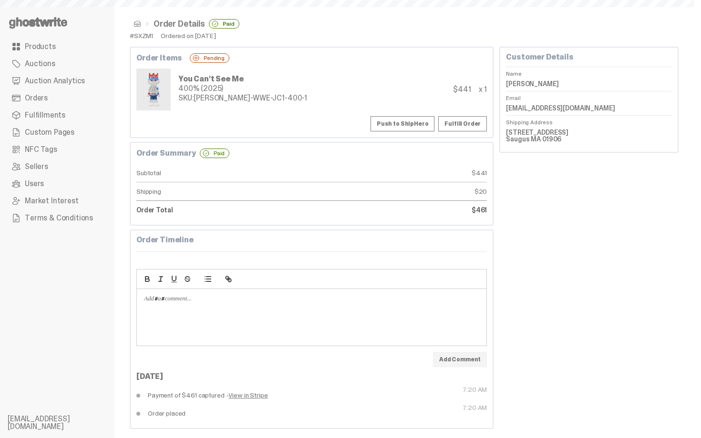
click at [419, 123] on button "Push to ShipHero" at bounding box center [402, 123] width 64 height 15
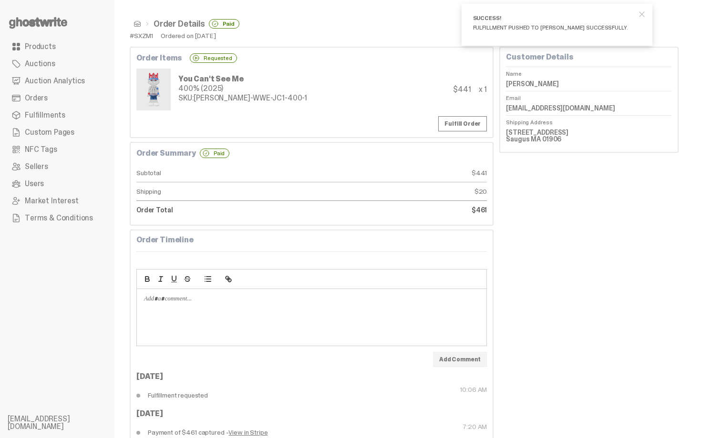
click at [142, 23] on li "Order Details Paid" at bounding box center [190, 24] width 98 height 10
click at [137, 23] on span at bounding box center [137, 24] width 8 height 8
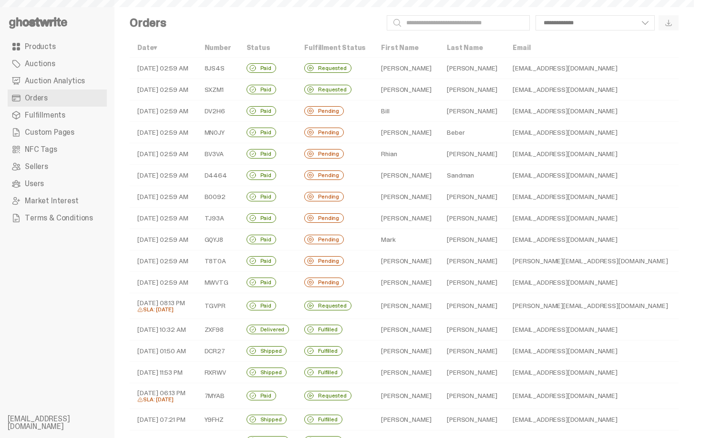
click at [404, 111] on td "Bill" at bounding box center [406, 111] width 66 height 21
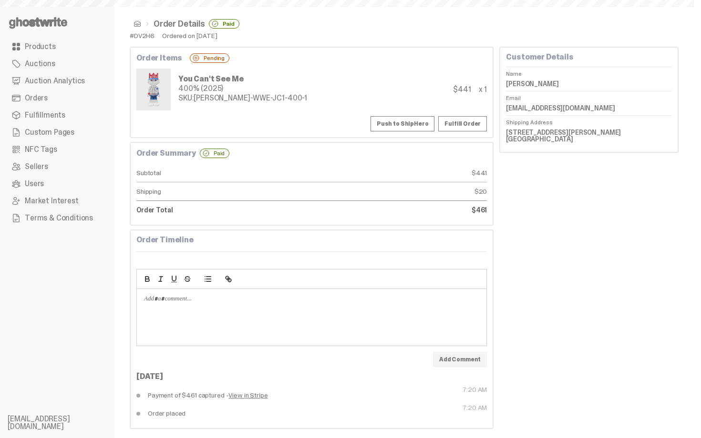
click at [408, 120] on button "Push to ShipHero" at bounding box center [402, 123] width 64 height 15
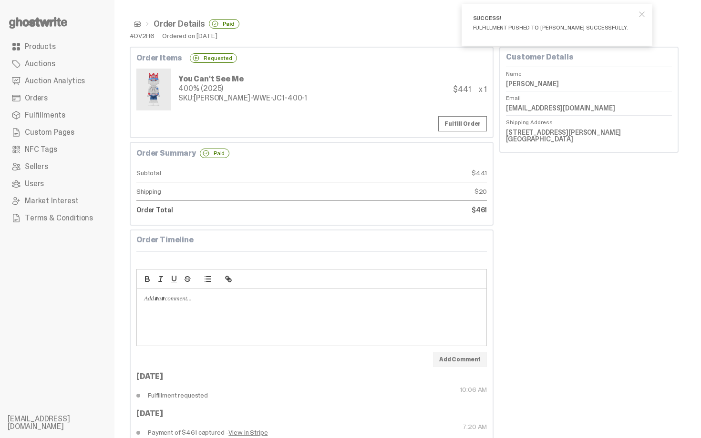
click at [137, 26] on span at bounding box center [137, 24] width 8 height 8
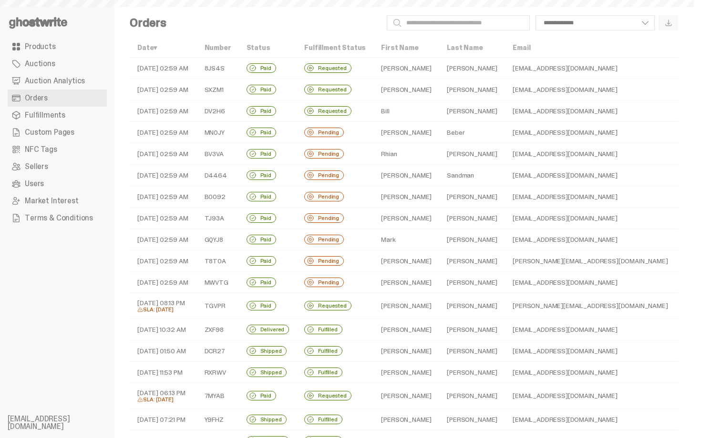
click at [406, 127] on td "Harris" at bounding box center [406, 132] width 66 height 21
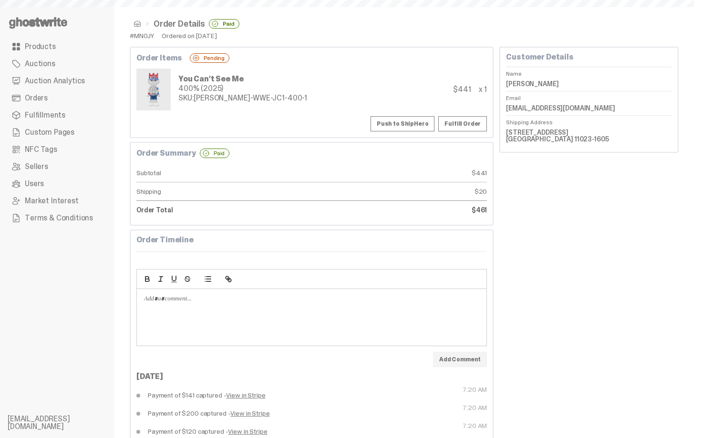
click at [404, 125] on button "Push to ShipHero" at bounding box center [402, 123] width 64 height 15
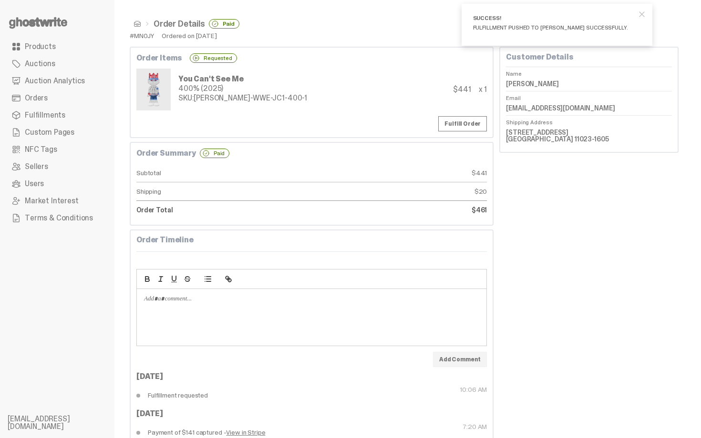
click at [138, 24] on span at bounding box center [137, 24] width 8 height 8
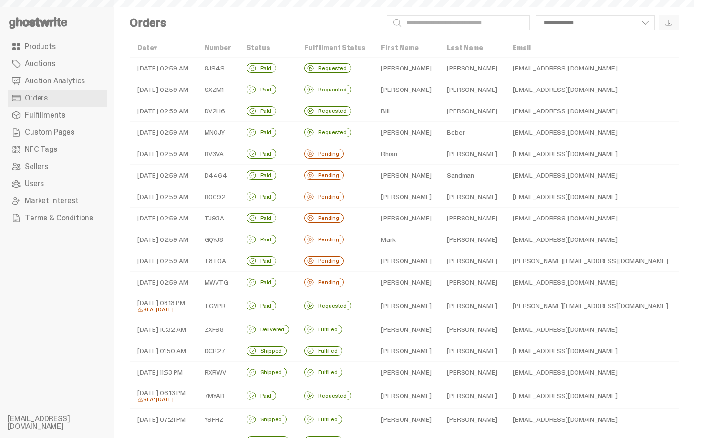
click at [401, 134] on td "Harris" at bounding box center [406, 132] width 66 height 21
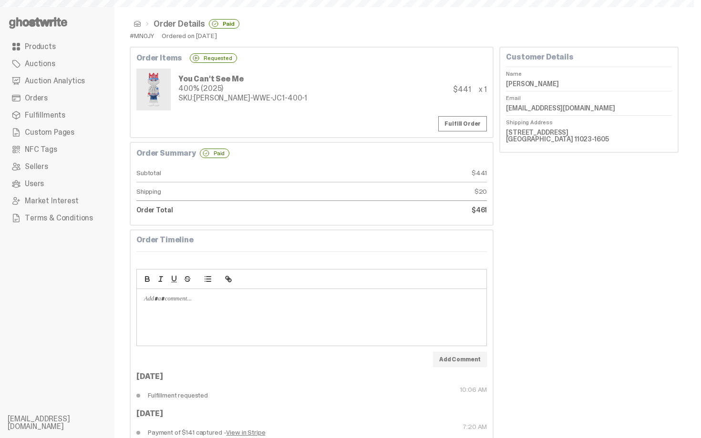
click at [134, 22] on span at bounding box center [137, 24] width 8 height 8
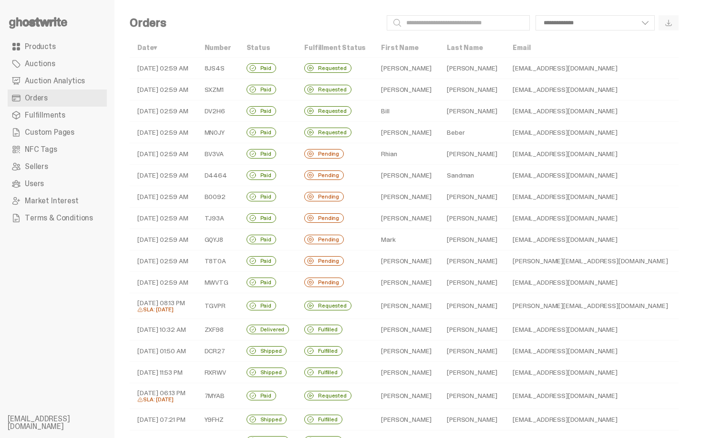
click at [439, 155] on td "Fineis" at bounding box center [472, 153] width 66 height 21
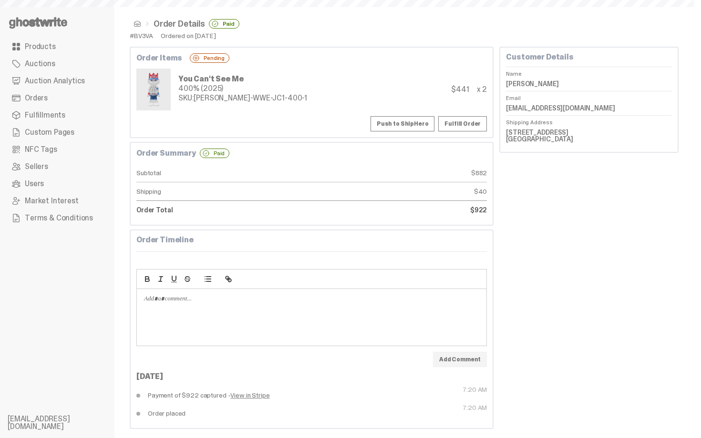
click at [411, 122] on button "Push to ShipHero" at bounding box center [402, 123] width 64 height 15
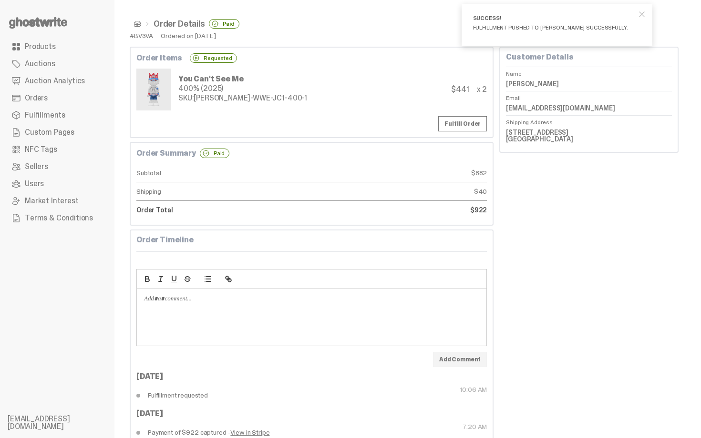
drag, startPoint x: 508, startPoint y: 82, endPoint x: 554, endPoint y: 82, distance: 45.7
click at [554, 82] on div "Customer Details Name Rhian Fineis Email imrfenterprises@gmail.com Shipping Add…" at bounding box center [588, 100] width 179 height 106
copy dd "Rhian Fineis"
click at [171, 80] on div "You Can't See Me 400% (2025) SKU: TY-GH-WWE-JC1-400-1" at bounding box center [221, 90] width 171 height 42
click at [137, 23] on span at bounding box center [137, 24] width 8 height 8
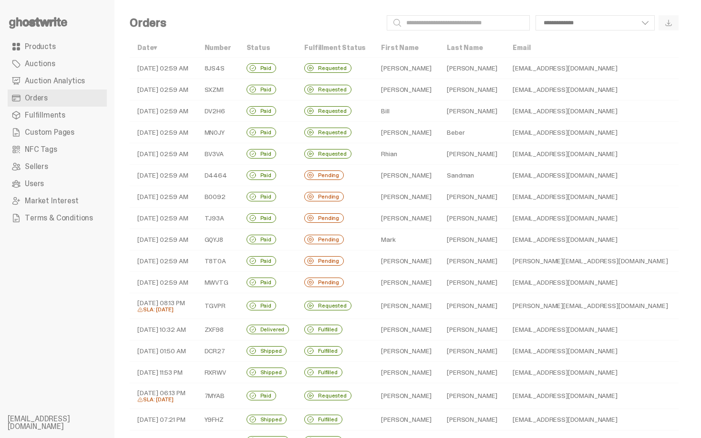
click at [439, 178] on td "Sandman" at bounding box center [472, 175] width 66 height 21
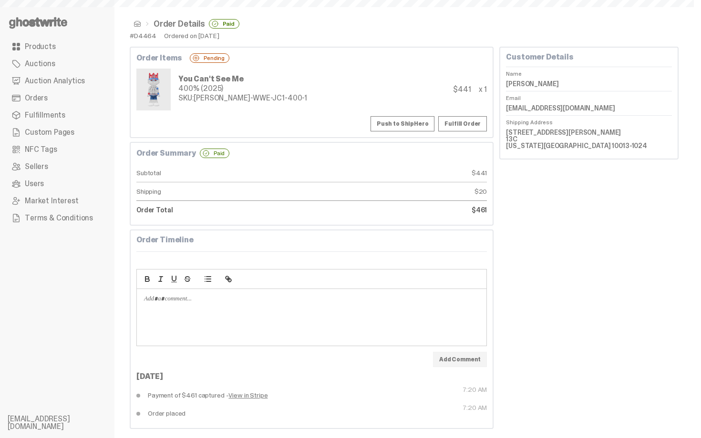
click at [397, 124] on button "Push to ShipHero" at bounding box center [402, 123] width 64 height 15
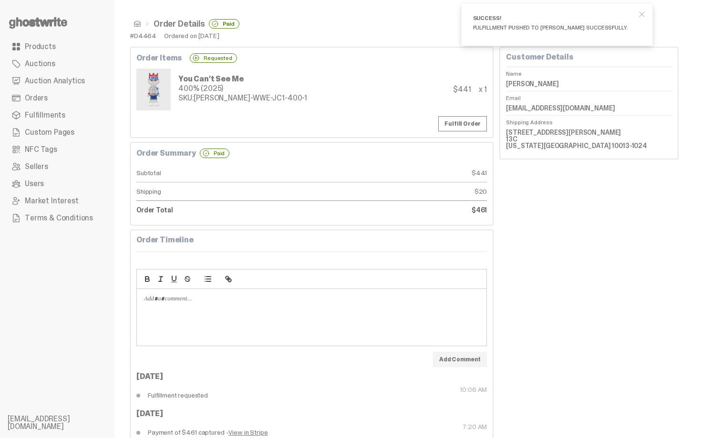
click at [135, 22] on span at bounding box center [137, 24] width 8 height 8
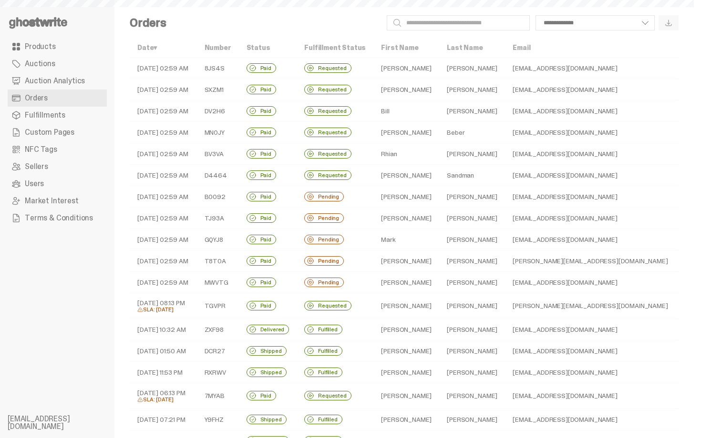
click at [401, 198] on td "Michael" at bounding box center [406, 196] width 66 height 21
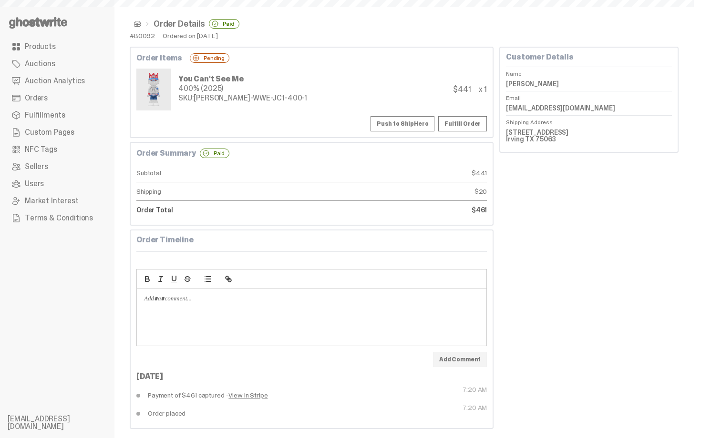
click at [391, 123] on button "Push to ShipHero" at bounding box center [402, 123] width 64 height 15
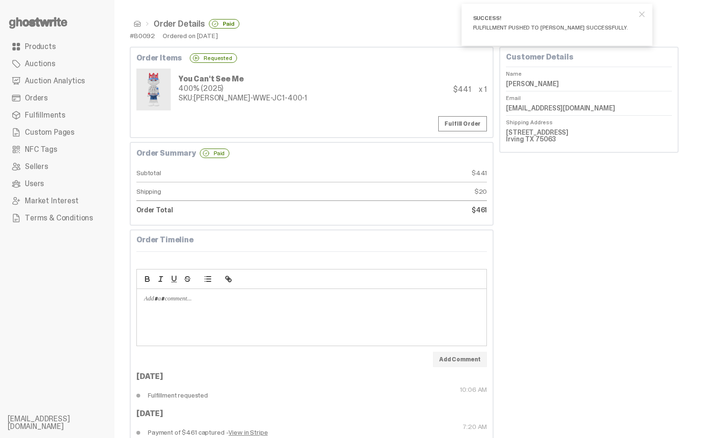
click at [140, 23] on span at bounding box center [137, 24] width 8 height 8
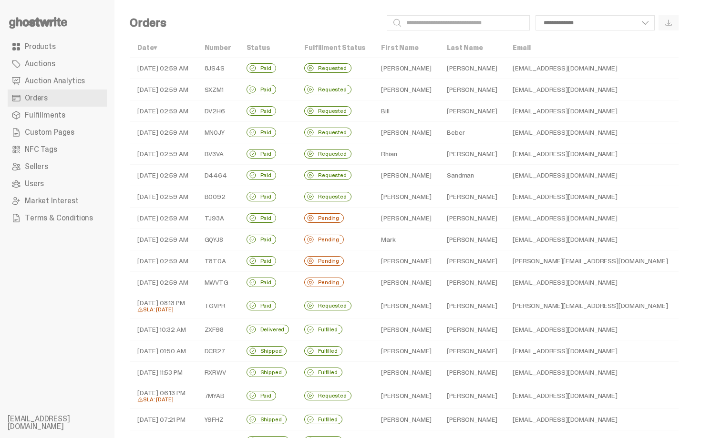
click at [439, 216] on td "Pierre" at bounding box center [472, 218] width 66 height 21
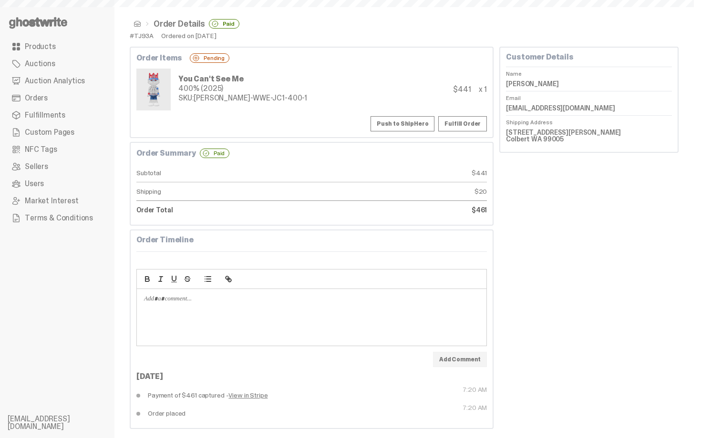
click at [403, 122] on button "Push to ShipHero" at bounding box center [402, 123] width 64 height 15
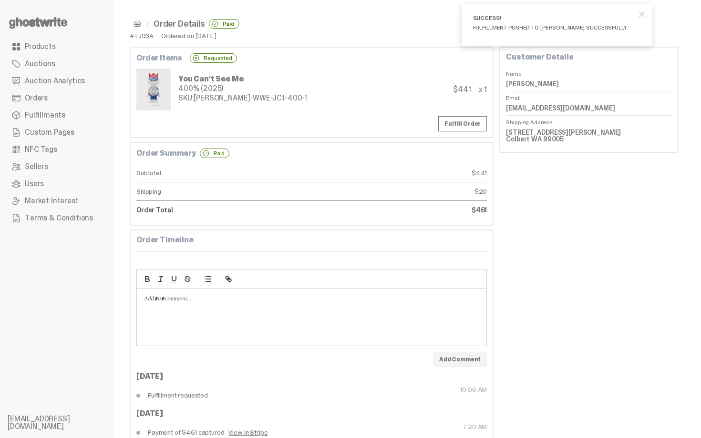
click at [136, 24] on span at bounding box center [137, 24] width 8 height 8
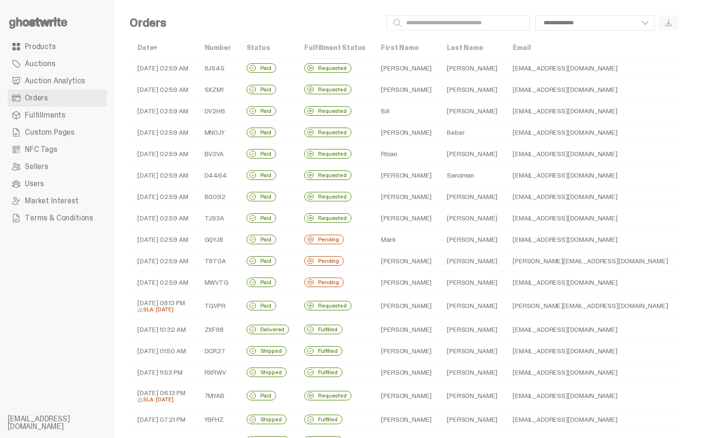
click at [439, 242] on td "Matous" at bounding box center [472, 239] width 66 height 21
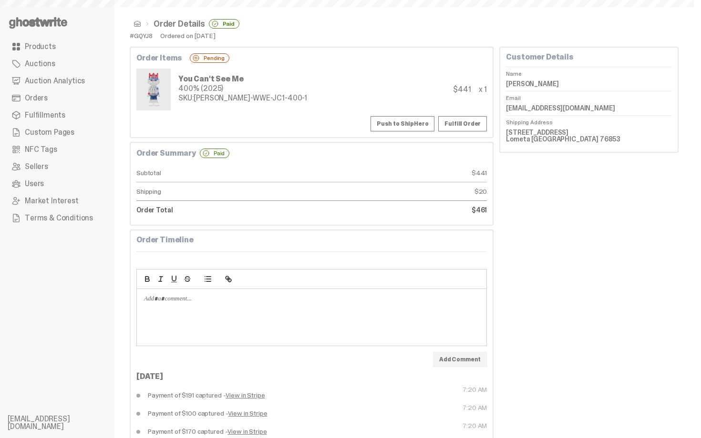
click at [413, 122] on button "Push to ShipHero" at bounding box center [402, 123] width 64 height 15
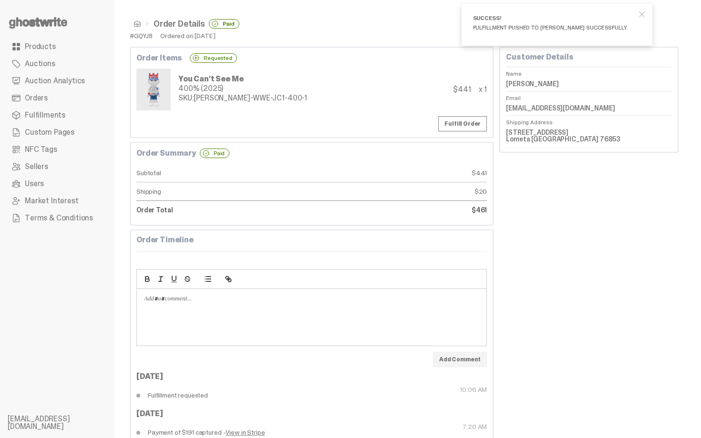
click at [135, 24] on span at bounding box center [137, 24] width 8 height 8
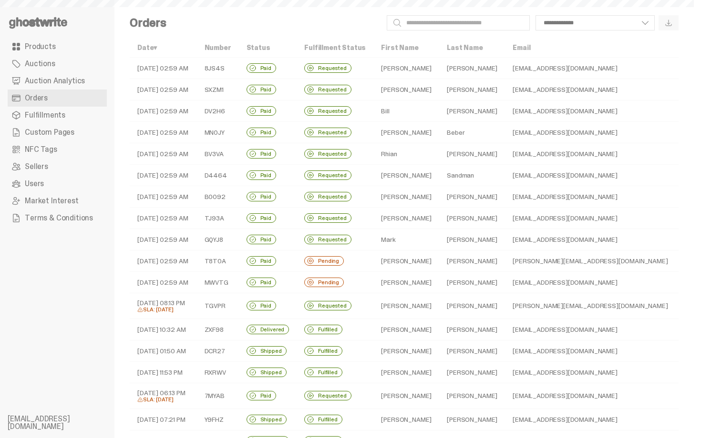
click at [441, 259] on td "Ciavarella" at bounding box center [472, 261] width 66 height 21
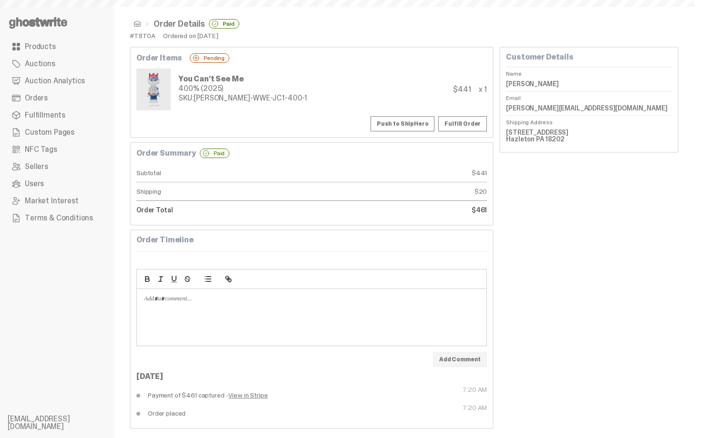
click at [390, 126] on button "Push to ShipHero" at bounding box center [402, 123] width 64 height 15
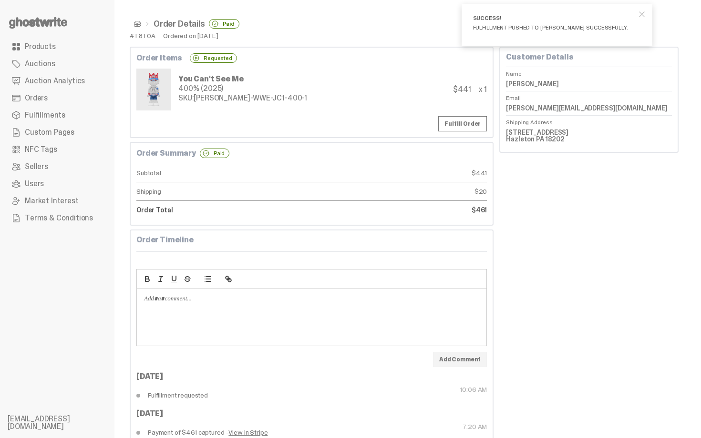
drag, startPoint x: 509, startPoint y: 84, endPoint x: 606, endPoint y: 83, distance: 96.7
click at [606, 83] on div "Customer Details Name Peter Ciavarella Email pete@pacsignatures.com Shipping Ad…" at bounding box center [588, 100] width 179 height 106
copy dd "Peter Ciavarella"
click at [134, 23] on span at bounding box center [137, 24] width 8 height 8
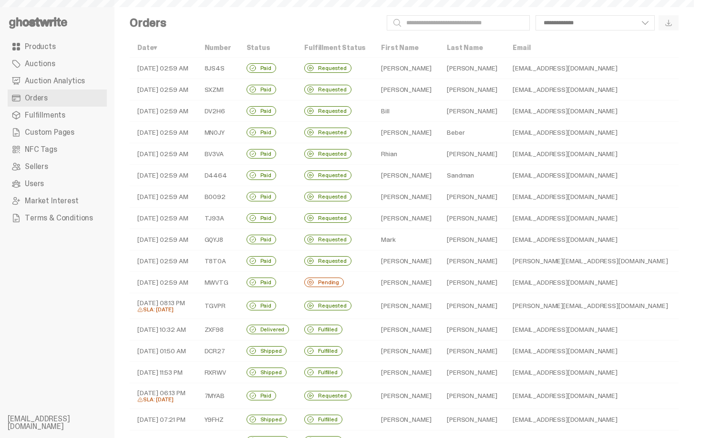
click at [440, 283] on td "Lee" at bounding box center [472, 282] width 66 height 21
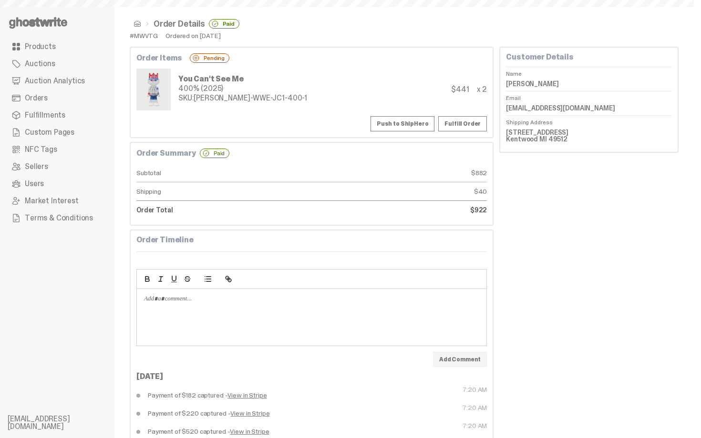
click at [422, 111] on div "Order Items Pending You Can't See Me 400% (2025) SKU: TY-GH-WWE-JC1-400-1 $441 …" at bounding box center [312, 92] width 364 height 91
click at [421, 116] on button "Push to ShipHero" at bounding box center [402, 123] width 64 height 15
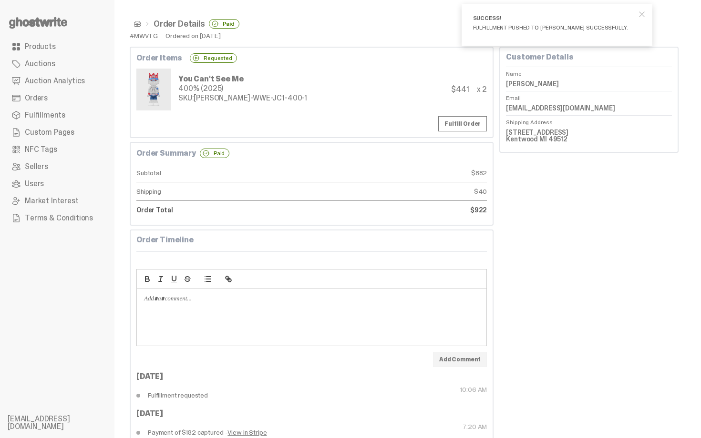
click at [137, 20] on span at bounding box center [137, 24] width 8 height 8
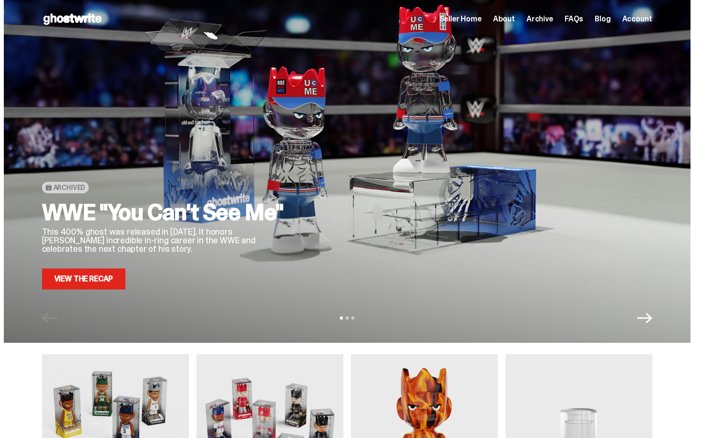
click at [475, 18] on span "Seller Home" at bounding box center [460, 19] width 42 height 8
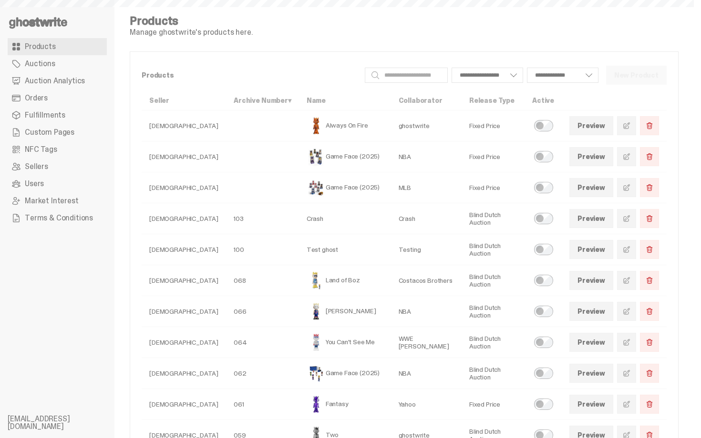
select select
click at [68, 95] on link "Orders" at bounding box center [57, 98] width 99 height 17
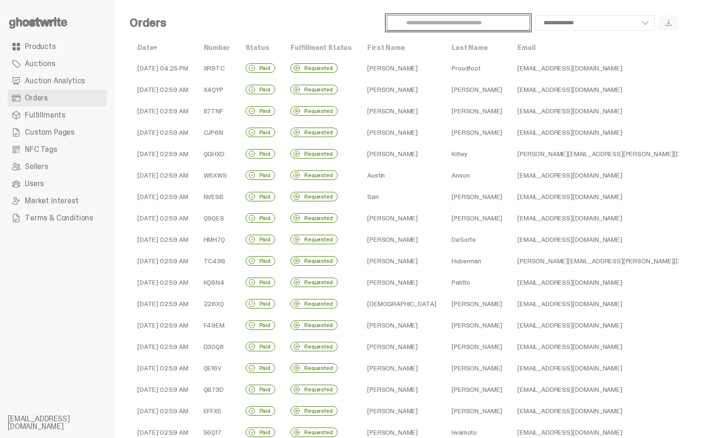
click at [441, 24] on input "Search" at bounding box center [457, 22] width 143 height 15
type input "*****"
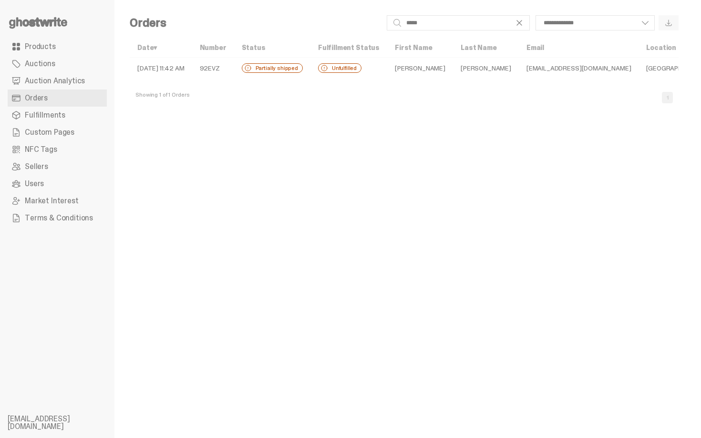
click at [453, 64] on td "[PERSON_NAME]" at bounding box center [486, 68] width 66 height 21
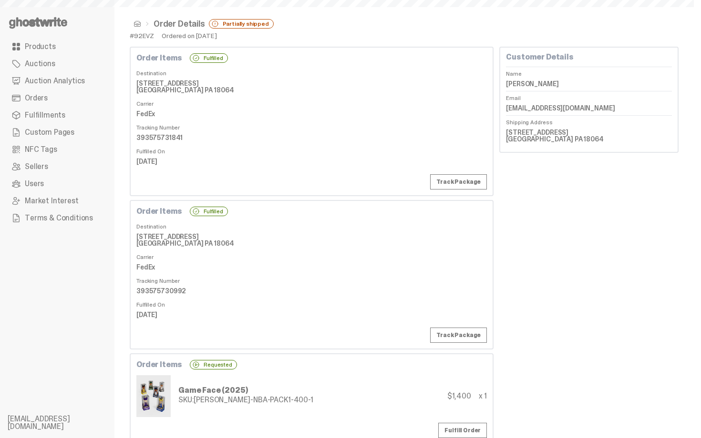
click at [408, 102] on dt "Carrier" at bounding box center [311, 102] width 350 height 10
drag, startPoint x: 700, startPoint y: 192, endPoint x: 697, endPoint y: 70, distance: 122.5
click at [693, 70] on html "Something went wrong! Hang in there while we get back on track Order Details Pa…" at bounding box center [346, 219] width 693 height 438
click at [661, 146] on dd "[STREET_ADDRESS] [GEOGRAPHIC_DATA] PA 18064" at bounding box center [589, 135] width 166 height 21
click at [511, 134] on dd "[STREET_ADDRESS] [GEOGRAPHIC_DATA] PA 18064" at bounding box center [589, 135] width 166 height 21
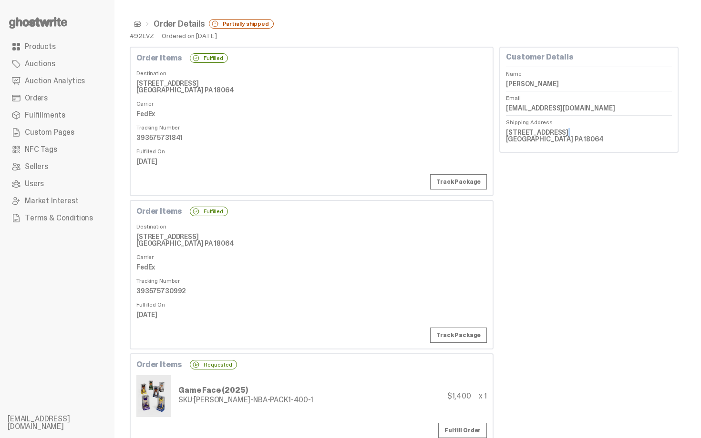
drag, startPoint x: 511, startPoint y: 134, endPoint x: 512, endPoint y: 130, distance: 4.9
click at [512, 130] on dd "[STREET_ADDRESS] [GEOGRAPHIC_DATA] PA 18064" at bounding box center [589, 135] width 166 height 21
copy dd "[STREET_ADDRESS]"
